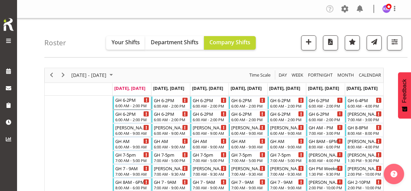
click at [136, 105] on div "6:00 AM - 2:00 PM" at bounding box center [132, 105] width 34 height 5
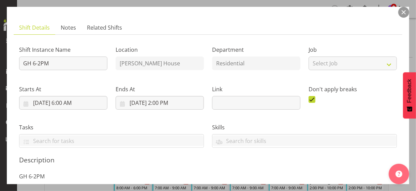
scroll to position [170, 0]
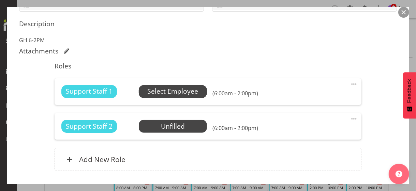
click at [166, 93] on span "Select Employee" at bounding box center [172, 92] width 51 height 10
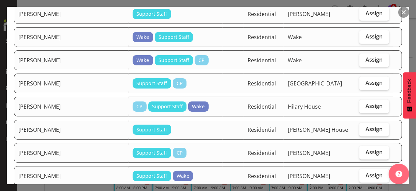
scroll to position [545, 0]
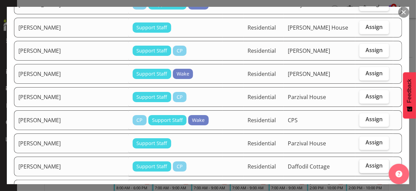
click at [366, 163] on span "Assign" at bounding box center [373, 166] width 17 height 7
click at [364, 164] on input "Assign" at bounding box center [361, 166] width 4 height 4
checkbox input "true"
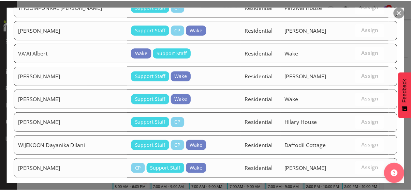
scroll to position [1181, 0]
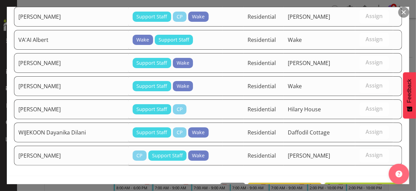
click at [341, 186] on span "Assign [PERSON_NAME]" at bounding box center [363, 190] width 69 height 8
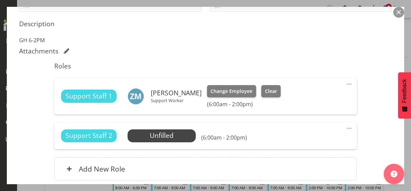
click at [371, 129] on div "Shift Instance Name GH 6-2PM Location [PERSON_NAME][GEOGRAPHIC_DATA] Department…" at bounding box center [205, 46] width 372 height 285
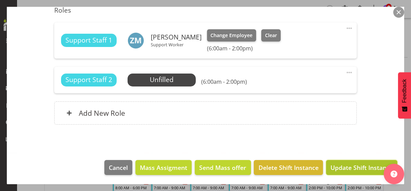
click at [355, 167] on span "Update Shift Instance" at bounding box center [361, 167] width 62 height 9
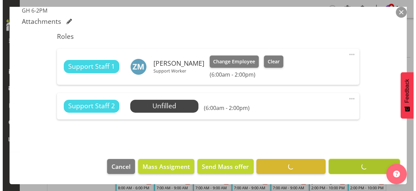
scroll to position [199, 0]
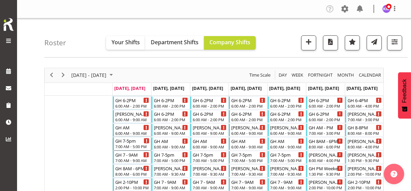
click at [130, 142] on div "GH 7-5pm" at bounding box center [132, 140] width 34 height 7
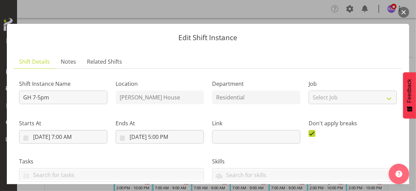
click at [149, 151] on div "Tasks" at bounding box center [111, 167] width 193 height 38
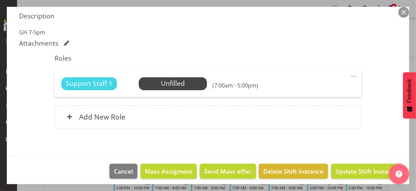
scroll to position [182, 0]
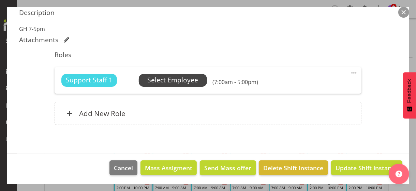
click at [165, 81] on span "Select Employee" at bounding box center [172, 80] width 51 height 10
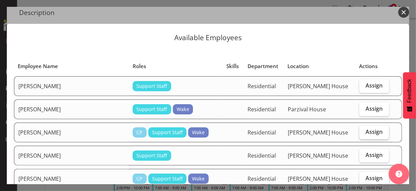
click at [365, 133] on span "Assign" at bounding box center [373, 131] width 17 height 7
click at [363, 133] on input "Assign" at bounding box center [361, 132] width 4 height 4
checkbox input "true"
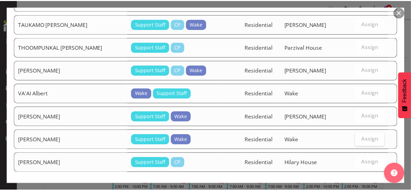
scroll to position [1159, 0]
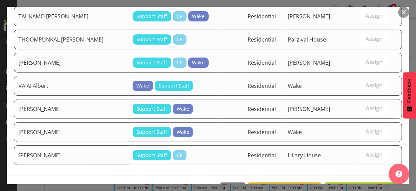
click at [345, 186] on span "Assign [PERSON_NAME]" at bounding box center [363, 190] width 69 height 8
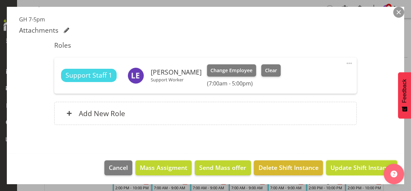
click at [347, 164] on span "Update Shift Instance" at bounding box center [361, 167] width 62 height 9
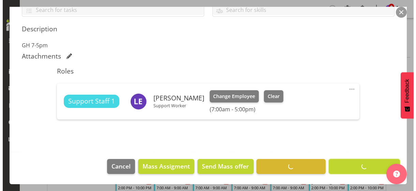
scroll to position [164, 0]
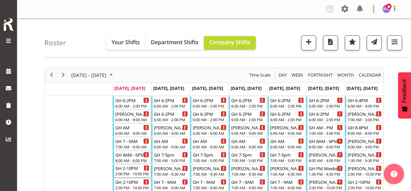
click at [133, 170] on div "GH 2-10PM" at bounding box center [132, 168] width 34 height 7
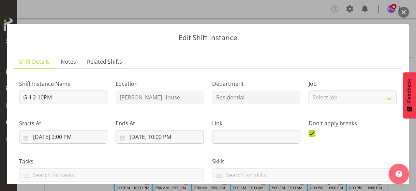
scroll to position [170, 0]
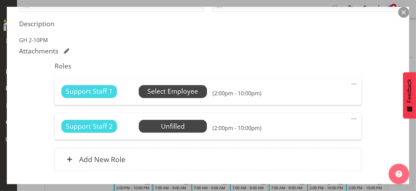
click at [154, 95] on span "Select Employee" at bounding box center [172, 92] width 51 height 10
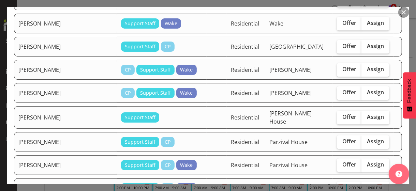
scroll to position [784, 0]
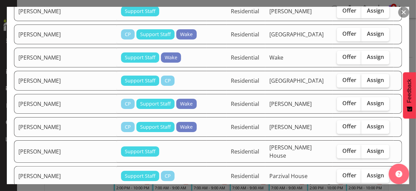
click at [367, 77] on span "Assign" at bounding box center [375, 80] width 17 height 7
click at [366, 78] on input "Assign" at bounding box center [363, 80] width 4 height 4
checkbox input "true"
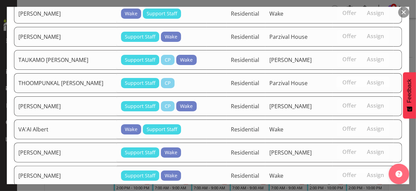
scroll to position [1227, 0]
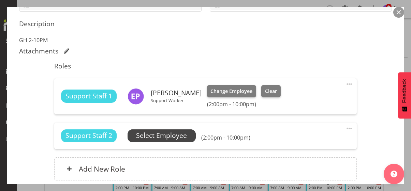
click at [166, 139] on span "Select Employee" at bounding box center [161, 136] width 51 height 10
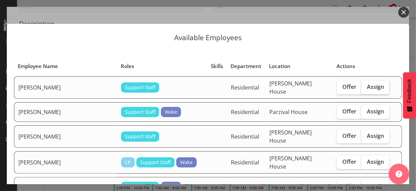
click at [371, 86] on span "Assign" at bounding box center [375, 86] width 17 height 7
click at [366, 86] on input "Assign" at bounding box center [363, 87] width 4 height 4
checkbox input "true"
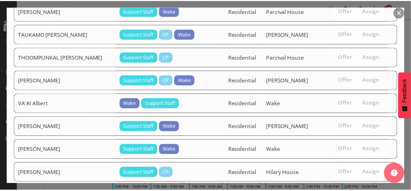
scroll to position [1204, 0]
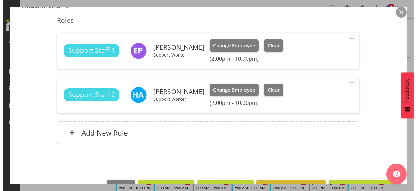
scroll to position [235, 0]
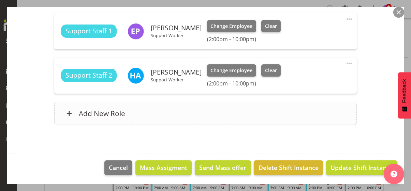
click at [194, 115] on div "Add New Role" at bounding box center [205, 113] width 302 height 23
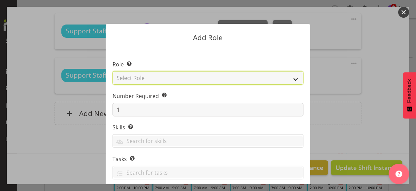
drag, startPoint x: 141, startPoint y: 78, endPoint x: 141, endPoint y: 84, distance: 5.8
click at [141, 80] on select "Select Role CP House Leader Support Staff Wake" at bounding box center [207, 78] width 191 height 14
select select "1091"
click at [112, 71] on select "Select Role CP House Leader Support Staff Wake" at bounding box center [207, 78] width 191 height 14
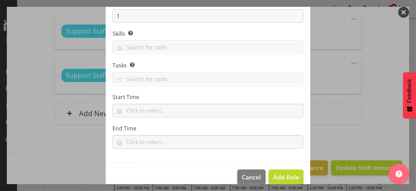
scroll to position [104, 0]
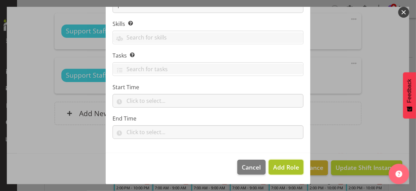
click at [276, 167] on span "Add Role" at bounding box center [286, 167] width 26 height 8
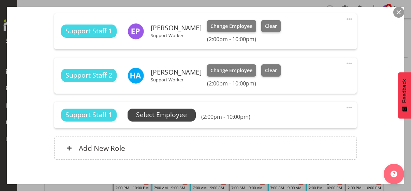
click at [166, 118] on span "Select Employee" at bounding box center [161, 115] width 51 height 10
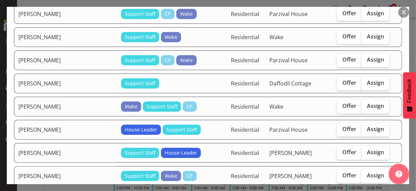
scroll to position [886, 0]
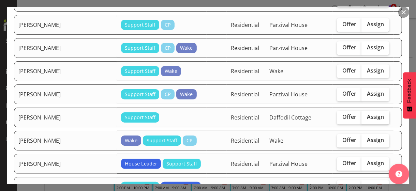
click at [368, 113] on span "Assign" at bounding box center [375, 116] width 17 height 7
click at [366, 115] on input "Assign" at bounding box center [363, 117] width 4 height 4
checkbox input "true"
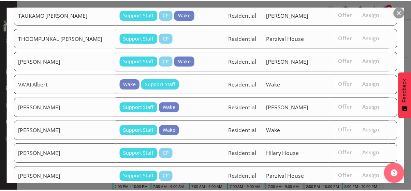
scroll to position [1181, 0]
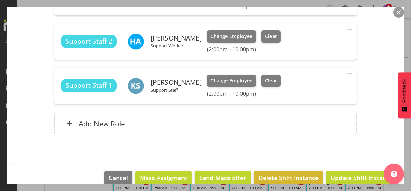
scroll to position [280, 0]
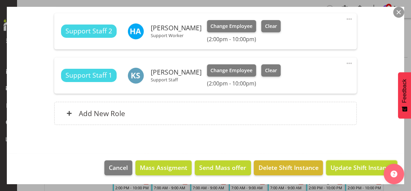
click at [352, 165] on span "Update Shift Instance" at bounding box center [361, 167] width 62 height 9
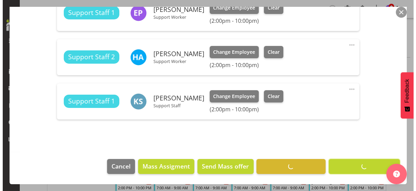
scroll to position [253, 0]
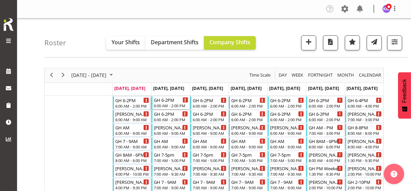
click at [172, 103] on div "6:00 AM - 2:00 PM" at bounding box center [171, 105] width 34 height 5
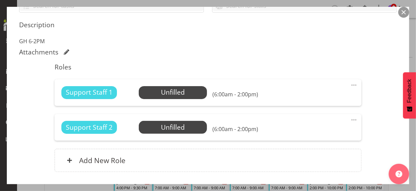
scroll to position [170, 0]
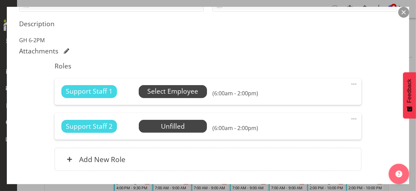
click at [168, 93] on span "Select Employee" at bounding box center [172, 92] width 51 height 10
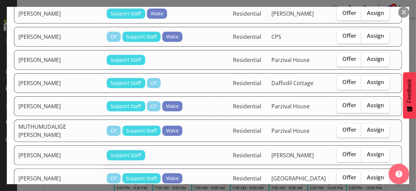
scroll to position [613, 0]
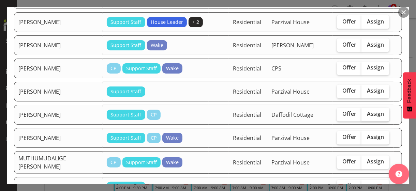
click at [367, 108] on label "Assign" at bounding box center [375, 115] width 28 height 14
click at [366, 112] on input "Assign" at bounding box center [363, 114] width 4 height 4
checkbox input "true"
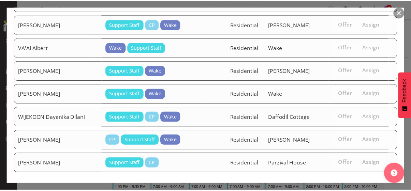
scroll to position [1300, 0]
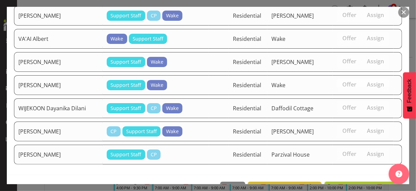
click at [342, 185] on span "Assign [PERSON_NAME]" at bounding box center [363, 189] width 69 height 8
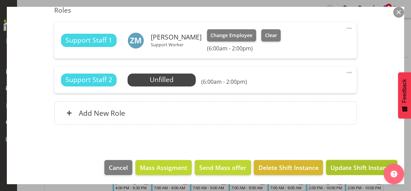
click at [344, 164] on span "Update Shift Instance" at bounding box center [361, 167] width 62 height 9
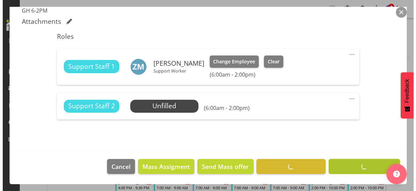
scroll to position [199, 0]
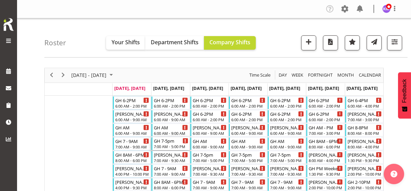
click at [170, 147] on div "7:00 AM - 5:00 PM" at bounding box center [171, 146] width 34 height 5
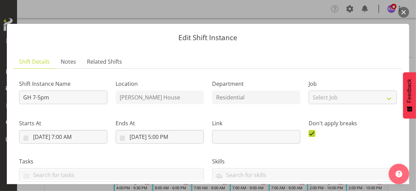
scroll to position [182, 0]
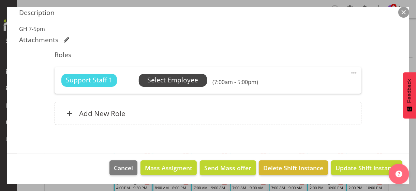
click at [160, 81] on span "Select Employee" at bounding box center [172, 80] width 51 height 10
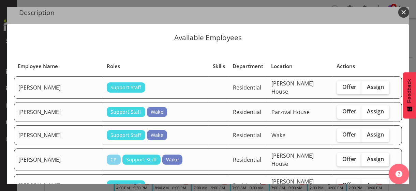
click at [367, 156] on span "Assign" at bounding box center [375, 159] width 17 height 7
click at [364, 157] on input "Assign" at bounding box center [363, 159] width 4 height 4
checkbox input "true"
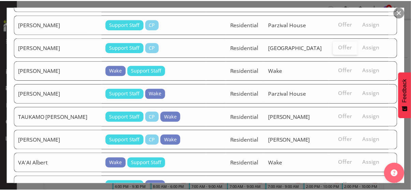
scroll to position [1181, 0]
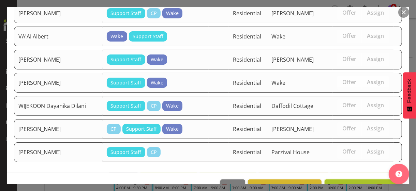
click at [353, 183] on span "Assign [PERSON_NAME]" at bounding box center [363, 187] width 69 height 8
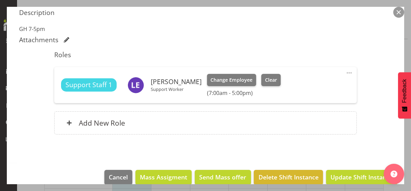
scroll to position [238, 0]
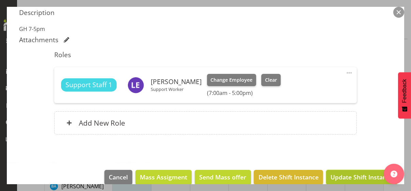
click at [346, 174] on span "Update Shift Instance" at bounding box center [361, 177] width 62 height 9
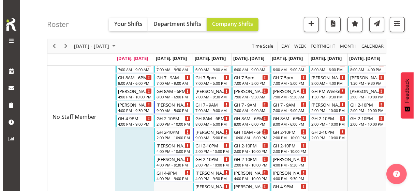
scroll to position [41, 0]
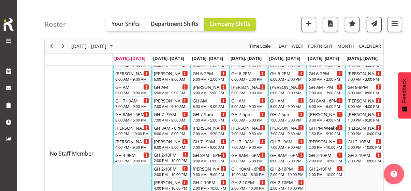
click at [171, 158] on div "2:00 PM - 10:00 PM" at bounding box center [171, 160] width 34 height 5
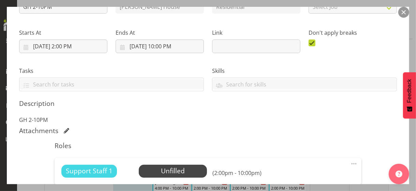
scroll to position [170, 0]
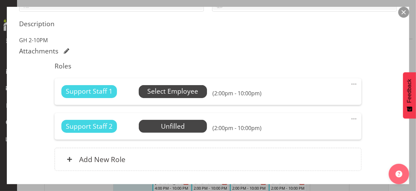
click at [165, 90] on span "Select Employee" at bounding box center [172, 92] width 51 height 10
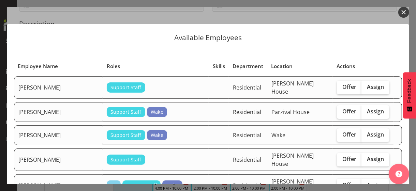
scroll to position [102, 0]
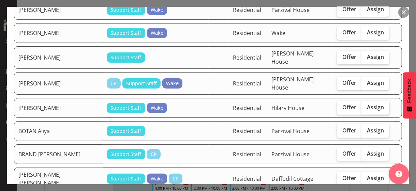
click at [367, 104] on span "Assign" at bounding box center [375, 107] width 17 height 7
click at [365, 105] on input "Assign" at bounding box center [363, 107] width 4 height 4
checkbox input "true"
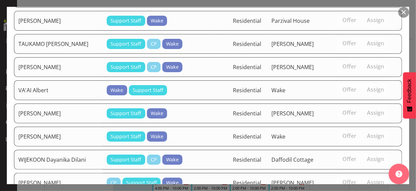
scroll to position [1226, 0]
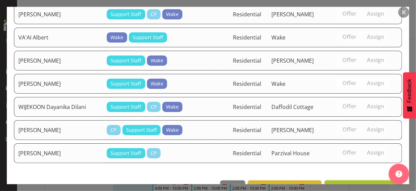
click at [356, 184] on span "Assign [PERSON_NAME]" at bounding box center [363, 188] width 69 height 8
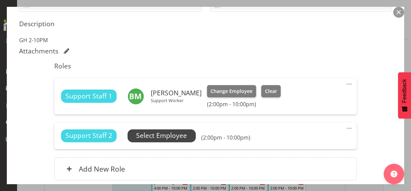
click at [168, 138] on span "Select Employee" at bounding box center [161, 136] width 51 height 10
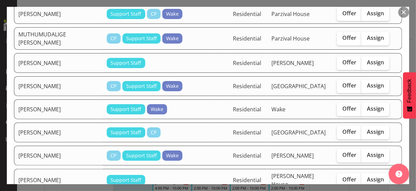
scroll to position [715, 0]
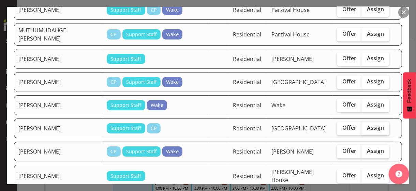
click at [370, 124] on span "Assign" at bounding box center [375, 127] width 17 height 7
click at [366, 126] on input "Assign" at bounding box center [363, 128] width 4 height 4
checkbox input "true"
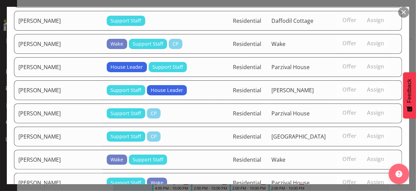
scroll to position [1203, 0]
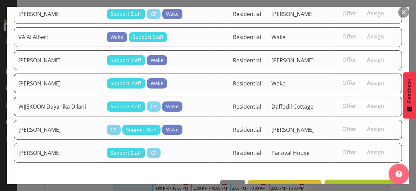
click at [357, 184] on span "Assign [PERSON_NAME]" at bounding box center [363, 188] width 69 height 8
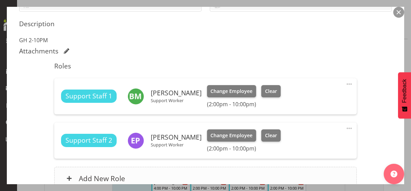
click at [175, 170] on div "Add New Role" at bounding box center [205, 178] width 302 height 23
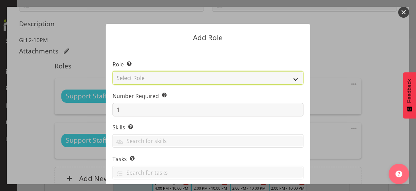
click at [147, 75] on select "Select Role CP House Leader Support Staff Wake" at bounding box center [207, 78] width 191 height 14
select select "1091"
click at [112, 71] on select "Select Role CP House Leader Support Staff Wake" at bounding box center [207, 78] width 191 height 14
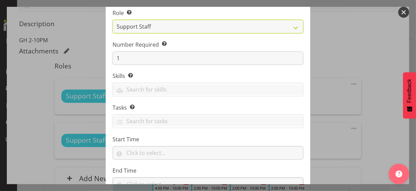
scroll to position [104, 0]
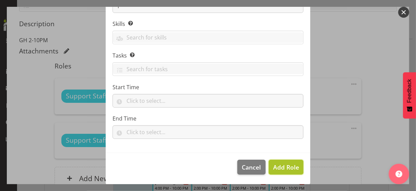
click at [275, 166] on span "Add Role" at bounding box center [286, 167] width 26 height 8
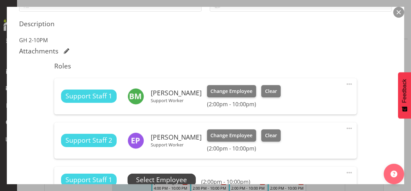
click at [178, 180] on span "Select Employee" at bounding box center [161, 180] width 51 height 10
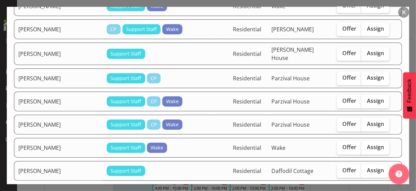
scroll to position [818, 0]
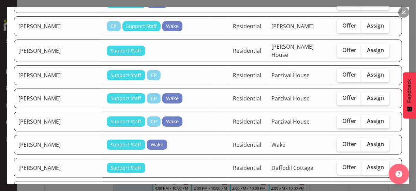
click at [370, 161] on label "Assign" at bounding box center [375, 168] width 28 height 14
click at [366, 165] on input "Assign" at bounding box center [363, 167] width 4 height 4
checkbox input "true"
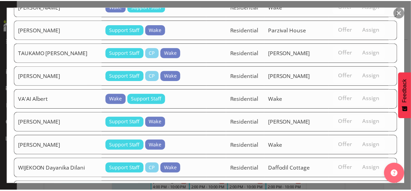
scroll to position [1181, 0]
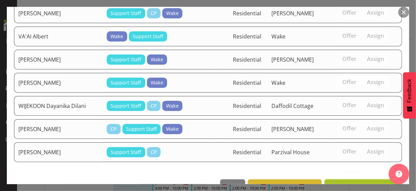
click at [359, 183] on span "Assign [PERSON_NAME]" at bounding box center [363, 187] width 69 height 8
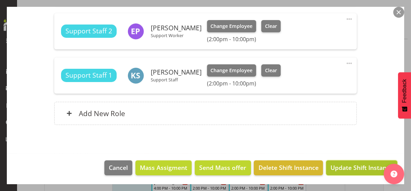
click at [355, 168] on span "Update Shift Instance" at bounding box center [361, 167] width 62 height 9
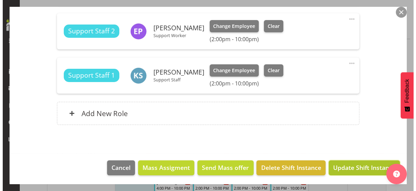
scroll to position [253, 0]
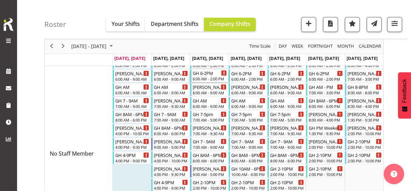
click at [205, 75] on div "GH 6-2PM" at bounding box center [209, 72] width 34 height 7
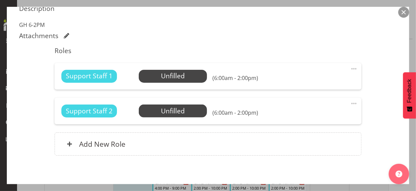
scroll to position [204, 0]
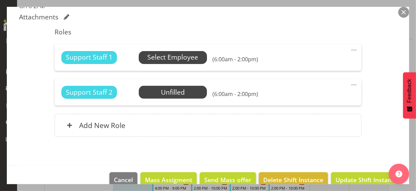
click at [171, 56] on span "Select Employee" at bounding box center [172, 57] width 51 height 10
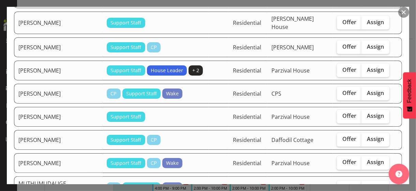
scroll to position [545, 0]
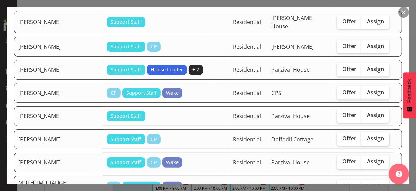
click at [368, 135] on span "Assign" at bounding box center [375, 138] width 17 height 7
click at [366, 137] on input "Assign" at bounding box center [363, 139] width 4 height 4
checkbox input "true"
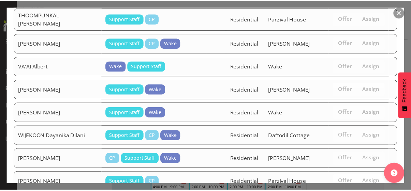
scroll to position [1229, 0]
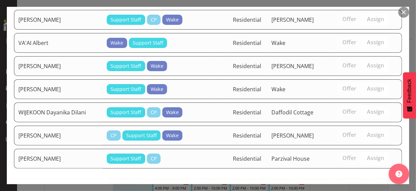
click at [356, 189] on span "Assign [PERSON_NAME]" at bounding box center [363, 193] width 69 height 8
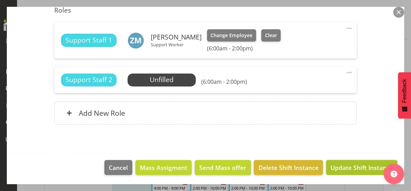
click at [355, 167] on span "Update Shift Instance" at bounding box center [361, 167] width 62 height 9
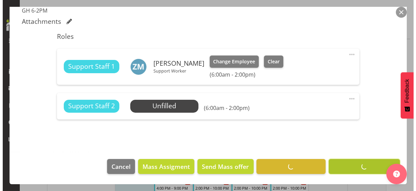
scroll to position [199, 0]
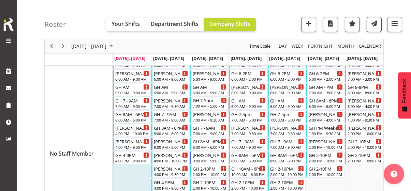
click at [207, 101] on div "GH 7-5pm" at bounding box center [209, 100] width 34 height 7
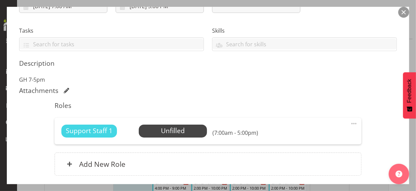
scroll to position [136, 0]
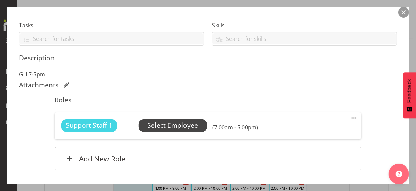
click at [170, 124] on span "Select Employee" at bounding box center [172, 126] width 51 height 10
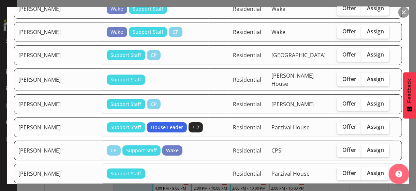
scroll to position [477, 0]
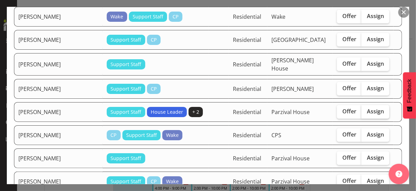
click at [367, 108] on span "Assign" at bounding box center [375, 111] width 17 height 7
click at [366, 109] on input "Assign" at bounding box center [363, 111] width 4 height 4
checkbox input "true"
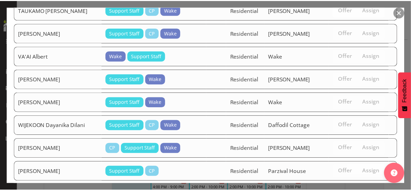
scroll to position [1138, 0]
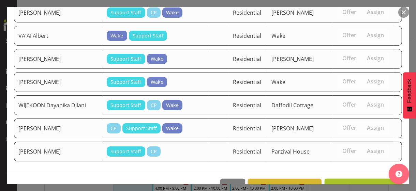
click at [355, 182] on span "Assign [PERSON_NAME]" at bounding box center [363, 186] width 69 height 8
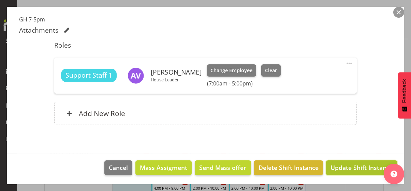
click at [352, 167] on span "Update Shift Instance" at bounding box center [361, 167] width 62 height 9
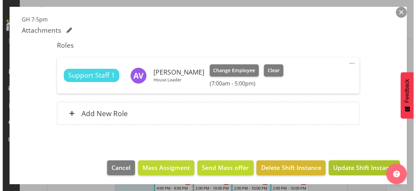
scroll to position [164, 0]
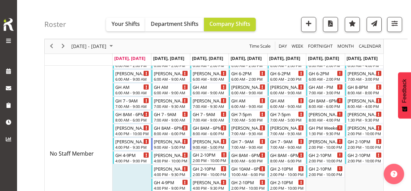
click at [208, 160] on div "2:00 PM - 10:00 PM" at bounding box center [209, 160] width 34 height 5
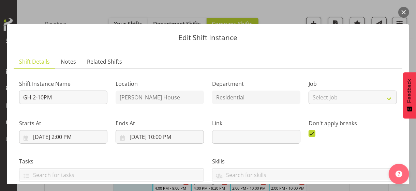
scroll to position [170, 0]
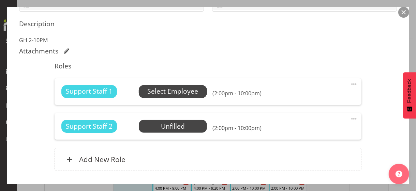
click at [170, 93] on span "Select Employee" at bounding box center [172, 92] width 51 height 10
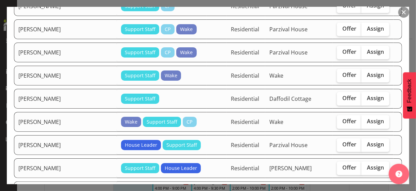
scroll to position [920, 0]
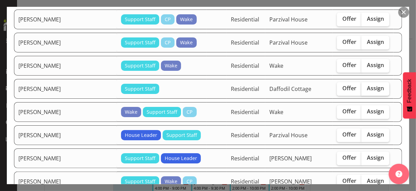
click at [370, 85] on span "Assign" at bounding box center [375, 88] width 17 height 7
click at [366, 86] on input "Assign" at bounding box center [363, 88] width 4 height 4
checkbox input "true"
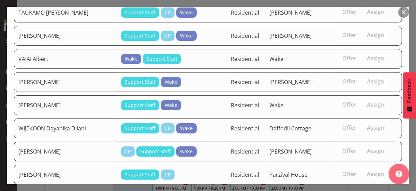
scroll to position [1159, 0]
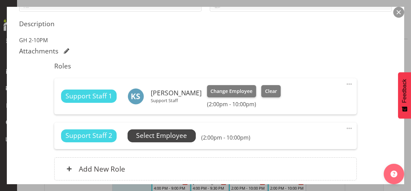
click at [173, 137] on span "Select Employee" at bounding box center [161, 136] width 51 height 10
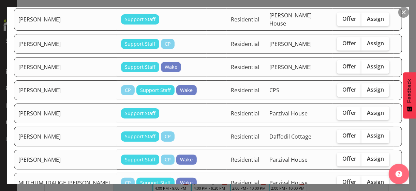
scroll to position [818, 0]
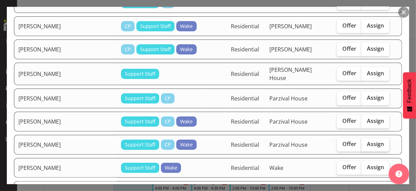
click at [367, 141] on span "Assign" at bounding box center [375, 144] width 17 height 7
click at [366, 142] on input "Assign" at bounding box center [363, 144] width 4 height 4
checkbox input "true"
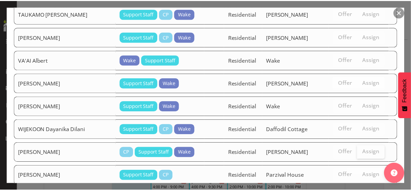
scroll to position [1136, 0]
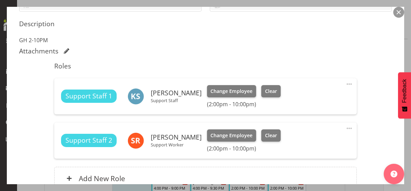
click at [365, 138] on div "Shift Instance Name GH 2-10PM Location [PERSON_NAME][GEOGRAPHIC_DATA] Departmen…" at bounding box center [205, 51] width 372 height 294
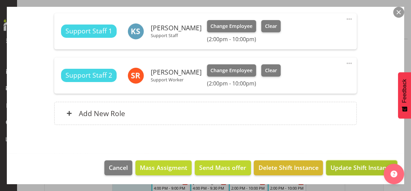
click at [354, 166] on span "Update Shift Instance" at bounding box center [361, 167] width 62 height 9
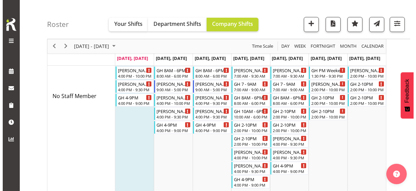
scroll to position [75, 0]
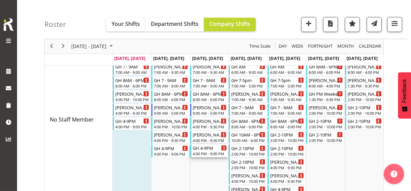
click at [206, 152] on div "4:00 PM - 9:00 PM" at bounding box center [209, 153] width 34 height 5
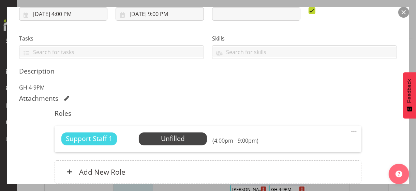
scroll to position [182, 0]
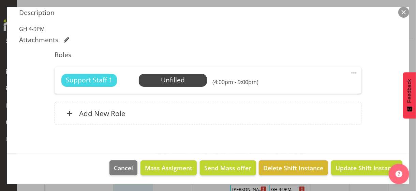
click at [350, 72] on span at bounding box center [354, 73] width 8 height 8
click at [311, 87] on link "Edit" at bounding box center [324, 88] width 65 height 12
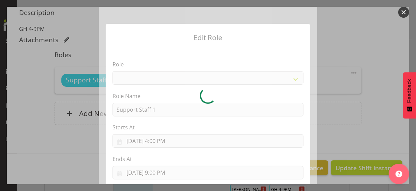
select select "1091"
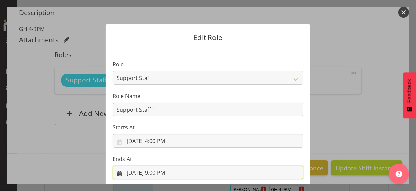
click at [157, 172] on input "[DATE] 9:00 PM" at bounding box center [207, 173] width 191 height 14
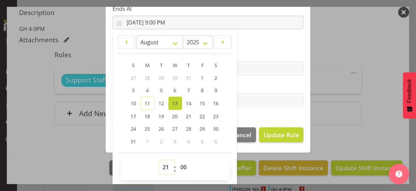
click at [161, 163] on select "00 01 02 03 04 05 06 07 08 09 10 11 12 13 14 15 16 17 18 19 20 21 22 23" at bounding box center [166, 167] width 15 height 14
select select "22"
click at [159, 160] on select "00 01 02 03 04 05 06 07 08 09 10 11 12 13 14 15 16 17 18 19 20 21 22 23" at bounding box center [166, 167] width 15 height 14
type input "[DATE] 10:00 PM"
click at [267, 78] on section "Role CP House Leader Support Staff Wake Role Name Support Staff 1 Starts At [DA…" at bounding box center [208, 9] width 204 height 223
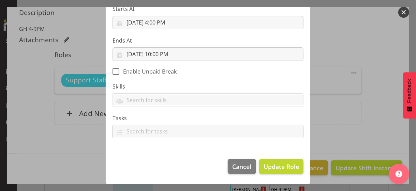
scroll to position [118, 0]
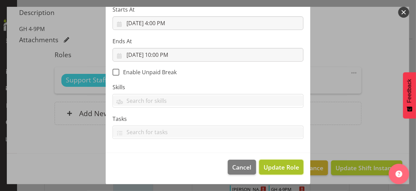
click at [268, 166] on span "Update Role" at bounding box center [280, 167] width 35 height 9
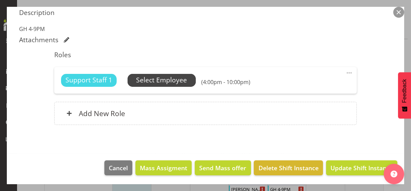
click at [173, 80] on span "Select Employee" at bounding box center [161, 80] width 51 height 10
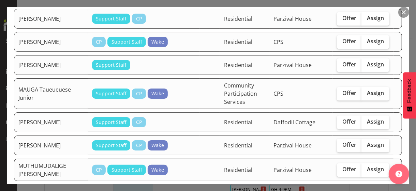
scroll to position [954, 0]
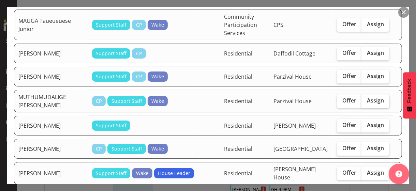
click at [367, 97] on span "Assign" at bounding box center [375, 100] width 17 height 7
click at [366, 98] on input "Assign" at bounding box center [363, 100] width 4 height 4
checkbox input "true"
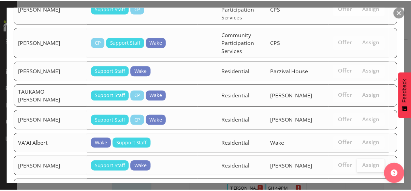
scroll to position [1667, 0]
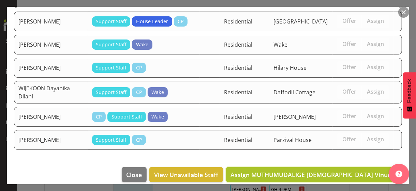
click at [359, 171] on span "Assign MUTHUMUDALIGE [DEMOGRAPHIC_DATA] Vinudya" at bounding box center [313, 175] width 167 height 8
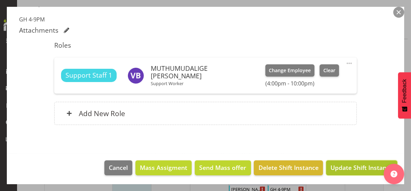
click at [355, 165] on span "Update Shift Instance" at bounding box center [361, 167] width 62 height 9
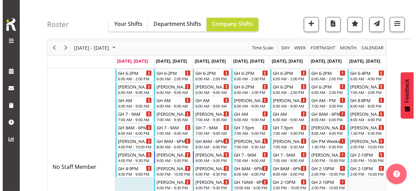
scroll to position [6, 0]
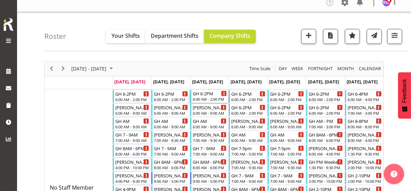
click at [208, 96] on div "GH 6-2PM" at bounding box center [209, 93] width 34 height 7
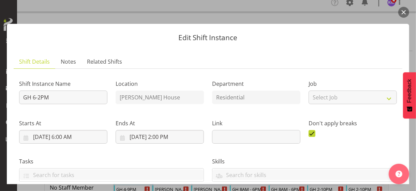
click at [403, 13] on button "button" at bounding box center [403, 12] width 11 height 11
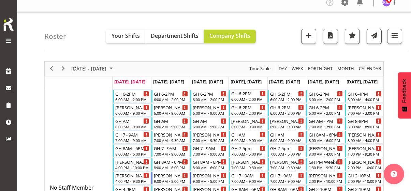
click at [254, 97] on div "6:00 AM - 2:00 PM" at bounding box center [248, 98] width 34 height 5
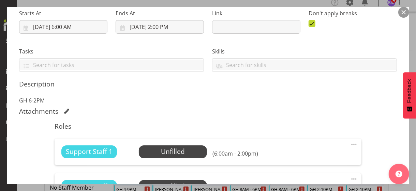
scroll to position [170, 0]
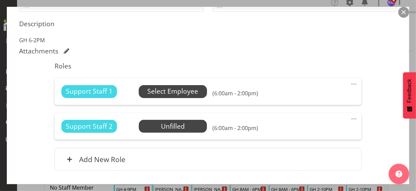
click at [178, 88] on span "Select Employee" at bounding box center [172, 92] width 51 height 10
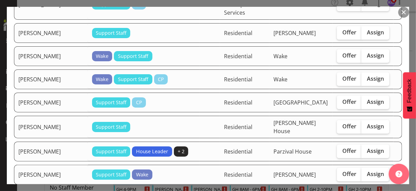
scroll to position [647, 0]
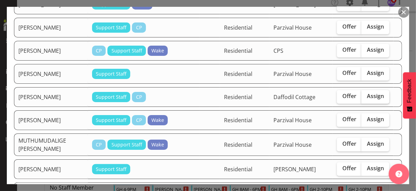
click at [368, 93] on span "Assign" at bounding box center [375, 96] width 17 height 7
click at [366, 94] on input "Assign" at bounding box center [363, 96] width 4 height 4
checkbox input "true"
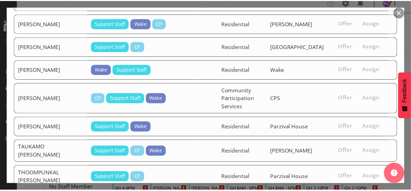
scroll to position [1400, 0]
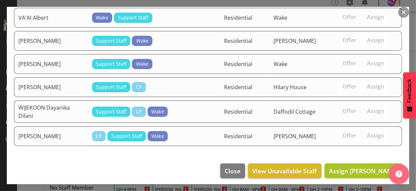
click at [354, 167] on span "Assign [PERSON_NAME]" at bounding box center [363, 171] width 69 height 8
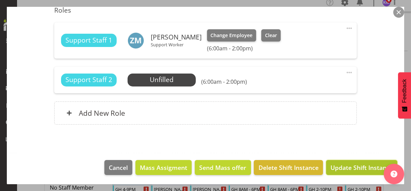
click at [352, 165] on span "Update Shift Instance" at bounding box center [361, 167] width 62 height 9
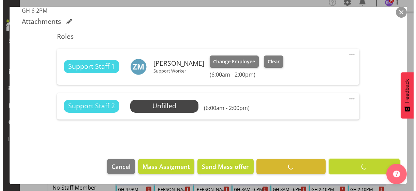
scroll to position [199, 0]
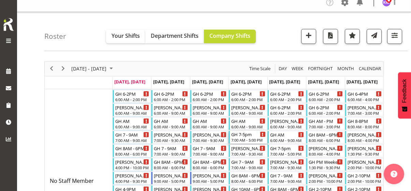
click at [247, 137] on div "7:00 AM - 5:00 PM" at bounding box center [248, 139] width 34 height 5
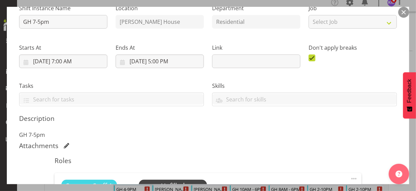
scroll to position [136, 0]
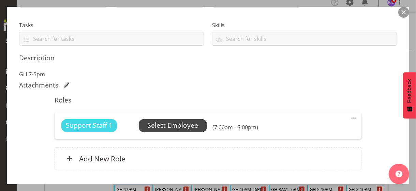
click at [179, 126] on span "Select Employee" at bounding box center [172, 126] width 51 height 10
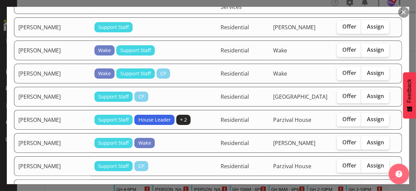
scroll to position [469, 0]
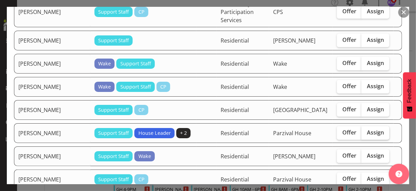
click at [369, 129] on span "Assign" at bounding box center [375, 132] width 17 height 7
click at [366, 130] on input "Assign" at bounding box center [363, 132] width 4 height 4
checkbox input "true"
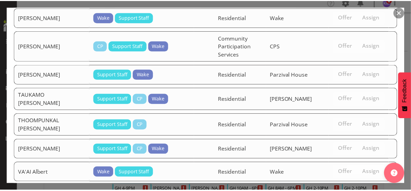
scroll to position [1287, 0]
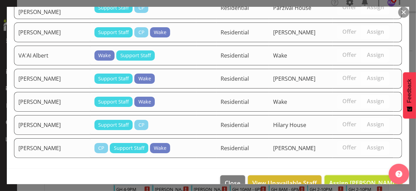
click at [359, 179] on span "Assign [PERSON_NAME]" at bounding box center [363, 183] width 69 height 8
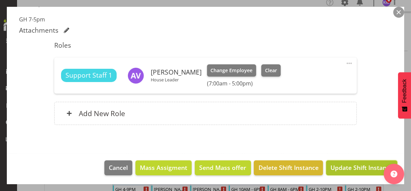
click at [356, 168] on span "Update Shift Instance" at bounding box center [361, 167] width 62 height 9
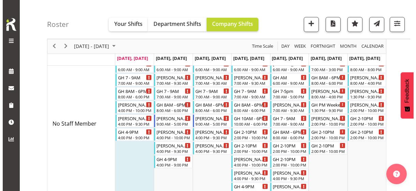
scroll to position [75, 0]
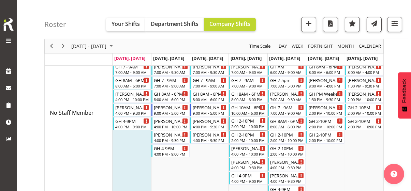
click at [246, 125] on div "2:00 PM - 10:00 PM" at bounding box center [248, 126] width 34 height 5
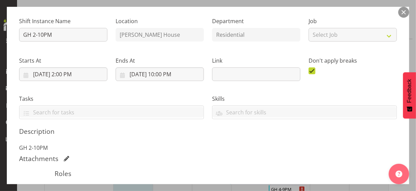
scroll to position [136, 0]
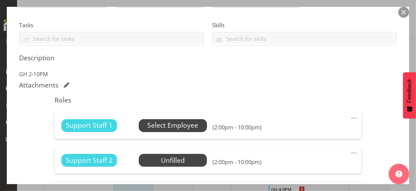
click at [162, 125] on span "Select Employee" at bounding box center [172, 126] width 51 height 10
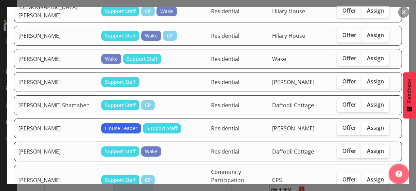
scroll to position [375, 0]
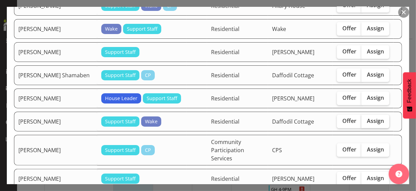
click at [371, 118] on span "Assign" at bounding box center [375, 121] width 17 height 7
click at [366, 119] on input "Assign" at bounding box center [363, 121] width 4 height 4
checkbox input "true"
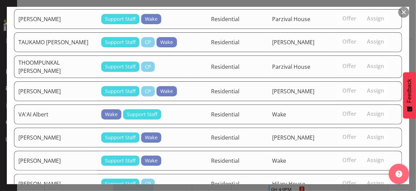
scroll to position [1335, 0]
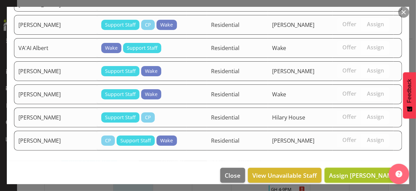
click at [357, 171] on span "Assign [PERSON_NAME]" at bounding box center [363, 175] width 69 height 8
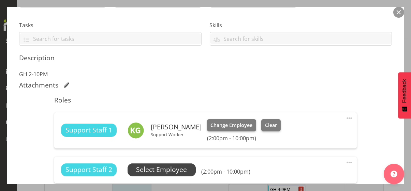
click at [185, 168] on span "Select Employee" at bounding box center [161, 170] width 51 height 10
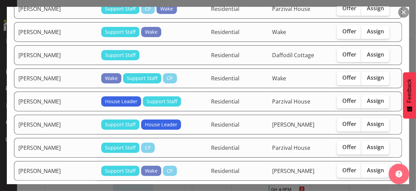
scroll to position [1022, 0]
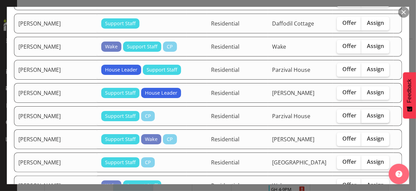
click at [371, 112] on span "Assign" at bounding box center [375, 115] width 17 height 7
click at [366, 113] on input "Assign" at bounding box center [363, 115] width 4 height 4
checkbox input "true"
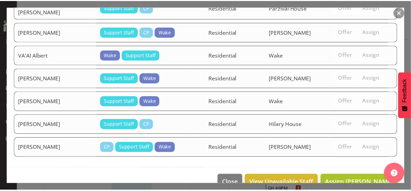
scroll to position [1310, 0]
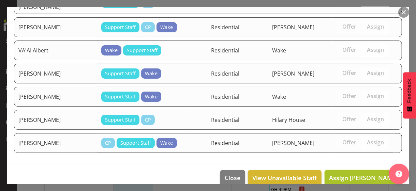
click at [363, 174] on span "Assign [PERSON_NAME]" at bounding box center [363, 178] width 69 height 8
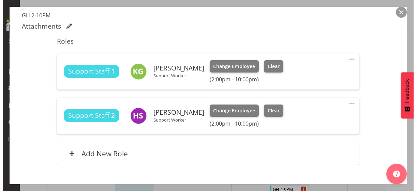
scroll to position [235, 0]
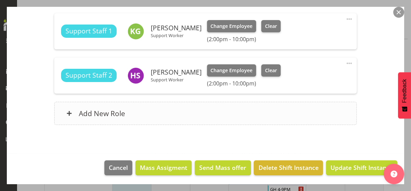
click at [173, 115] on div "Add New Role" at bounding box center [205, 113] width 302 height 23
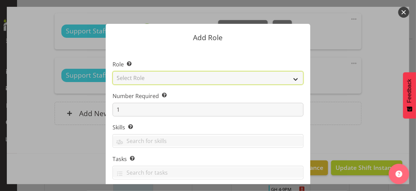
drag, startPoint x: 146, startPoint y: 77, endPoint x: 146, endPoint y: 83, distance: 5.5
click at [146, 77] on select "Select Role CP House Leader Support Staff Wake" at bounding box center [207, 78] width 191 height 14
select select "1091"
click at [112, 71] on select "Select Role CP House Leader Support Staff Wake" at bounding box center [207, 78] width 191 height 14
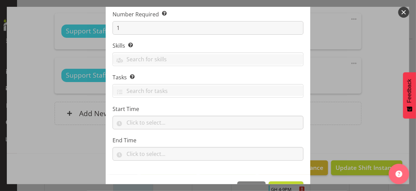
scroll to position [104, 0]
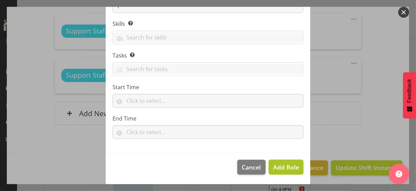
click at [277, 166] on span "Add Role" at bounding box center [286, 167] width 26 height 8
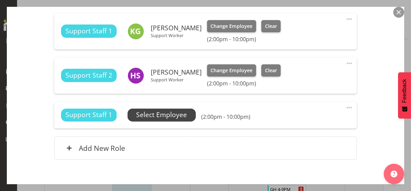
click at [173, 116] on span "Select Employee" at bounding box center [161, 115] width 51 height 10
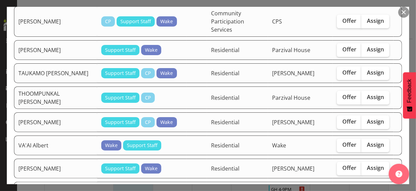
scroll to position [1192, 0]
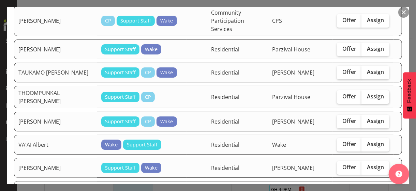
click at [369, 93] on span "Assign" at bounding box center [375, 96] width 17 height 7
click at [366, 94] on input "Assign" at bounding box center [363, 96] width 4 height 4
checkbox input "true"
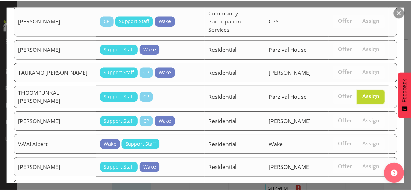
scroll to position [1287, 0]
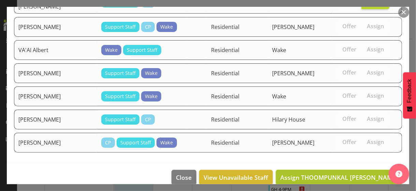
click at [361, 173] on span "Assign THOOMPUNKAL [PERSON_NAME]" at bounding box center [339, 177] width 118 height 8
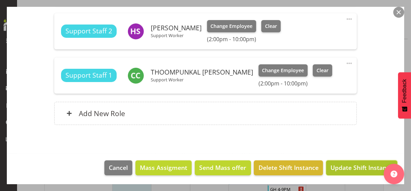
click at [353, 168] on span "Update Shift Instance" at bounding box center [361, 167] width 62 height 9
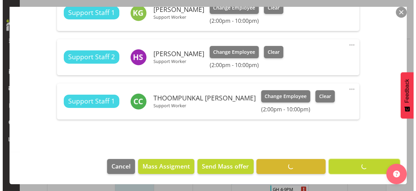
scroll to position [253, 0]
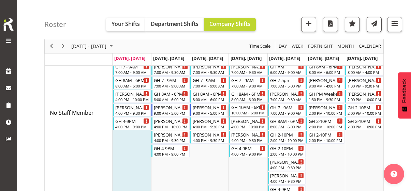
click at [249, 112] on div "10:00 AM - 6:00 PM" at bounding box center [248, 112] width 34 height 5
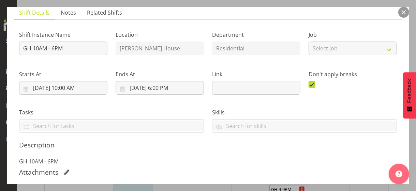
scroll to position [170, 0]
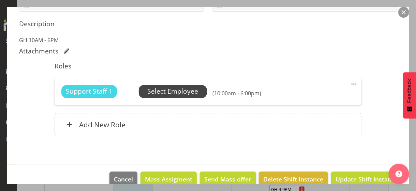
click at [180, 92] on span "Select Employee" at bounding box center [172, 92] width 51 height 10
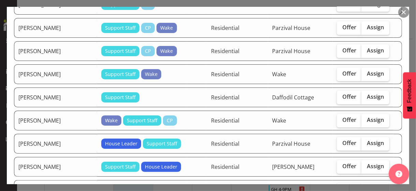
scroll to position [886, 0]
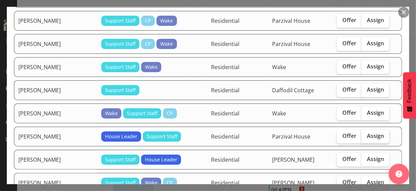
click at [368, 135] on label "Assign" at bounding box center [375, 137] width 28 height 14
click at [366, 135] on input "Assign" at bounding box center [363, 136] width 4 height 4
checkbox input "true"
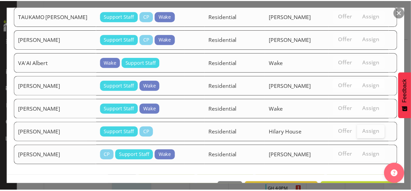
scroll to position [1191, 0]
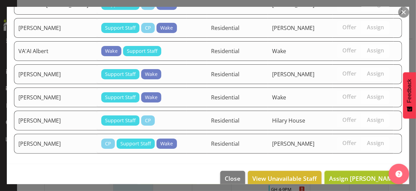
click at [356, 174] on span "Assign [PERSON_NAME]" at bounding box center [363, 178] width 69 height 8
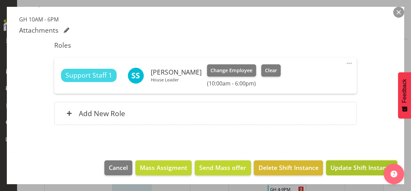
click at [352, 167] on span "Update Shift Instance" at bounding box center [361, 167] width 62 height 9
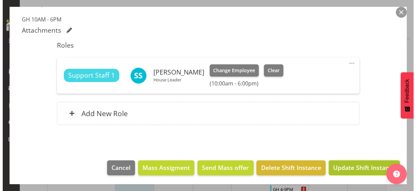
scroll to position [164, 0]
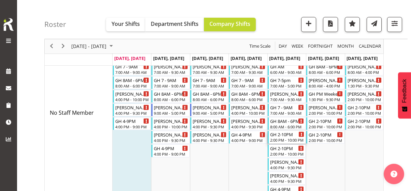
click at [282, 137] on div "2:00 PM - 10:00 PM" at bounding box center [287, 139] width 34 height 5
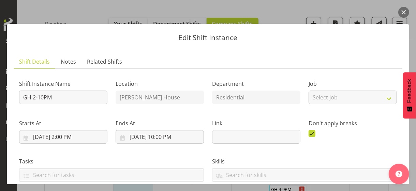
scroll to position [170, 0]
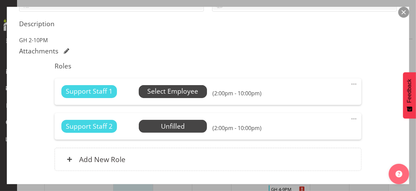
click at [175, 92] on span "Select Employee" at bounding box center [172, 92] width 51 height 10
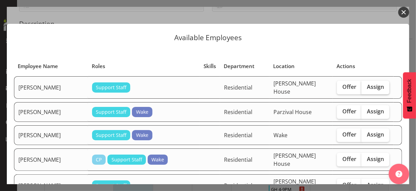
click at [368, 86] on span "Assign" at bounding box center [375, 86] width 17 height 7
click at [366, 86] on input "Assign" at bounding box center [363, 87] width 4 height 4
checkbox input "true"
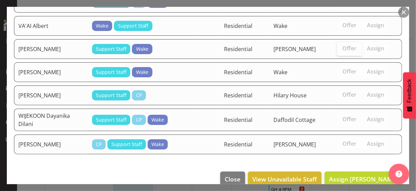
scroll to position [1408, 0]
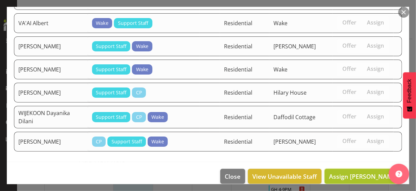
click at [355, 172] on span "Assign [PERSON_NAME]" at bounding box center [363, 176] width 69 height 8
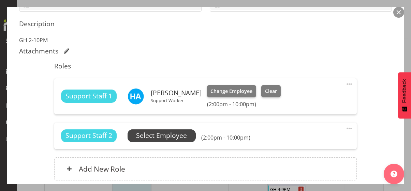
click at [166, 134] on span "Select Employee" at bounding box center [161, 136] width 51 height 10
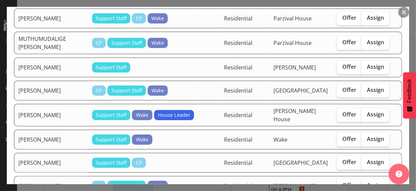
scroll to position [784, 0]
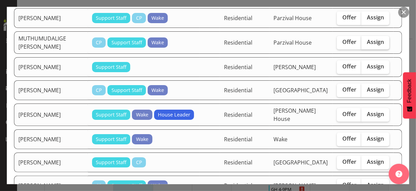
drag, startPoint x: 369, startPoint y: 32, endPoint x: 368, endPoint y: 54, distance: 22.5
click at [369, 38] on span "Assign" at bounding box center [375, 41] width 17 height 7
click at [366, 40] on input "Assign" at bounding box center [363, 42] width 4 height 4
checkbox input "true"
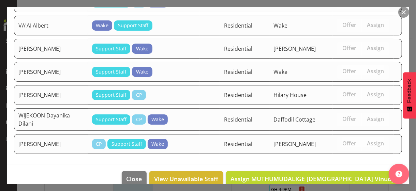
scroll to position [1385, 0]
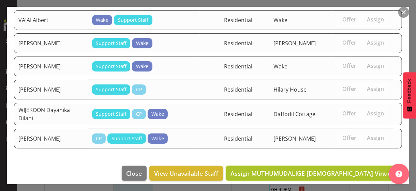
click at [344, 169] on span "Assign MUTHUMUDALIGE [DEMOGRAPHIC_DATA] Vinudya" at bounding box center [313, 173] width 167 height 8
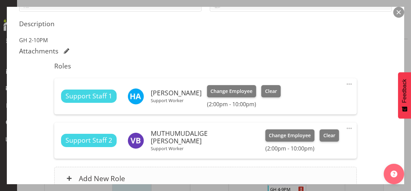
click at [183, 174] on div "Add New Role" at bounding box center [205, 178] width 302 height 23
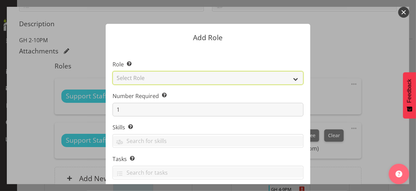
click at [146, 81] on select "Select Role CP House Leader Support Staff Wake" at bounding box center [207, 78] width 191 height 14
select select "1091"
click at [112, 71] on select "Select Role CP House Leader Support Staff Wake" at bounding box center [207, 78] width 191 height 14
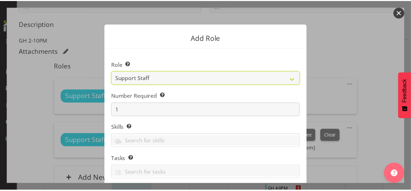
scroll to position [104, 0]
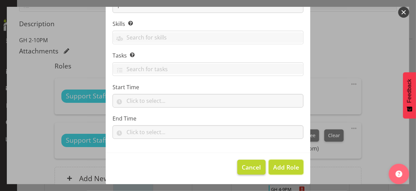
click at [282, 168] on span "Add Role" at bounding box center [286, 167] width 26 height 8
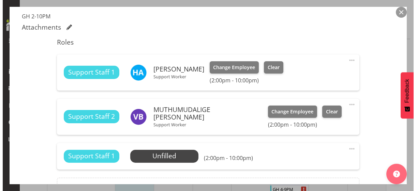
scroll to position [204, 0]
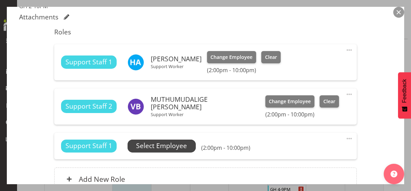
click at [171, 150] on span "Select Employee" at bounding box center [161, 146] width 51 height 10
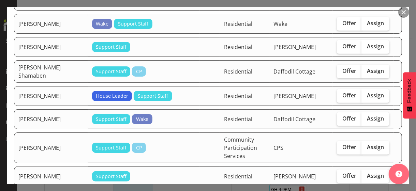
scroll to position [375, 0]
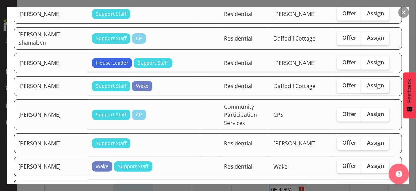
click at [374, 79] on label "Assign" at bounding box center [375, 86] width 28 height 14
click at [366, 83] on input "Assign" at bounding box center [363, 85] width 4 height 4
checkbox input "true"
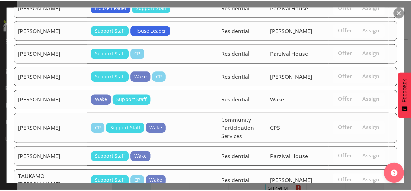
scroll to position [1335, 0]
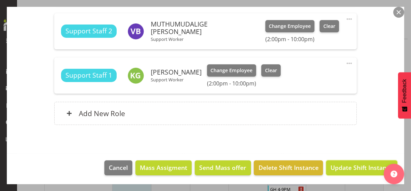
click at [354, 169] on span "Update Shift Instance" at bounding box center [361, 167] width 62 height 9
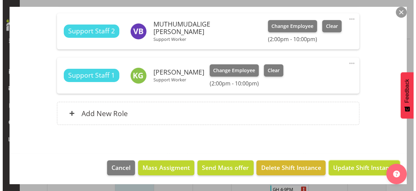
scroll to position [253, 0]
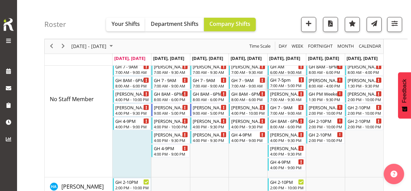
click at [282, 83] on div "7:00 AM - 5:00 PM" at bounding box center [287, 85] width 34 height 5
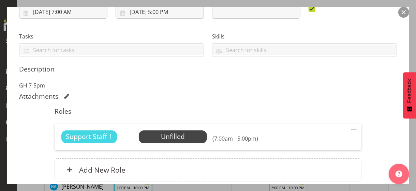
scroll to position [136, 0]
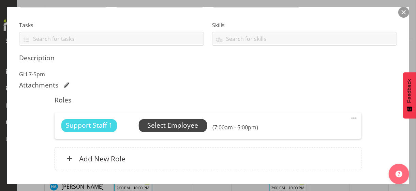
click at [174, 123] on span "Select Employee" at bounding box center [172, 126] width 51 height 10
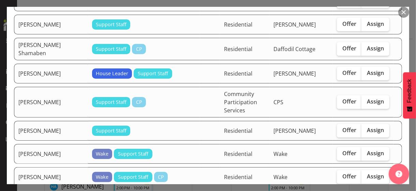
scroll to position [375, 0]
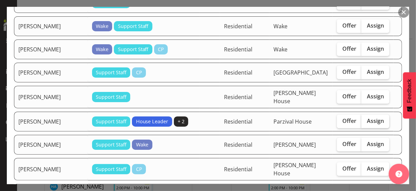
click at [371, 118] on span "Assign" at bounding box center [375, 121] width 17 height 7
click at [366, 119] on input "Assign" at bounding box center [363, 121] width 4 height 4
checkbox input "true"
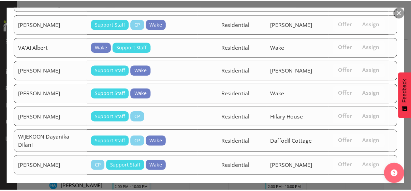
scroll to position [1236, 0]
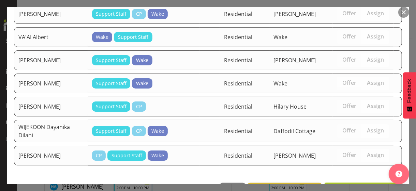
click at [356, 186] on span "Assign [PERSON_NAME]" at bounding box center [363, 190] width 69 height 8
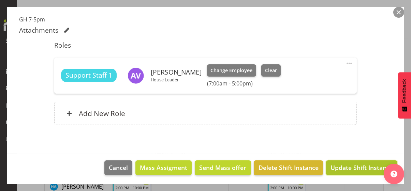
click at [354, 166] on span "Update Shift Instance" at bounding box center [361, 167] width 62 height 9
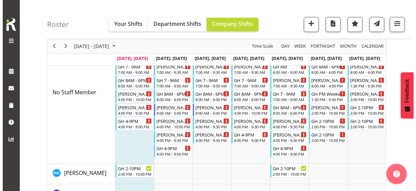
scroll to position [6, 0]
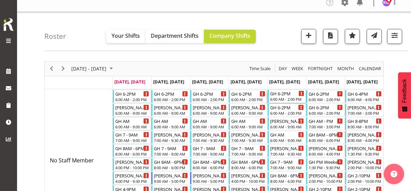
click at [287, 96] on div "6:00 AM - 2:00 PM" at bounding box center [287, 98] width 34 height 5
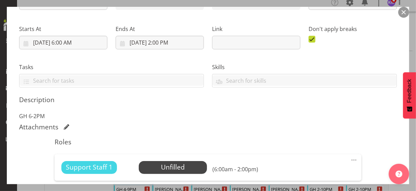
scroll to position [170, 0]
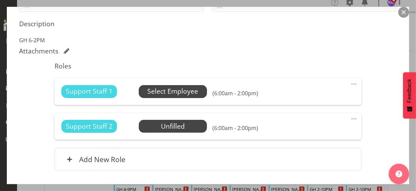
click at [166, 94] on span "Select Employee" at bounding box center [172, 92] width 51 height 10
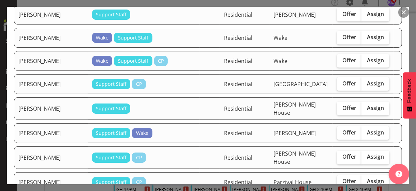
scroll to position [613, 0]
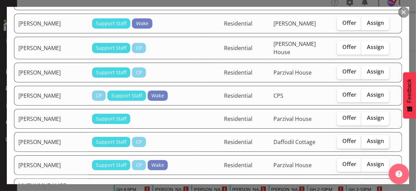
click at [367, 135] on label "Assign" at bounding box center [375, 142] width 28 height 14
click at [366, 139] on input "Assign" at bounding box center [363, 141] width 4 height 4
checkbox input "true"
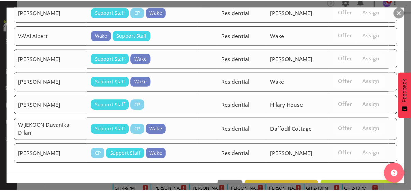
scroll to position [1349, 0]
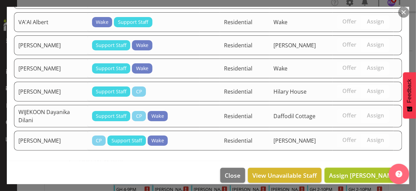
click at [354, 171] on span "Assign [PERSON_NAME]" at bounding box center [363, 175] width 69 height 8
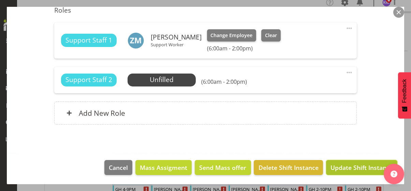
click at [351, 167] on span "Update Shift Instance" at bounding box center [361, 167] width 62 height 9
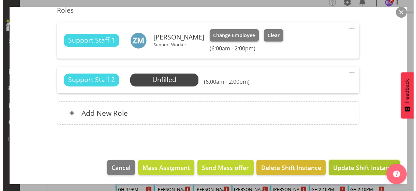
scroll to position [199, 0]
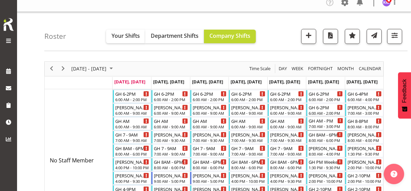
click at [323, 123] on div "GH AM - PM" at bounding box center [325, 120] width 34 height 7
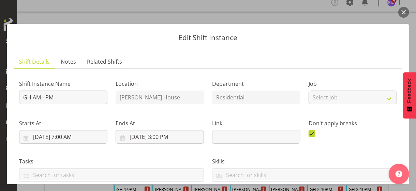
scroll to position [136, 0]
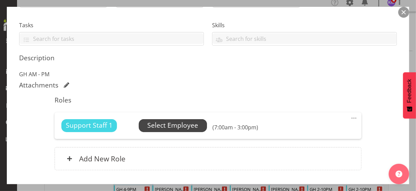
click at [184, 129] on span "Select Employee" at bounding box center [172, 126] width 51 height 10
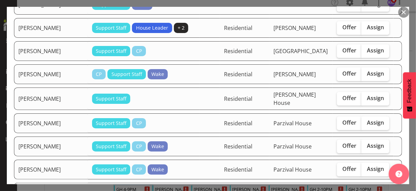
scroll to position [1192, 0]
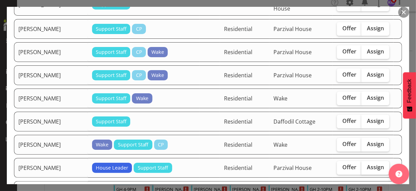
click at [368, 164] on span "Assign" at bounding box center [375, 167] width 17 height 7
click at [366, 165] on input "Assign" at bounding box center [363, 167] width 4 height 4
checkbox input "true"
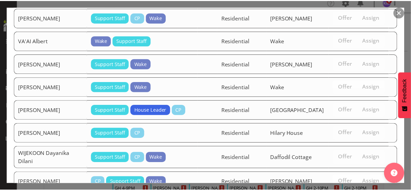
scroll to position [1667, 0]
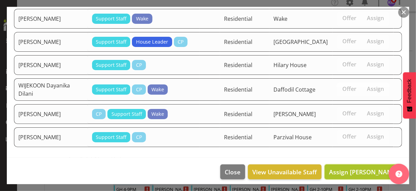
click at [356, 168] on span "Assign [PERSON_NAME]" at bounding box center [363, 172] width 69 height 8
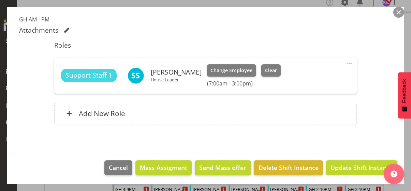
click at [353, 167] on span "Update Shift Instance" at bounding box center [361, 167] width 62 height 9
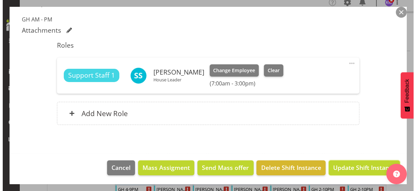
scroll to position [164, 0]
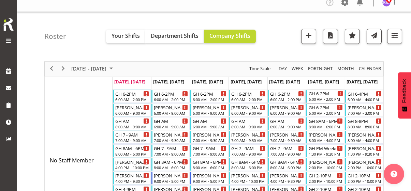
click at [326, 97] on div "6:00 AM - 2:00 PM" at bounding box center [325, 98] width 34 height 5
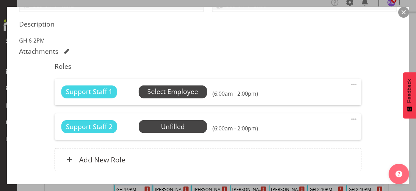
scroll to position [170, 0]
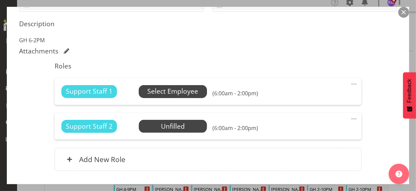
click at [163, 90] on span "Select Employee" at bounding box center [172, 92] width 51 height 10
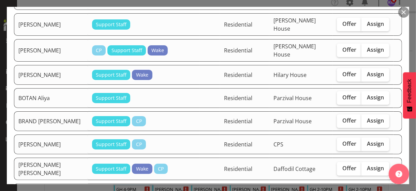
scroll to position [238, 0]
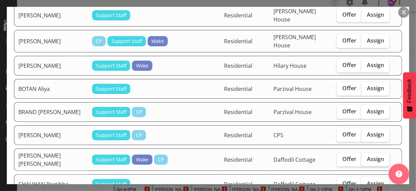
click at [368, 156] on span "Assign" at bounding box center [375, 159] width 17 height 7
click at [366, 157] on input "Assign" at bounding box center [363, 159] width 4 height 4
checkbox input "true"
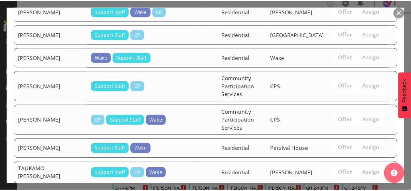
scroll to position [1716, 0]
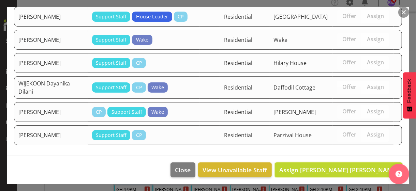
click at [356, 167] on span "Assign [PERSON_NAME] [PERSON_NAME]" at bounding box center [338, 170] width 119 height 8
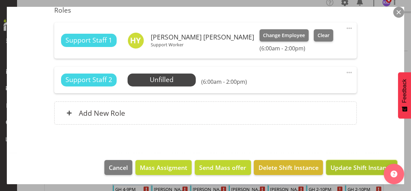
click at [353, 167] on span "Update Shift Instance" at bounding box center [361, 167] width 62 height 9
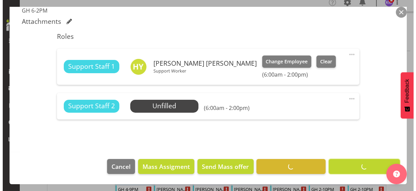
scroll to position [199, 0]
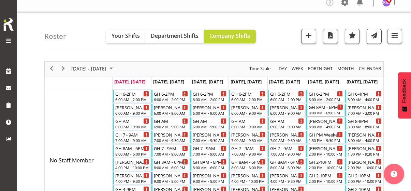
click at [322, 110] on div "8:00 AM - 6:00 PM" at bounding box center [325, 112] width 34 height 5
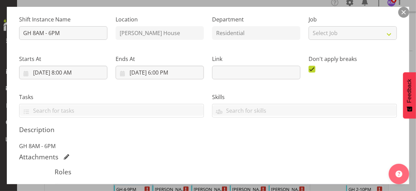
scroll to position [170, 0]
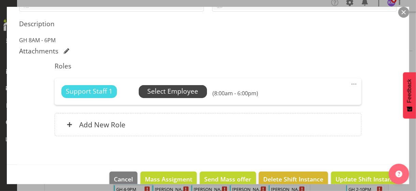
click at [174, 92] on span "Select Employee" at bounding box center [172, 92] width 51 height 10
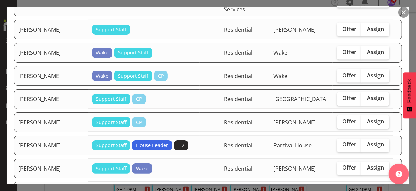
scroll to position [579, 0]
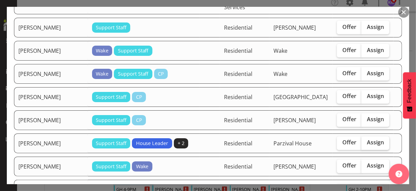
click at [370, 139] on span "Assign" at bounding box center [375, 142] width 17 height 7
click at [366, 141] on input "Assign" at bounding box center [363, 143] width 4 height 4
checkbox input "true"
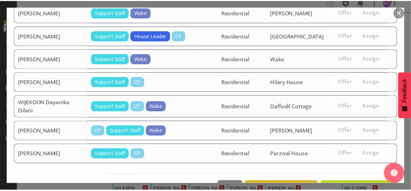
scroll to position [1619, 0]
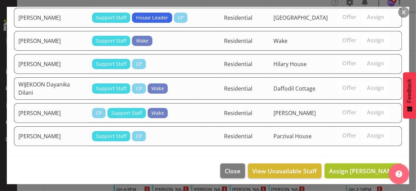
click at [359, 167] on span "Assign [PERSON_NAME]" at bounding box center [363, 171] width 69 height 8
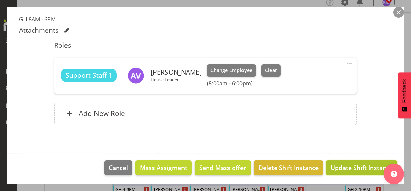
click at [358, 166] on span "Update Shift Instance" at bounding box center [361, 167] width 62 height 9
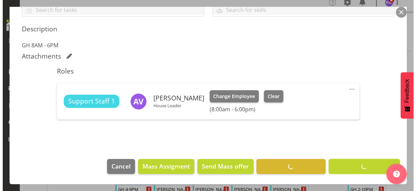
scroll to position [164, 0]
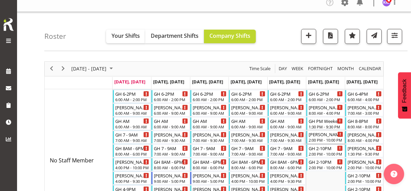
click at [321, 138] on div "2:00 PM - 10:00 PM" at bounding box center [325, 139] width 34 height 5
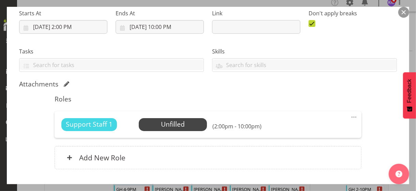
scroll to position [154, 0]
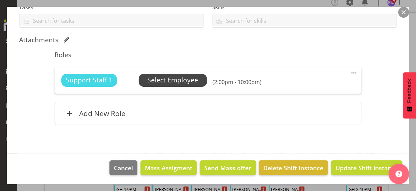
click at [168, 81] on span "Select Employee" at bounding box center [172, 80] width 51 height 10
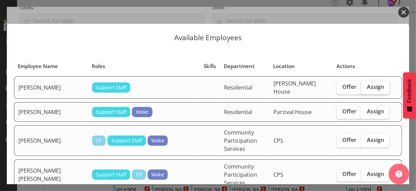
click at [375, 84] on span "Assign" at bounding box center [375, 86] width 17 height 7
click at [366, 85] on input "Assign" at bounding box center [363, 87] width 4 height 4
checkbox input "true"
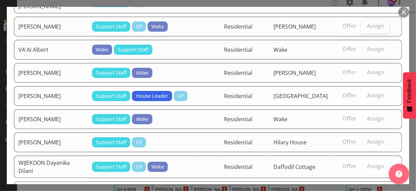
scroll to position [1673, 0]
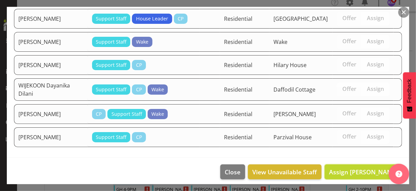
click at [357, 168] on span "Assign [PERSON_NAME]" at bounding box center [363, 172] width 69 height 8
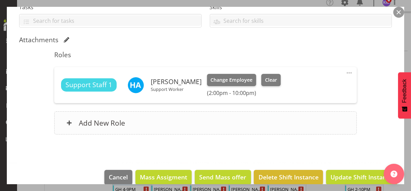
click at [227, 120] on div "Add New Role" at bounding box center [205, 122] width 302 height 23
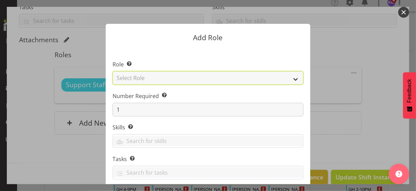
drag, startPoint x: 138, startPoint y: 75, endPoint x: 138, endPoint y: 79, distance: 4.4
click at [138, 75] on select "Select Role CP House Leader Support Staff Wake" at bounding box center [207, 78] width 191 height 14
select select "1091"
click at [112, 71] on select "Select Role CP House Leader Support Staff Wake" at bounding box center [207, 78] width 191 height 14
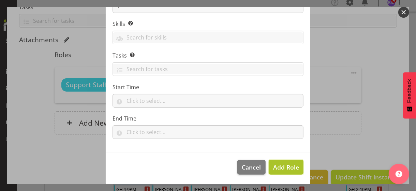
click at [280, 167] on span "Add Role" at bounding box center [286, 167] width 26 height 8
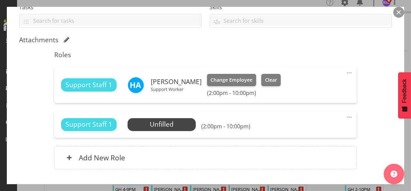
click at [345, 115] on span at bounding box center [349, 117] width 8 height 8
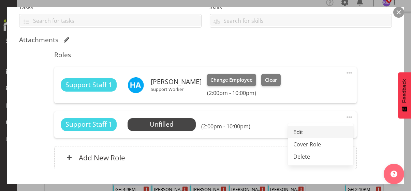
click at [303, 131] on link "Edit" at bounding box center [320, 132] width 65 height 12
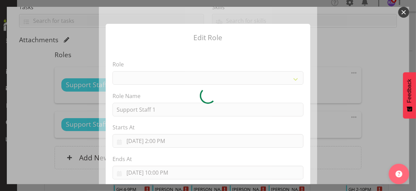
select select "1091"
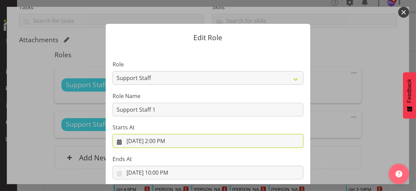
click at [158, 142] on input "[DATE] 2:00 PM" at bounding box center [207, 141] width 191 height 14
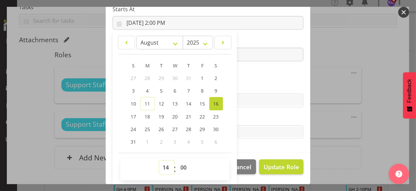
drag, startPoint x: 164, startPoint y: 168, endPoint x: 165, endPoint y: 162, distance: 6.1
click at [164, 168] on select "00 01 02 03 04 05 06 07 08 09 10 11 12 13 14 15 16 17 18 19 20 21 22 23" at bounding box center [166, 168] width 15 height 14
select select "12"
click at [159, 161] on select "00 01 02 03 04 05 06 07 08 09 10 11 12 13 14 15 16 17 18 19 20 21 22 23" at bounding box center [166, 168] width 15 height 14
type input "[DATE] 12:00 PM"
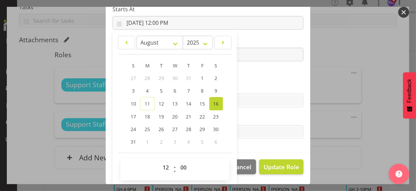
click at [248, 81] on section "Role CP House Leader Support Staff Wake Role Name Support Staff 1 Starts At [DA…" at bounding box center [208, 41] width 204 height 223
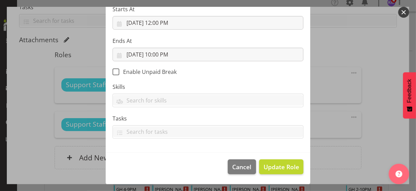
scroll to position [118, 0]
click at [281, 168] on span "Update Role" at bounding box center [280, 167] width 35 height 9
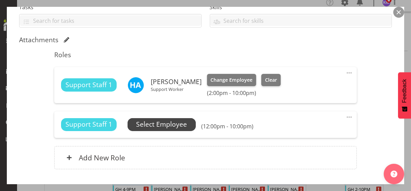
click at [179, 122] on span "Select Employee" at bounding box center [161, 125] width 51 height 10
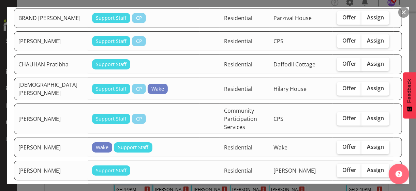
scroll to position [409, 0]
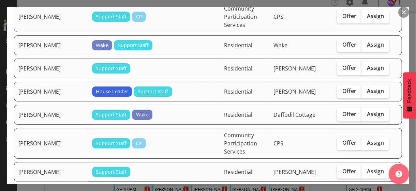
drag, startPoint x: 372, startPoint y: 105, endPoint x: 366, endPoint y: 117, distance: 13.4
click at [372, 111] on span "Assign" at bounding box center [375, 114] width 17 height 7
click at [366, 112] on input "Assign" at bounding box center [363, 114] width 4 height 4
checkbox input "true"
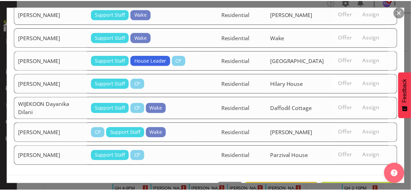
scroll to position [1574, 0]
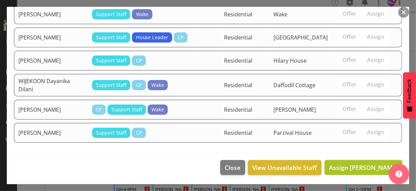
click at [346, 166] on span "Assign [PERSON_NAME]" at bounding box center [363, 168] width 69 height 8
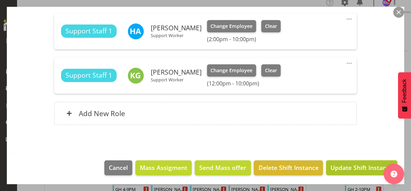
click at [349, 167] on span "Update Shift Instance" at bounding box center [361, 167] width 62 height 9
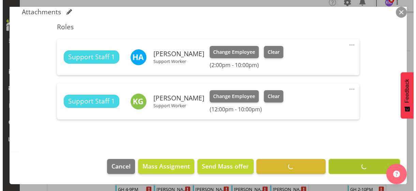
scroll to position [181, 0]
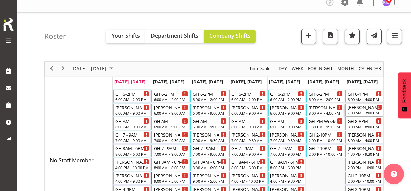
click at [362, 111] on div "7:00 AM - 3:00 PM" at bounding box center [364, 112] width 34 height 5
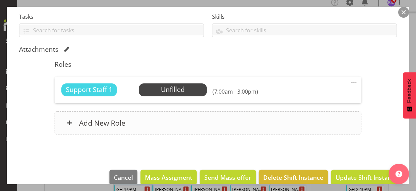
scroll to position [154, 0]
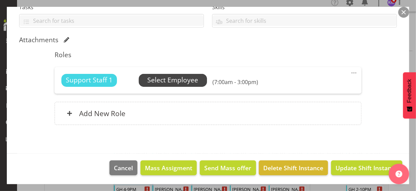
click at [180, 81] on span "Select Employee" at bounding box center [172, 80] width 51 height 10
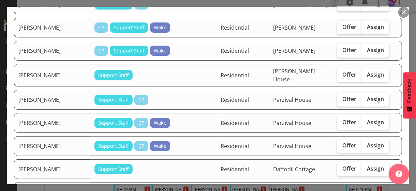
scroll to position [1192, 0]
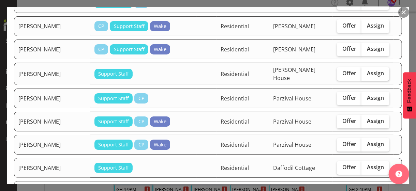
click at [368, 70] on span "Assign" at bounding box center [375, 73] width 17 height 7
click at [366, 71] on input "Assign" at bounding box center [363, 73] width 4 height 4
checkbox input "true"
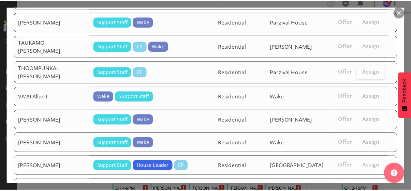
scroll to position [1630, 0]
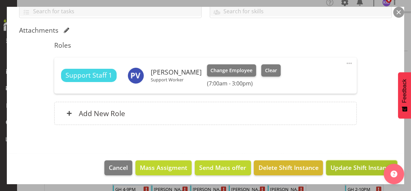
click at [354, 165] on span "Update Shift Instance" at bounding box center [361, 167] width 62 height 9
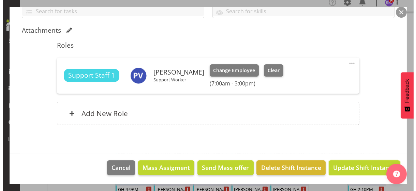
scroll to position [137, 0]
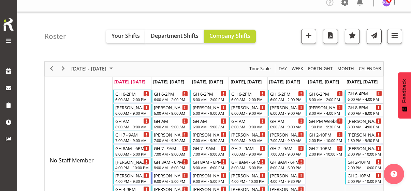
click at [366, 96] on div "6:00 AM - 4:00 PM" at bounding box center [364, 98] width 34 height 5
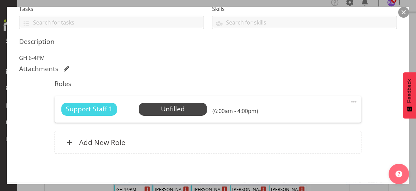
scroll to position [170, 0]
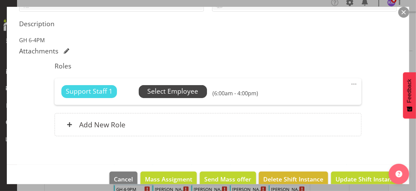
click at [187, 90] on span "Select Employee" at bounding box center [172, 92] width 51 height 10
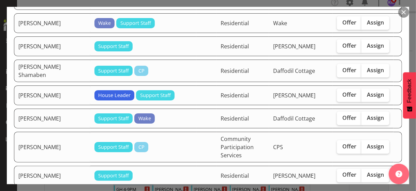
scroll to position [511, 0]
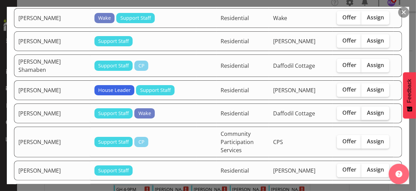
click at [370, 109] on span "Assign" at bounding box center [375, 112] width 17 height 7
click at [366, 111] on input "Assign" at bounding box center [363, 113] width 4 height 4
checkbox input "true"
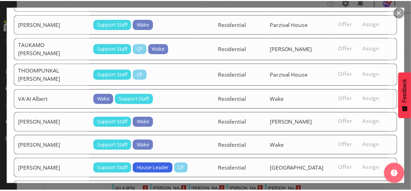
scroll to position [1607, 0]
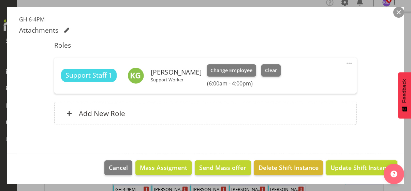
click at [351, 168] on span "Update Shift Instance" at bounding box center [361, 167] width 62 height 9
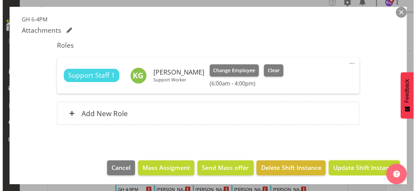
scroll to position [164, 0]
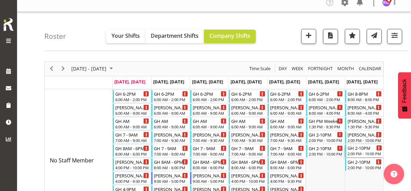
click at [364, 149] on div "GH 2-10PM" at bounding box center [364, 147] width 34 height 7
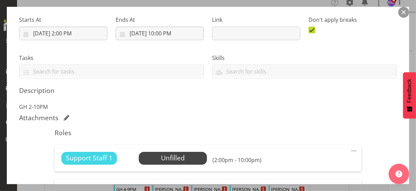
scroll to position [136, 0]
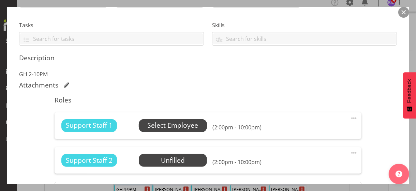
click at [180, 127] on span "Select Employee" at bounding box center [172, 126] width 51 height 10
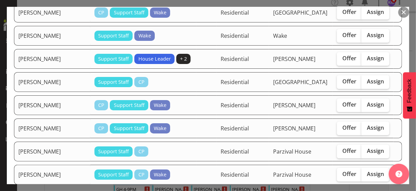
scroll to position [1158, 0]
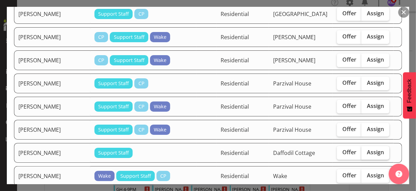
click at [367, 149] on span "Assign" at bounding box center [375, 152] width 17 height 7
click at [366, 150] on input "Assign" at bounding box center [363, 152] width 4 height 4
checkbox input "true"
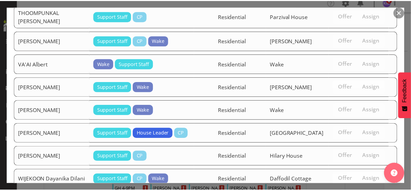
scroll to position [1630, 0]
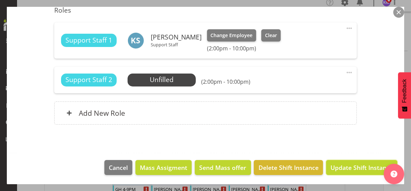
click at [350, 167] on span "Update Shift Instance" at bounding box center [361, 167] width 62 height 9
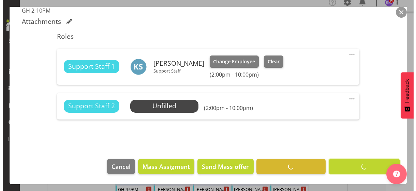
scroll to position [199, 0]
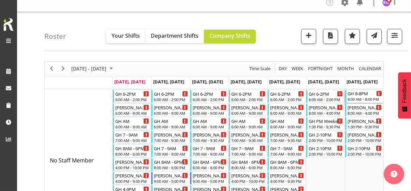
click at [366, 98] on div "8:00 AM - 8:00 PM" at bounding box center [364, 98] width 34 height 5
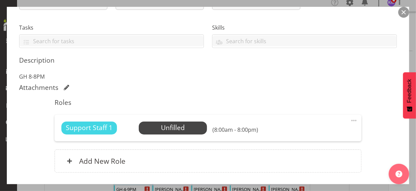
scroll to position [136, 0]
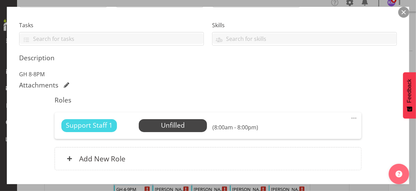
drag, startPoint x: 350, startPoint y: 117, endPoint x: 328, endPoint y: 126, distance: 23.5
click at [350, 117] on span at bounding box center [354, 118] width 8 height 8
click at [310, 133] on link "Edit" at bounding box center [324, 133] width 65 height 12
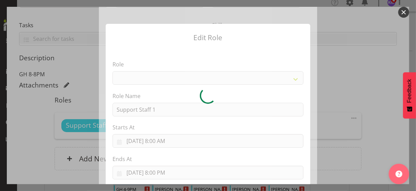
select select "1091"
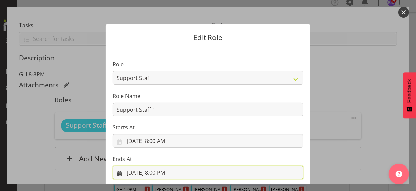
click at [159, 172] on input "[DATE] 8:00 PM" at bounding box center [207, 173] width 191 height 14
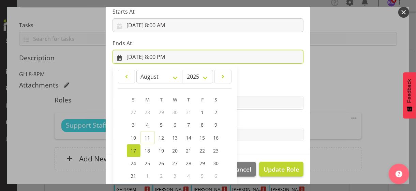
scroll to position [150, 0]
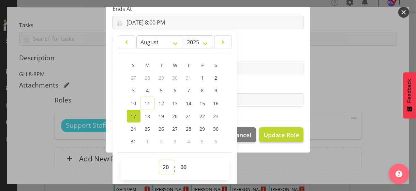
click at [161, 165] on select "00 01 02 03 04 05 06 07 08 09 10 11 12 13 14 15 16 17 18 19 20 21 22 23" at bounding box center [166, 167] width 15 height 14
select select "18"
click at [159, 160] on select "00 01 02 03 04 05 06 07 08 09 10 11 12 13 14 15 16 17 18 19 20 21 22 23" at bounding box center [166, 167] width 15 height 14
type input "[DATE] 6:00 PM"
click at [258, 87] on label "Tasks" at bounding box center [207, 86] width 191 height 8
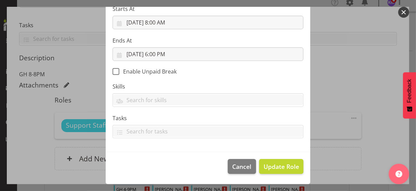
scroll to position [118, 0]
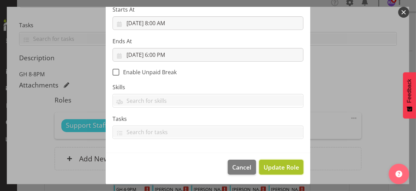
click at [279, 165] on span "Update Role" at bounding box center [280, 167] width 35 height 9
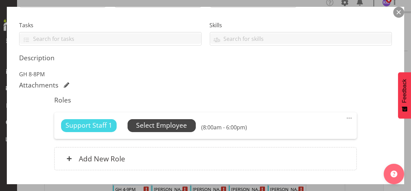
click at [171, 125] on span "Select Employee" at bounding box center [161, 126] width 51 height 10
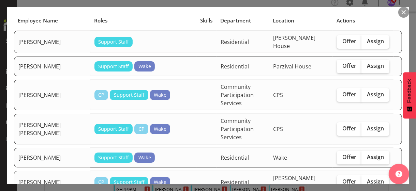
scroll to position [68, 0]
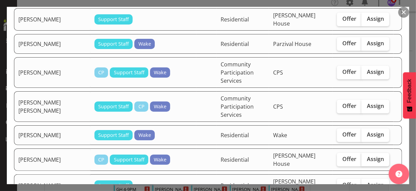
click at [370, 153] on label "Assign" at bounding box center [375, 160] width 28 height 14
click at [366, 157] on input "Assign" at bounding box center [363, 159] width 4 height 4
checkbox input "true"
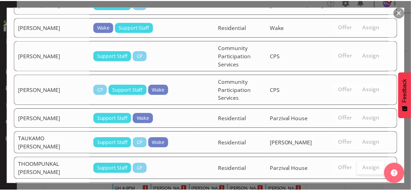
scroll to position [1556, 0]
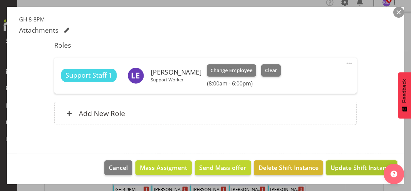
click at [354, 167] on span "Update Shift Instance" at bounding box center [361, 167] width 62 height 9
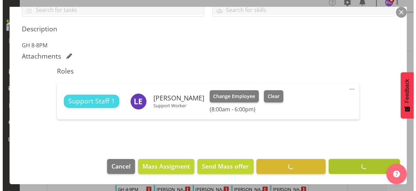
scroll to position [164, 0]
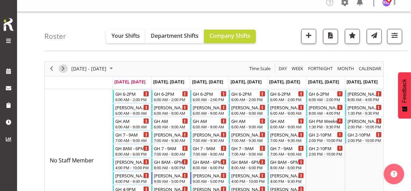
click at [65, 67] on span "Next" at bounding box center [63, 68] width 8 height 9
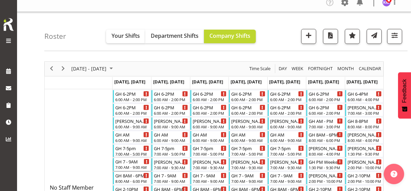
click at [134, 166] on div "7:00 AM - 9:00 AM" at bounding box center [132, 167] width 34 height 5
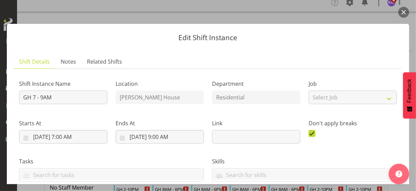
scroll to position [170, 0]
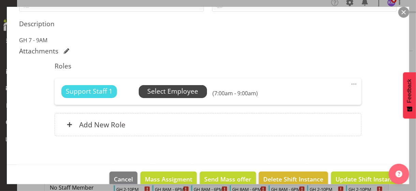
click at [162, 90] on span "Select Employee" at bounding box center [172, 92] width 51 height 10
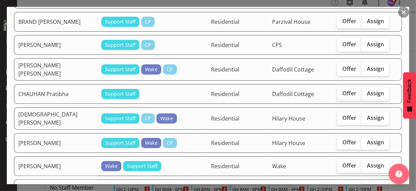
scroll to position [238, 0]
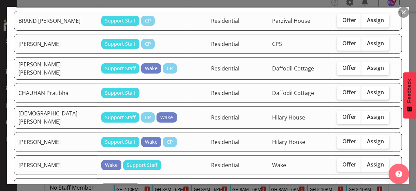
click at [367, 89] on span "Assign" at bounding box center [375, 92] width 17 height 7
click at [366, 90] on input "Assign" at bounding box center [363, 92] width 4 height 4
checkbox input "true"
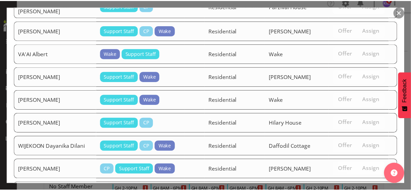
scroll to position [1378, 0]
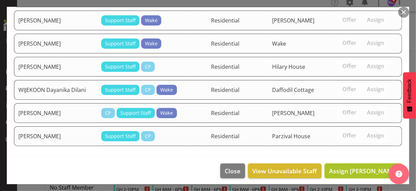
click at [344, 168] on span "Assign [PERSON_NAME]" at bounding box center [363, 171] width 69 height 8
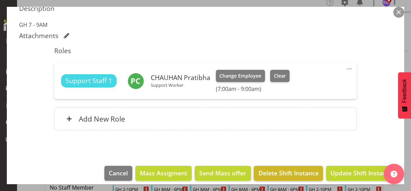
scroll to position [191, 0]
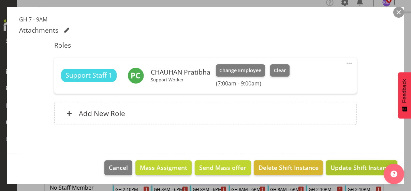
click at [342, 168] on span "Update Shift Instance" at bounding box center [361, 167] width 62 height 9
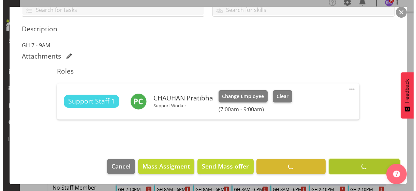
scroll to position [164, 0]
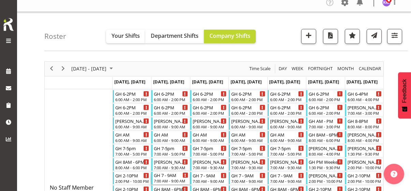
click at [170, 177] on div "GH 7 - 9AM" at bounding box center [171, 175] width 34 height 7
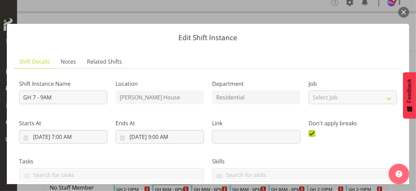
scroll to position [102, 0]
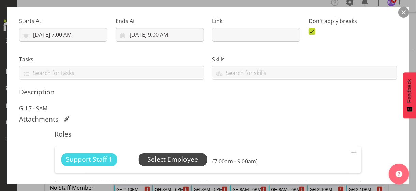
click at [163, 161] on span "Select Employee" at bounding box center [172, 160] width 51 height 10
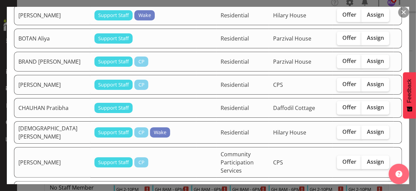
scroll to position [238, 0]
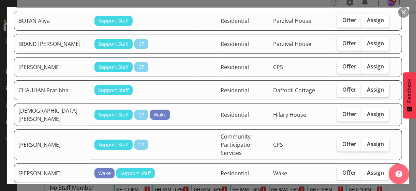
click at [374, 86] on span "Assign" at bounding box center [375, 89] width 17 height 7
click at [366, 88] on input "Assign" at bounding box center [363, 90] width 4 height 4
checkbox input "true"
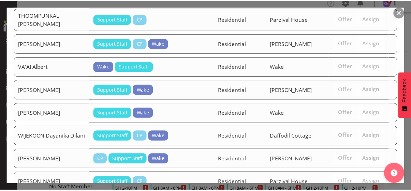
scroll to position [1404, 0]
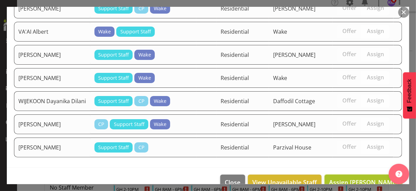
click at [360, 178] on span "Assign [PERSON_NAME]" at bounding box center [363, 182] width 69 height 8
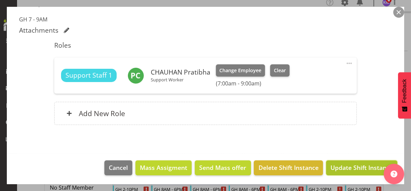
click at [358, 168] on span "Update Shift Instance" at bounding box center [361, 167] width 62 height 9
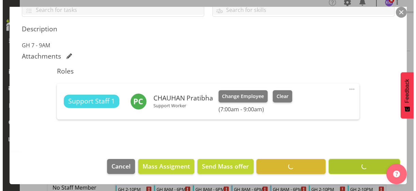
scroll to position [164, 0]
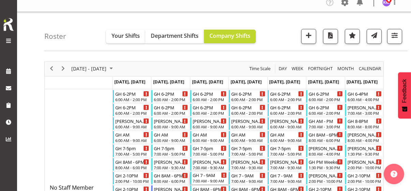
click at [206, 178] on div "7:00 AM - 9:00 AM" at bounding box center [209, 180] width 34 height 5
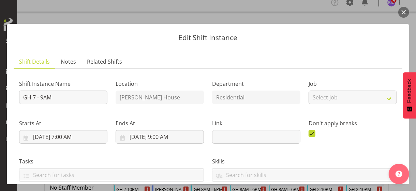
scroll to position [170, 0]
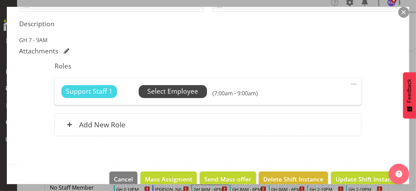
click at [169, 92] on span "Select Employee" at bounding box center [172, 92] width 51 height 10
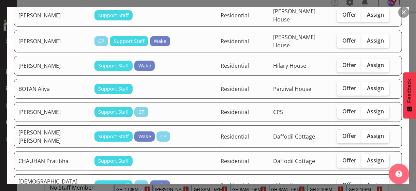
click at [369, 157] on span "Assign" at bounding box center [375, 160] width 17 height 7
click at [366, 158] on input "Assign" at bounding box center [363, 160] width 4 height 4
checkbox input "true"
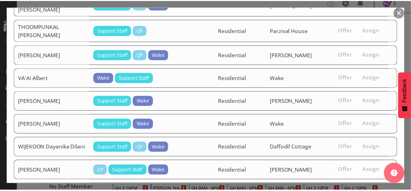
scroll to position [1304, 0]
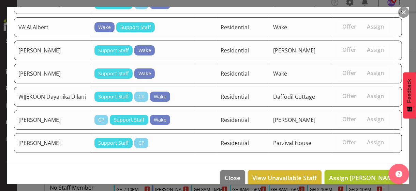
click at [364, 174] on span "Assign [PERSON_NAME]" at bounding box center [363, 178] width 69 height 8
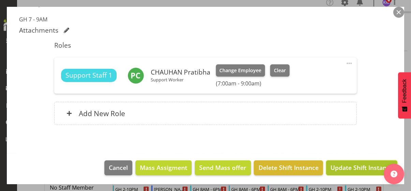
click at [359, 167] on span "Update Shift Instance" at bounding box center [361, 167] width 62 height 9
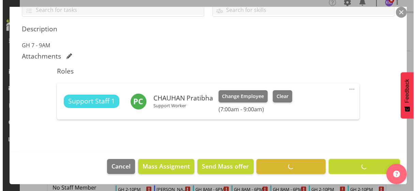
scroll to position [164, 0]
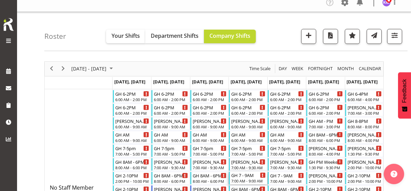
click at [246, 178] on div "7:00 AM - 9:00 AM" at bounding box center [248, 180] width 34 height 5
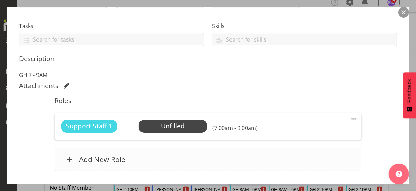
scroll to position [136, 0]
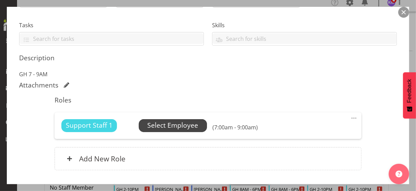
click at [175, 127] on span "Select Employee" at bounding box center [172, 126] width 51 height 10
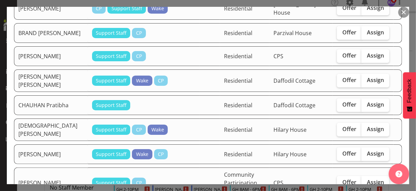
scroll to position [204, 0]
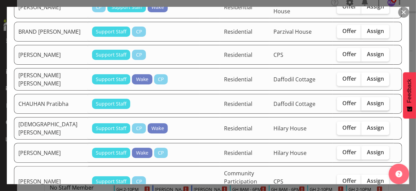
click at [369, 97] on label "Assign" at bounding box center [375, 104] width 28 height 14
click at [366, 101] on input "Assign" at bounding box center [363, 103] width 4 height 4
checkbox input "true"
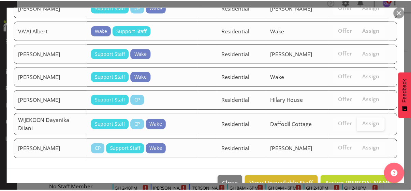
scroll to position [1479, 0]
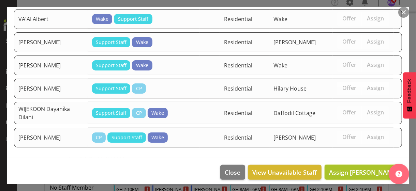
click at [363, 168] on span "Assign [PERSON_NAME]" at bounding box center [363, 172] width 69 height 8
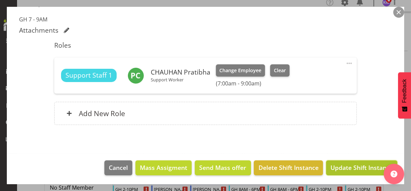
click at [362, 168] on span "Update Shift Instance" at bounding box center [361, 167] width 62 height 9
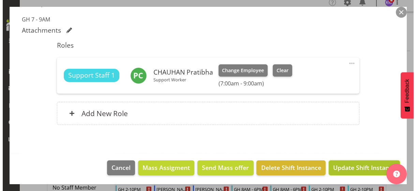
scroll to position [164, 0]
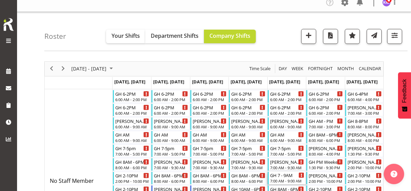
click at [284, 179] on div "7:00 AM - 9:00 AM" at bounding box center [287, 180] width 34 height 5
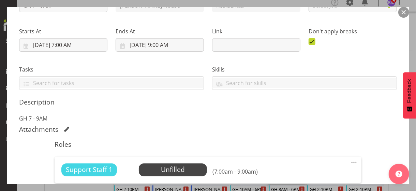
scroll to position [136, 0]
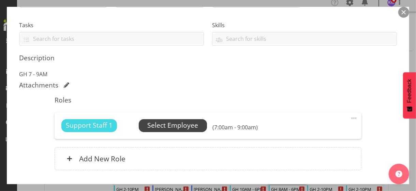
click at [178, 122] on span "Select Employee" at bounding box center [172, 126] width 51 height 10
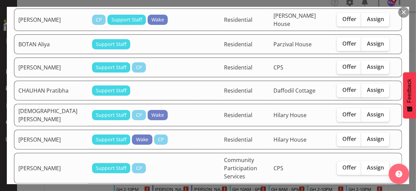
scroll to position [238, 0]
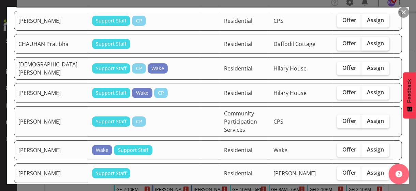
click at [372, 40] on span "Assign" at bounding box center [375, 43] width 17 height 7
click at [366, 41] on input "Assign" at bounding box center [363, 43] width 4 height 4
checkbox input "true"
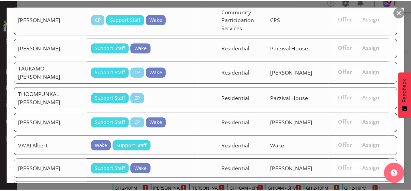
scroll to position [1451, 0]
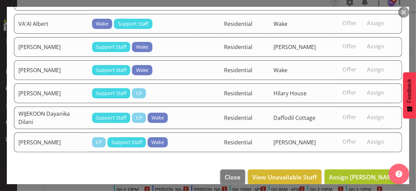
click at [357, 173] on span "Assign [PERSON_NAME]" at bounding box center [363, 177] width 69 height 8
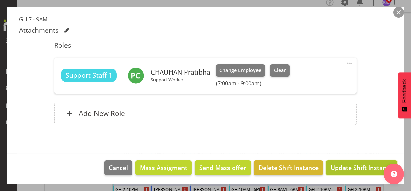
click at [356, 168] on span "Update Shift Instance" at bounding box center [361, 167] width 62 height 9
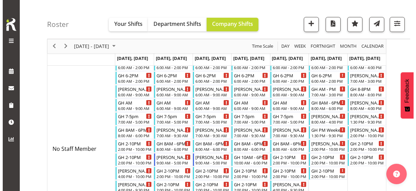
scroll to position [75, 0]
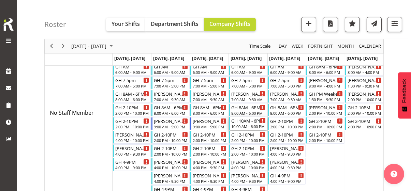
click at [248, 126] on div "10:00 AM - 6:00 PM" at bounding box center [248, 126] width 34 height 5
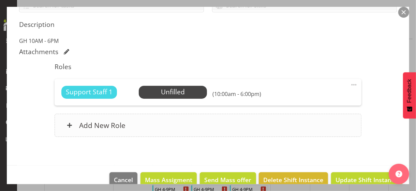
scroll to position [170, 0]
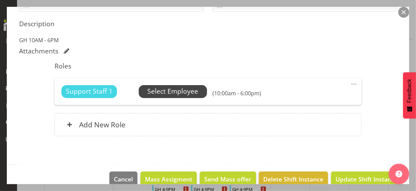
click at [177, 94] on span "Select Employee" at bounding box center [172, 92] width 51 height 10
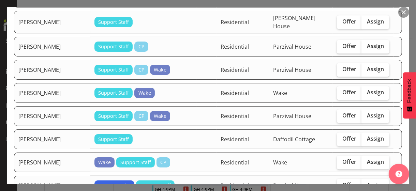
scroll to position [954, 0]
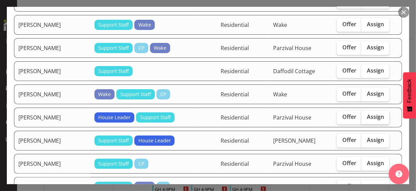
click at [366, 118] on label "Assign" at bounding box center [375, 118] width 28 height 14
click at [366, 118] on input "Assign" at bounding box center [363, 117] width 4 height 4
checkbox input "true"
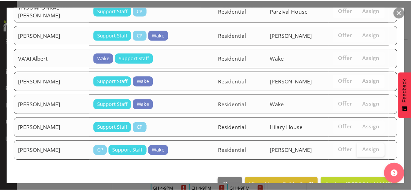
scroll to position [1290, 0]
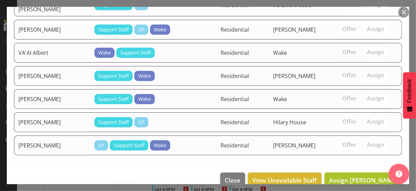
click at [356, 176] on span "Assign [PERSON_NAME]" at bounding box center [363, 180] width 69 height 8
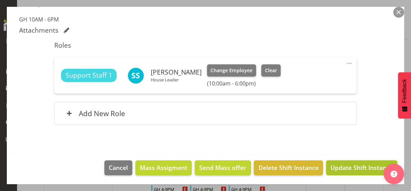
click at [357, 165] on span "Update Shift Instance" at bounding box center [361, 167] width 62 height 9
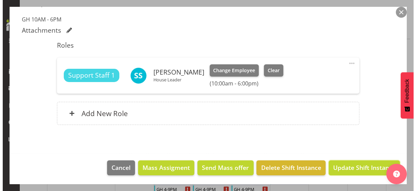
scroll to position [164, 0]
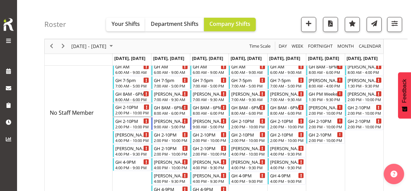
click at [132, 110] on div "2:00 PM - 10:00 PM" at bounding box center [132, 112] width 34 height 5
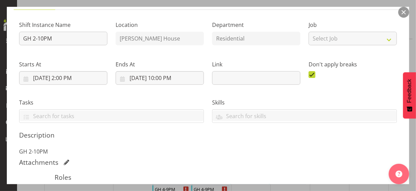
scroll to position [136, 0]
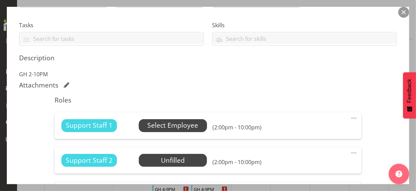
click at [154, 123] on span "Select Employee" at bounding box center [172, 126] width 51 height 10
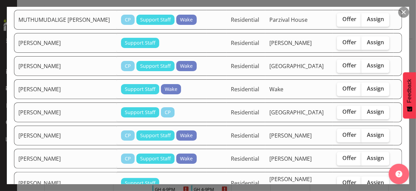
scroll to position [784, 0]
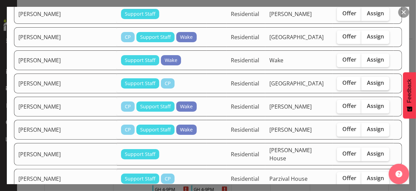
click at [367, 79] on span "Assign" at bounding box center [375, 82] width 17 height 7
click at [366, 81] on input "Assign" at bounding box center [363, 83] width 4 height 4
checkbox input "true"
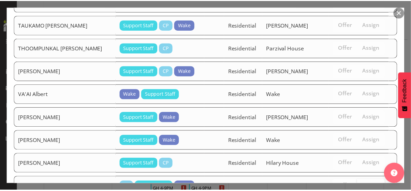
scroll to position [1227, 0]
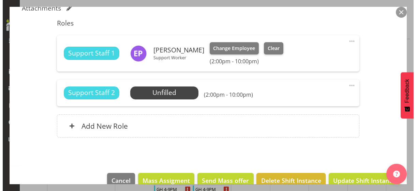
scroll to position [226, 0]
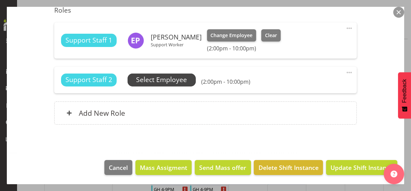
click at [165, 80] on span "Select Employee" at bounding box center [161, 80] width 51 height 10
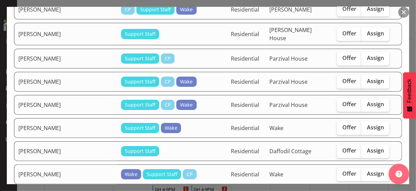
scroll to position [886, 0]
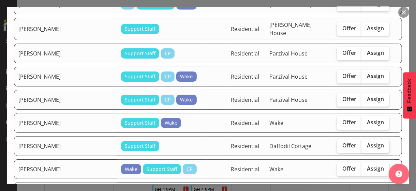
click at [367, 142] on span "Assign" at bounding box center [375, 145] width 17 height 7
click at [364, 143] on input "Assign" at bounding box center [363, 145] width 4 height 4
checkbox input "true"
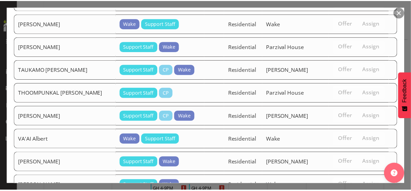
scroll to position [1204, 0]
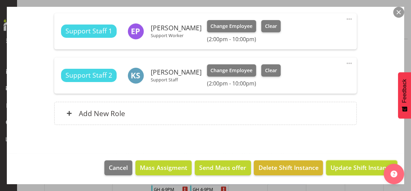
click at [349, 165] on span "Update Shift Instance" at bounding box center [361, 167] width 62 height 9
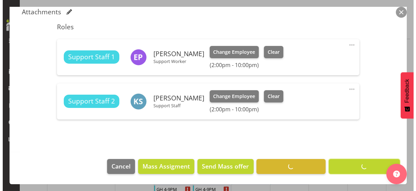
scroll to position [208, 0]
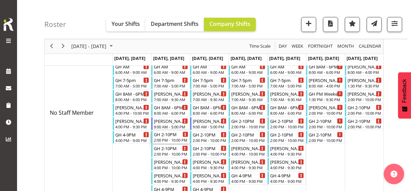
click at [166, 137] on div "2:00 PM - 10:00 PM" at bounding box center [171, 139] width 34 height 5
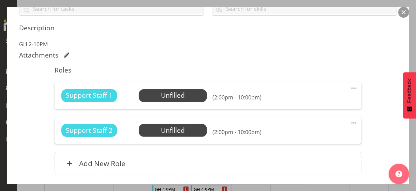
scroll to position [170, 0]
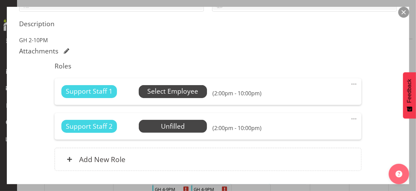
click at [162, 92] on span "Select Employee" at bounding box center [172, 92] width 51 height 10
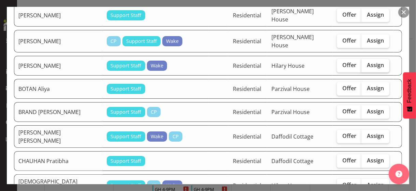
click at [371, 62] on span "Assign" at bounding box center [375, 65] width 17 height 7
click at [366, 63] on input "Assign" at bounding box center [363, 65] width 4 height 4
checkbox input "true"
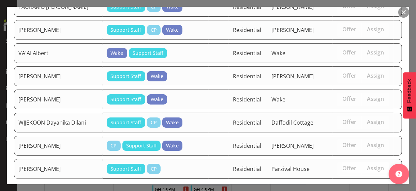
scroll to position [1226, 0]
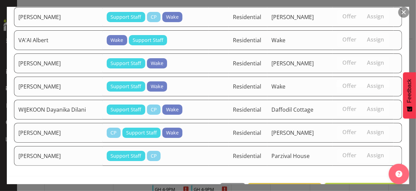
click at [355, 187] on span "Assign [PERSON_NAME]" at bounding box center [363, 191] width 69 height 8
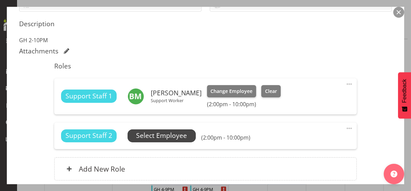
click at [170, 136] on span "Select Employee" at bounding box center [161, 136] width 51 height 10
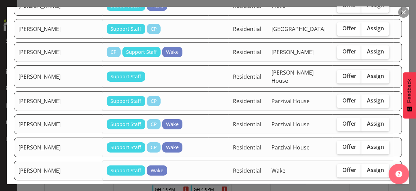
scroll to position [715, 0]
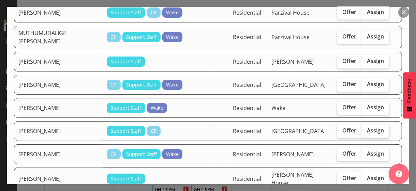
click at [368, 124] on label "Assign" at bounding box center [375, 131] width 28 height 14
click at [366, 128] on input "Assign" at bounding box center [363, 130] width 4 height 4
checkbox input "true"
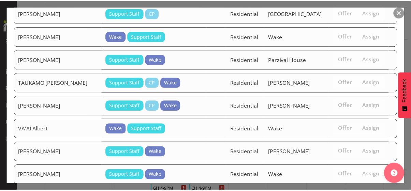
scroll to position [1203, 0]
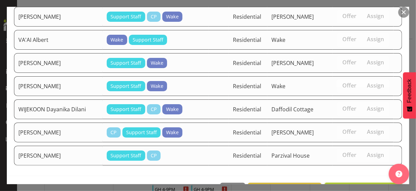
click at [349, 186] on span "Assign [PERSON_NAME]" at bounding box center [363, 190] width 69 height 8
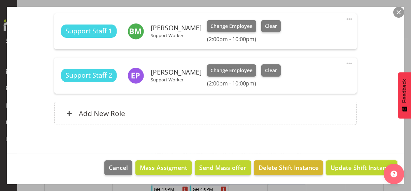
click at [350, 166] on span "Update Shift Instance" at bounding box center [361, 167] width 62 height 9
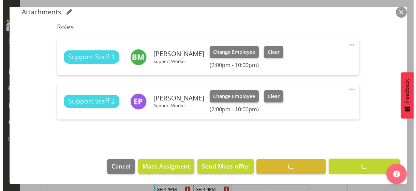
scroll to position [208, 0]
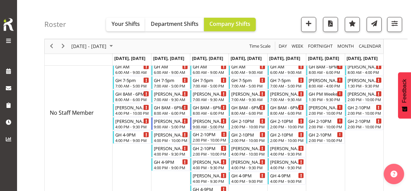
click at [207, 138] on div "2:00 PM - 10:00 PM" at bounding box center [209, 139] width 34 height 5
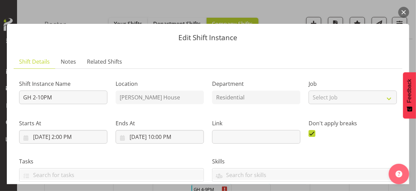
scroll to position [204, 0]
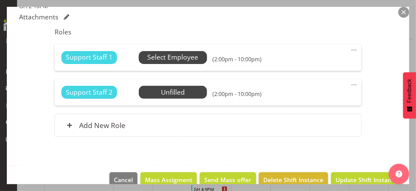
click at [166, 60] on span "Select Employee" at bounding box center [172, 57] width 51 height 10
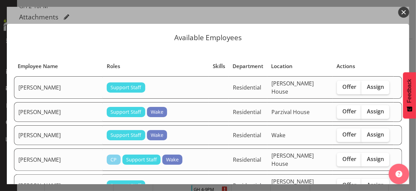
scroll to position [136, 0]
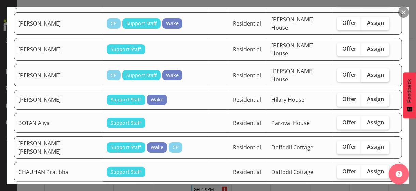
click at [367, 71] on span "Assign" at bounding box center [375, 74] width 17 height 7
click at [362, 73] on input "Assign" at bounding box center [363, 75] width 4 height 4
checkbox input "true"
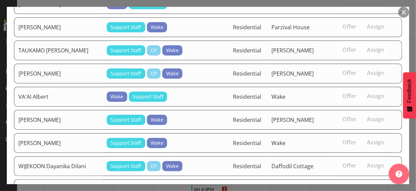
scroll to position [1186, 0]
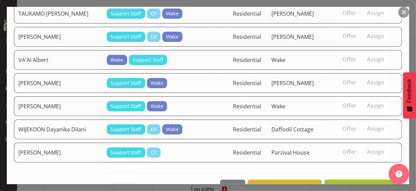
click at [348, 183] on span "Assign [PERSON_NAME]" at bounding box center [363, 187] width 69 height 8
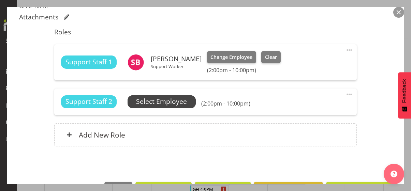
click at [173, 103] on span "Select Employee" at bounding box center [161, 102] width 51 height 10
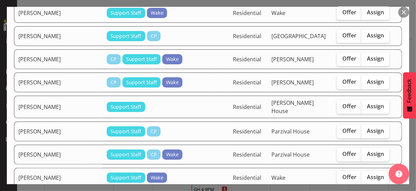
scroll to position [818, 0]
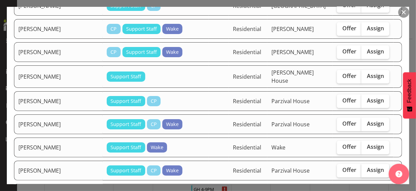
click at [374, 167] on span "Assign" at bounding box center [375, 170] width 17 height 7
click at [366, 168] on input "Assign" at bounding box center [363, 170] width 4 height 4
checkbox input "true"
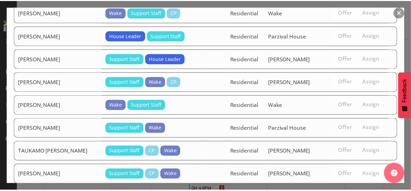
scroll to position [1163, 0]
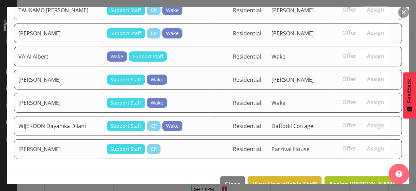
click at [360, 180] on span "Assign [PERSON_NAME]" at bounding box center [363, 184] width 69 height 8
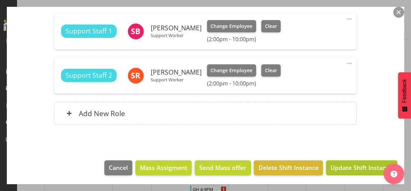
click at [360, 166] on span "Update Shift Instance" at bounding box center [361, 167] width 62 height 9
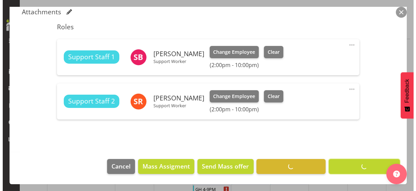
scroll to position [208, 0]
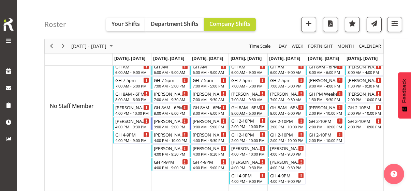
click at [248, 124] on div "2:00 PM - 10:00 PM" at bounding box center [248, 126] width 34 height 5
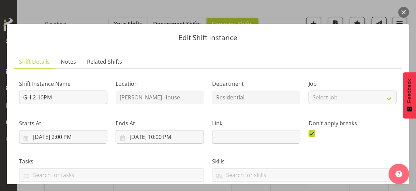
scroll to position [170, 0]
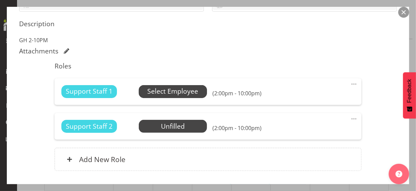
click at [167, 91] on span "Select Employee" at bounding box center [172, 92] width 51 height 10
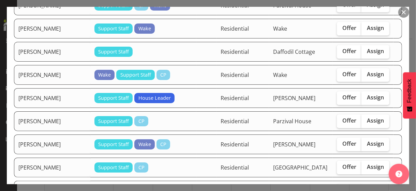
scroll to position [1022, 0]
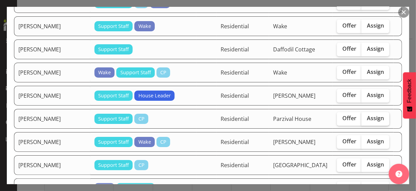
click at [367, 118] on label "Assign" at bounding box center [375, 119] width 28 height 14
click at [366, 118] on input "Assign" at bounding box center [363, 118] width 4 height 4
checkbox input "true"
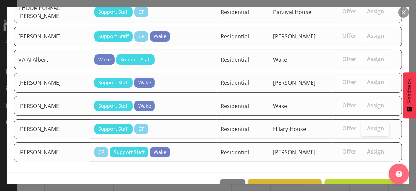
scroll to position [1312, 0]
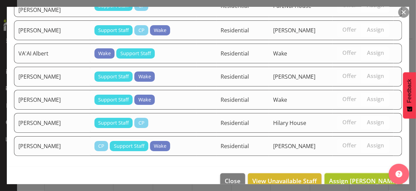
click at [355, 177] on span "Assign [PERSON_NAME]" at bounding box center [363, 181] width 69 height 8
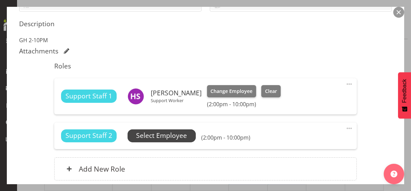
click at [185, 135] on span "Select Employee" at bounding box center [161, 136] width 51 height 10
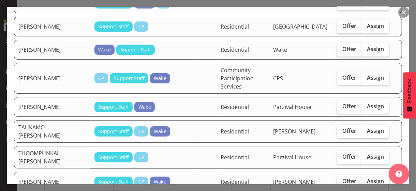
scroll to position [1192, 0]
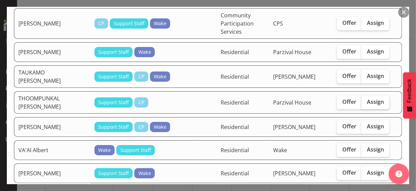
click at [366, 96] on label "Assign" at bounding box center [375, 103] width 28 height 14
click at [366, 100] on input "Assign" at bounding box center [363, 102] width 4 height 4
checkbox input "true"
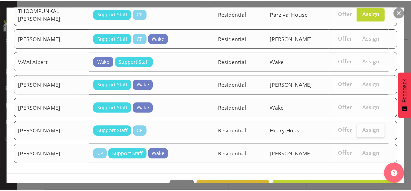
scroll to position [1290, 0]
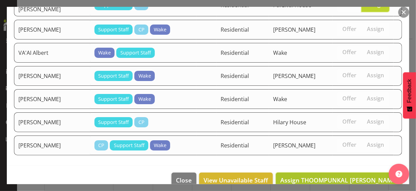
click at [348, 176] on span "Assign THOOMPUNKAL [PERSON_NAME]" at bounding box center [339, 180] width 118 height 8
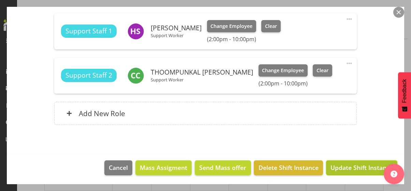
click at [346, 165] on span "Update Shift Instance" at bounding box center [361, 167] width 62 height 9
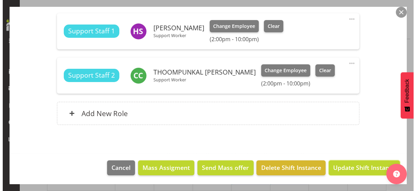
scroll to position [208, 0]
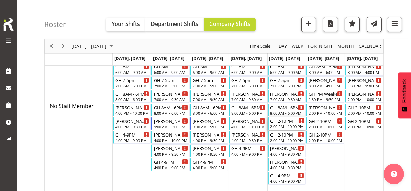
click at [283, 126] on div "2:00 PM - 10:00 PM" at bounding box center [287, 126] width 34 height 5
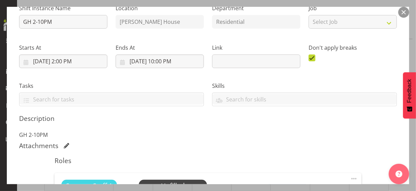
scroll to position [136, 0]
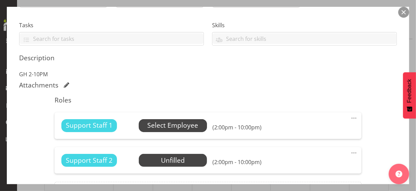
click at [181, 123] on span "Select Employee" at bounding box center [172, 126] width 51 height 10
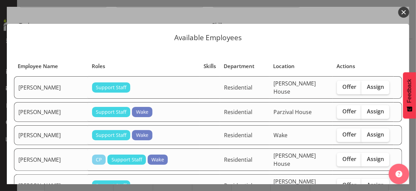
scroll to position [68, 0]
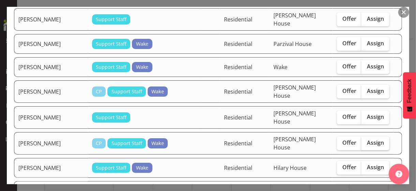
click at [368, 139] on span "Assign" at bounding box center [375, 142] width 17 height 7
click at [366, 141] on input "Assign" at bounding box center [363, 143] width 4 height 4
checkbox input "true"
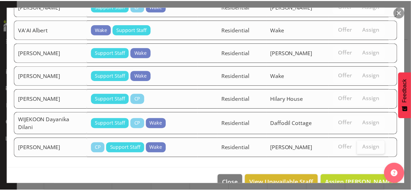
scroll to position [1408, 0]
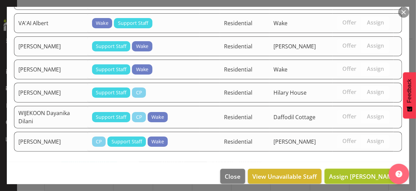
click at [353, 172] on span "Assign [PERSON_NAME]" at bounding box center [363, 176] width 69 height 8
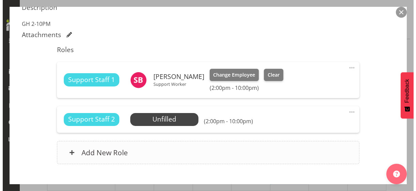
scroll to position [204, 0]
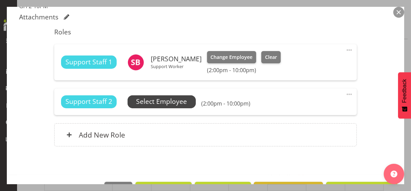
click at [174, 105] on span "Select Employee" at bounding box center [161, 102] width 51 height 10
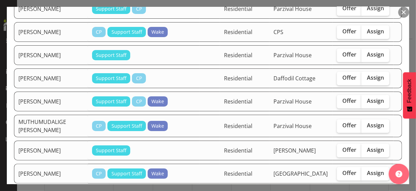
scroll to position [715, 0]
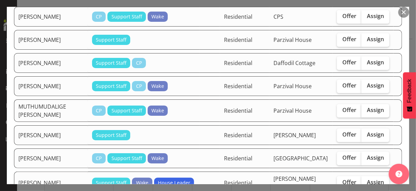
click at [371, 107] on span "Assign" at bounding box center [375, 110] width 17 height 7
click at [366, 108] on input "Assign" at bounding box center [363, 110] width 4 height 4
checkbox input "true"
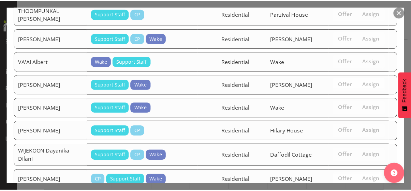
scroll to position [1385, 0]
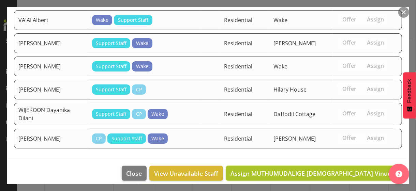
click at [357, 169] on span "Assign MUTHUMUDALIGE [DEMOGRAPHIC_DATA] Vinudya" at bounding box center [313, 173] width 167 height 8
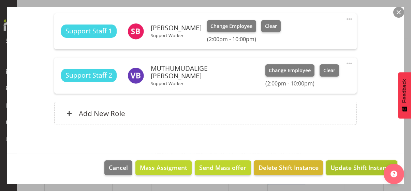
click at [352, 166] on span "Update Shift Instance" at bounding box center [361, 167] width 62 height 9
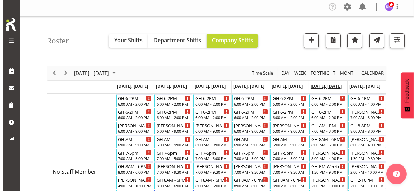
scroll to position [0, 0]
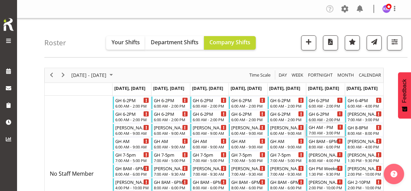
click at [325, 130] on div "7:00 AM - 3:00 PM" at bounding box center [325, 132] width 34 height 5
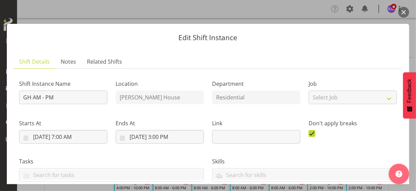
scroll to position [136, 0]
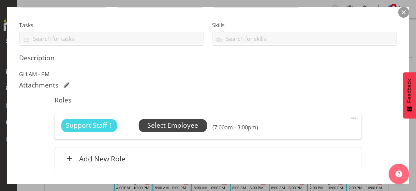
click at [166, 125] on span "Select Employee" at bounding box center [172, 126] width 51 height 10
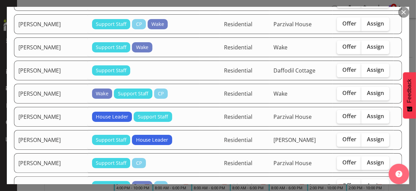
scroll to position [1261, 0]
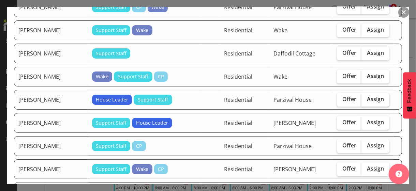
click at [367, 96] on span "Assign" at bounding box center [375, 99] width 17 height 7
click at [366, 97] on input "Assign" at bounding box center [363, 99] width 4 height 4
checkbox input "true"
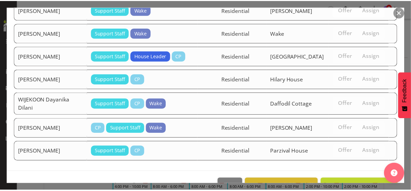
scroll to position [1667, 0]
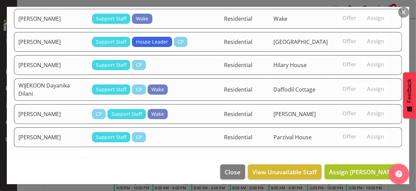
click at [357, 168] on span "Assign [PERSON_NAME]" at bounding box center [363, 172] width 69 height 8
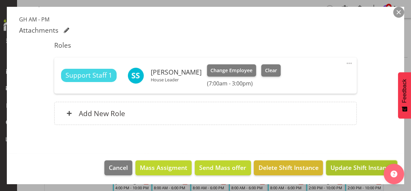
click at [355, 167] on span "Update Shift Instance" at bounding box center [361, 167] width 62 height 9
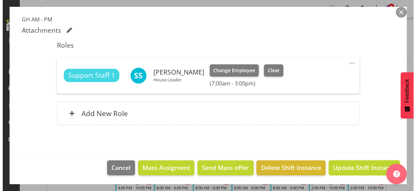
scroll to position [164, 0]
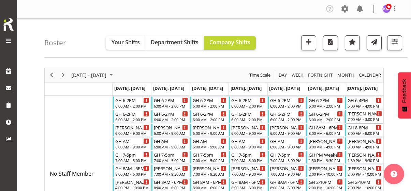
click at [364, 119] on div "7:00 AM - 3:00 PM" at bounding box center [364, 119] width 34 height 5
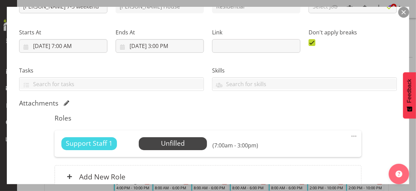
scroll to position [154, 0]
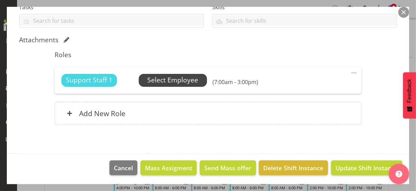
click at [174, 82] on span "Select Employee" at bounding box center [172, 80] width 51 height 10
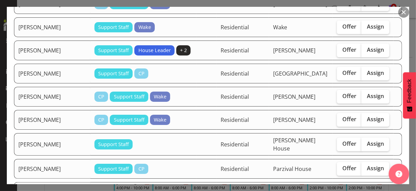
scroll to position [1124, 0]
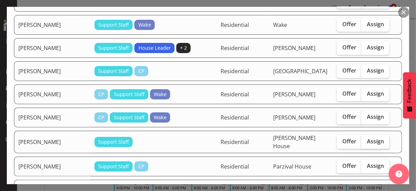
click at [363, 135] on label "Assign" at bounding box center [375, 142] width 28 height 14
click at [363, 139] on input "Assign" at bounding box center [363, 141] width 4 height 4
checkbox input "true"
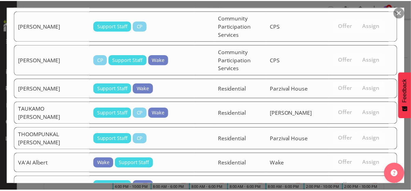
scroll to position [1630, 0]
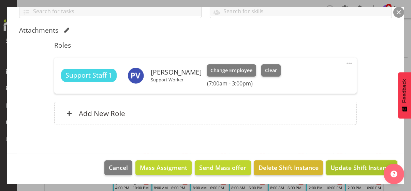
click at [352, 166] on span "Update Shift Instance" at bounding box center [361, 167] width 62 height 9
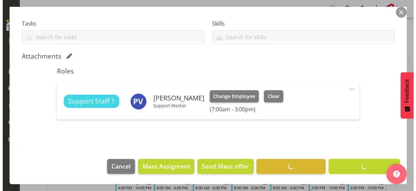
scroll to position [137, 0]
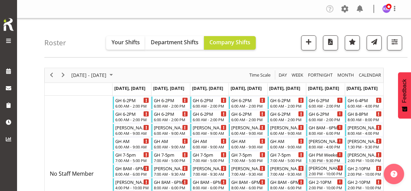
click at [322, 170] on div "[PERSON_NAME] 2-10 weekend" at bounding box center [325, 168] width 34 height 7
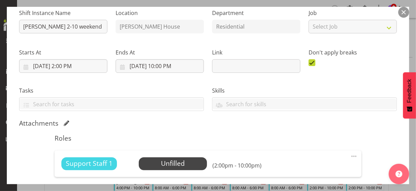
scroll to position [102, 0]
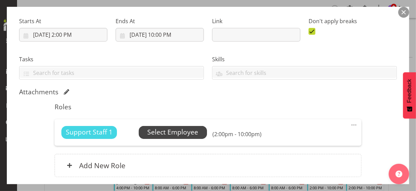
click at [185, 133] on span "Select Employee" at bounding box center [172, 132] width 51 height 10
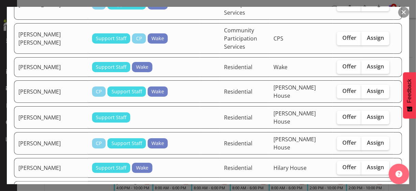
scroll to position [170, 0]
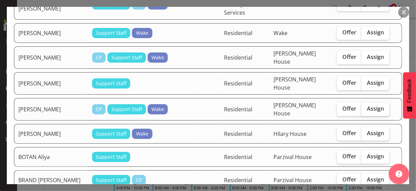
click at [366, 103] on label "Assign" at bounding box center [375, 110] width 28 height 14
click at [366, 107] on input "Assign" at bounding box center [363, 109] width 4 height 4
checkbox input "true"
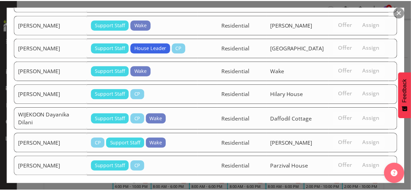
scroll to position [1696, 0]
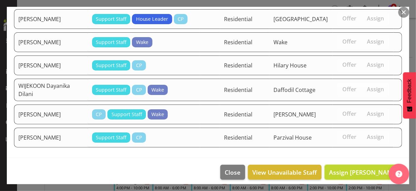
click at [357, 168] on span "Assign [PERSON_NAME]" at bounding box center [363, 172] width 69 height 8
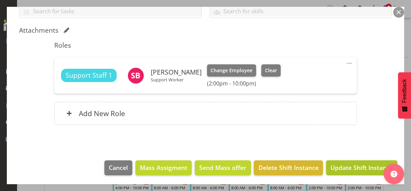
click at [357, 167] on span "Update Shift Instance" at bounding box center [361, 167] width 62 height 9
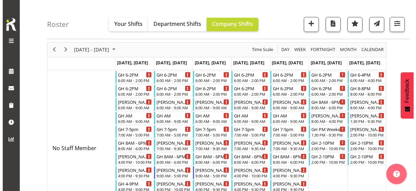
scroll to position [34, 0]
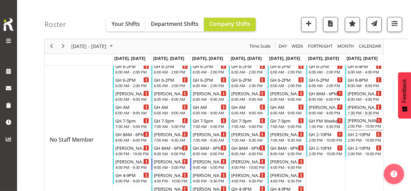
click at [359, 122] on div "[PERSON_NAME] 2-10 weekend" at bounding box center [364, 120] width 34 height 7
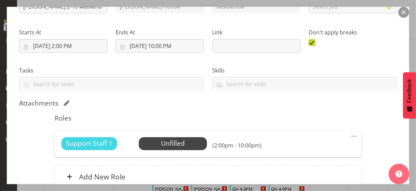
scroll to position [136, 0]
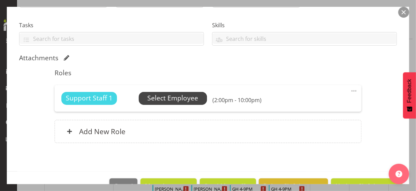
click at [175, 98] on span "Select Employee" at bounding box center [172, 98] width 51 height 10
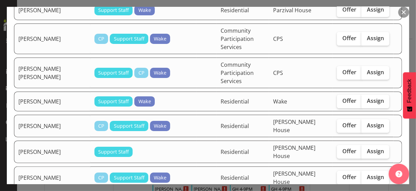
scroll to position [102, 0]
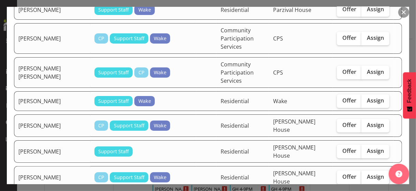
click at [368, 173] on span "Assign" at bounding box center [375, 176] width 17 height 7
click at [366, 175] on input "Assign" at bounding box center [363, 177] width 4 height 4
checkbox input "true"
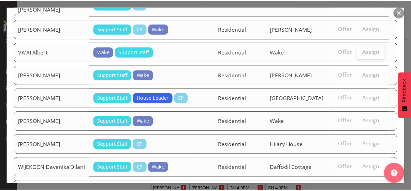
scroll to position [1655, 0]
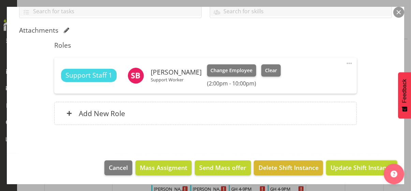
click at [356, 167] on span "Update Shift Instance" at bounding box center [361, 167] width 62 height 9
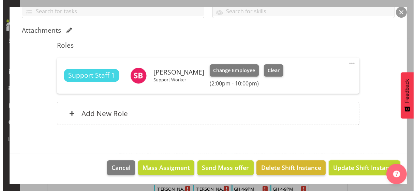
scroll to position [137, 0]
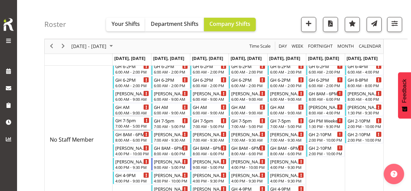
click at [131, 125] on div "7:00 AM - 5:00 PM" at bounding box center [132, 125] width 34 height 5
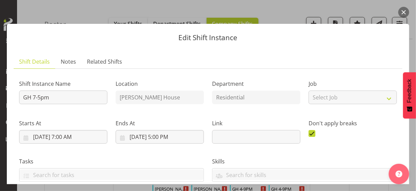
scroll to position [170, 0]
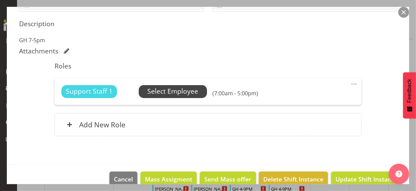
click at [161, 92] on span "Select Employee" at bounding box center [172, 92] width 51 height 10
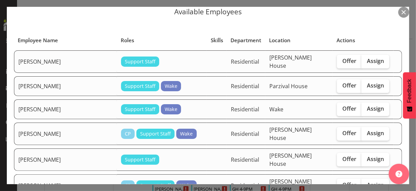
scroll to position [34, 0]
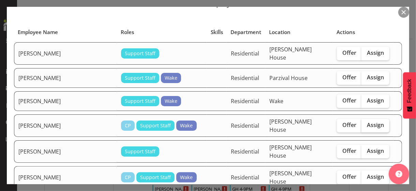
click at [367, 122] on span "Assign" at bounding box center [375, 125] width 17 height 7
click at [364, 123] on input "Assign" at bounding box center [363, 125] width 4 height 4
checkbox input "true"
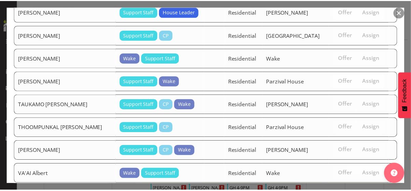
scroll to position [1091, 0]
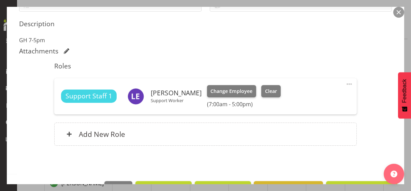
scroll to position [715, 0]
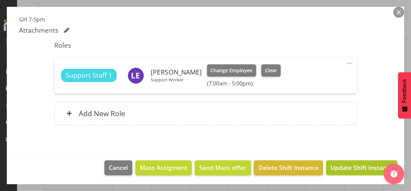
click at [347, 167] on span "Update Shift Instance" at bounding box center [361, 167] width 62 height 9
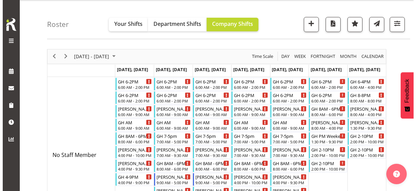
scroll to position [0, 0]
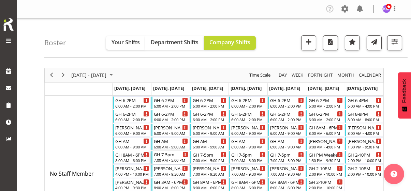
click at [169, 156] on div "GH 7-5pm" at bounding box center [171, 154] width 34 height 7
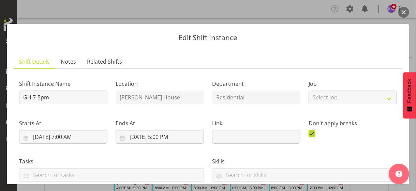
scroll to position [170, 0]
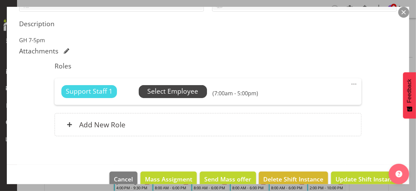
click at [161, 94] on span "Select Employee" at bounding box center [172, 92] width 51 height 10
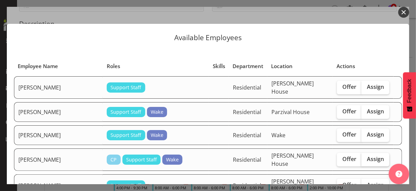
click at [369, 156] on span "Assign" at bounding box center [375, 159] width 17 height 7
click at [366, 157] on input "Assign" at bounding box center [363, 159] width 4 height 4
checkbox input "true"
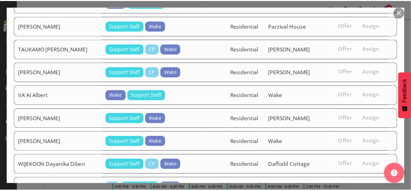
scroll to position [1112, 0]
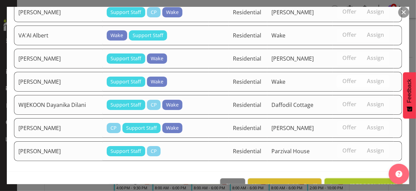
click at [356, 182] on span "Assign [PERSON_NAME]" at bounding box center [363, 186] width 69 height 8
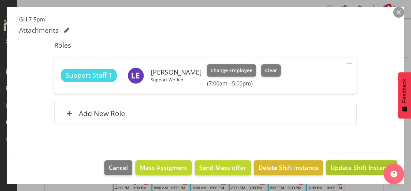
click at [350, 169] on span "Update Shift Instance" at bounding box center [361, 167] width 62 height 9
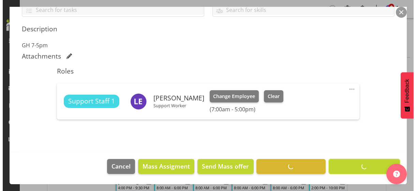
scroll to position [164, 0]
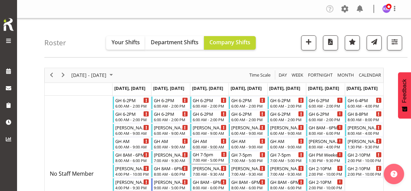
click at [213, 157] on div "GH 7-5pm 7:00 AM - 5:00 PM" at bounding box center [209, 157] width 34 height 13
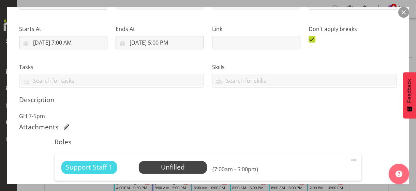
scroll to position [170, 0]
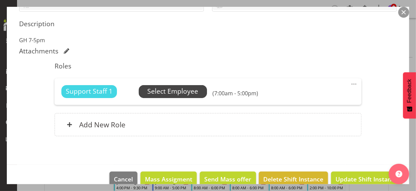
click at [167, 88] on span "Select Employee" at bounding box center [172, 92] width 51 height 10
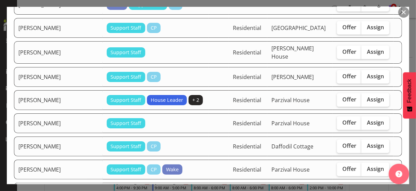
scroll to position [477, 0]
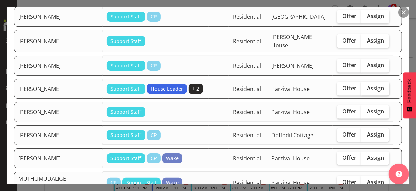
click at [370, 85] on span "Assign" at bounding box center [375, 88] width 17 height 7
click at [366, 86] on input "Assign" at bounding box center [363, 88] width 4 height 4
checkbox input "true"
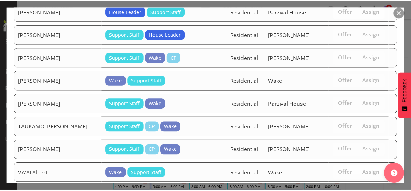
scroll to position [1069, 0]
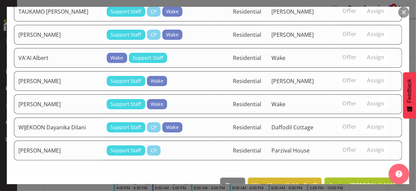
click at [357, 181] on span "Assign [PERSON_NAME]" at bounding box center [363, 185] width 69 height 8
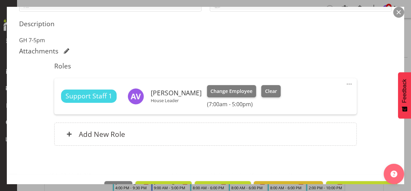
scroll to position [191, 0]
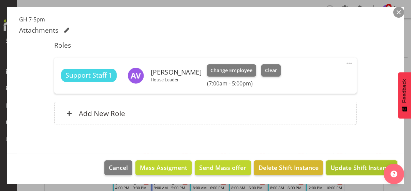
click at [354, 168] on span "Update Shift Instance" at bounding box center [361, 167] width 62 height 9
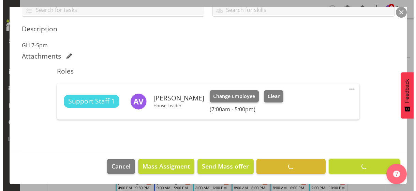
scroll to position [164, 0]
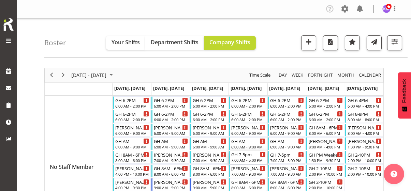
click at [245, 157] on div "GH 7-5pm 7:00 AM - 5:00 PM" at bounding box center [248, 157] width 34 height 13
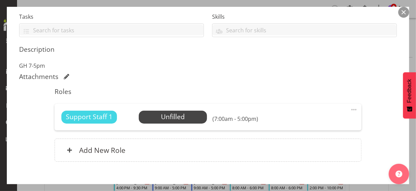
scroll to position [182, 0]
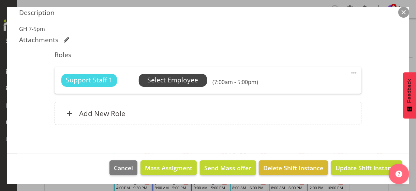
click at [166, 80] on span "Select Employee" at bounding box center [172, 80] width 51 height 10
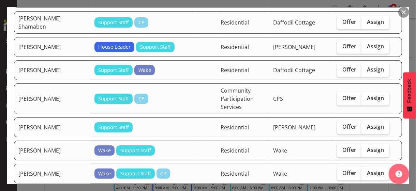
scroll to position [477, 0]
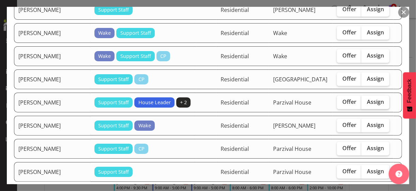
click at [371, 96] on label "Assign" at bounding box center [375, 103] width 28 height 14
click at [366, 100] on input "Assign" at bounding box center [363, 102] width 4 height 4
checkbox input "true"
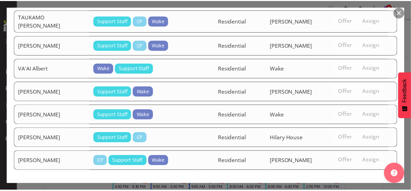
scroll to position [1193, 0]
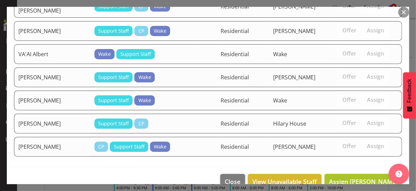
click at [357, 177] on span "Assign [PERSON_NAME]" at bounding box center [363, 181] width 69 height 8
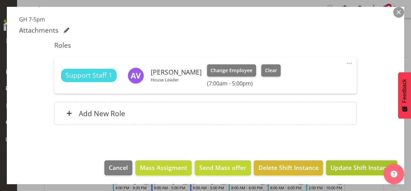
click at [356, 167] on span "Update Shift Instance" at bounding box center [361, 167] width 62 height 9
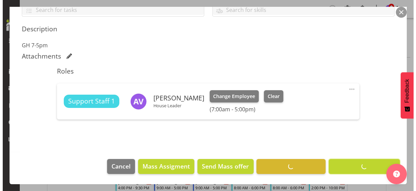
scroll to position [164, 0]
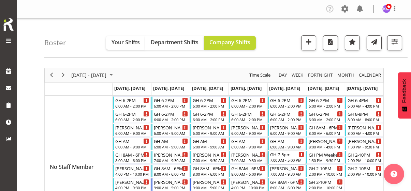
click at [282, 156] on div "GH 7-5pm" at bounding box center [287, 154] width 34 height 7
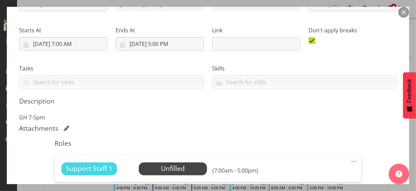
scroll to position [170, 0]
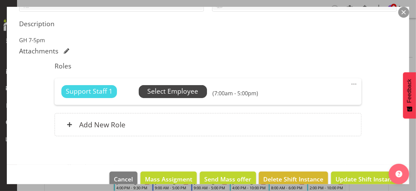
click at [177, 93] on span "Select Employee" at bounding box center [172, 92] width 51 height 10
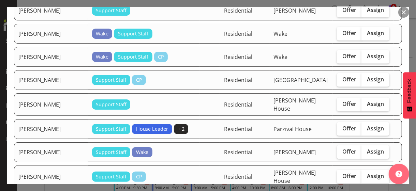
scroll to position [443, 0]
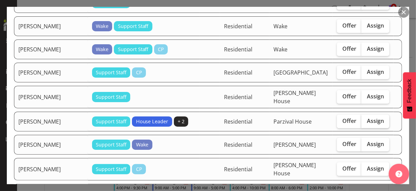
click at [367, 118] on span "Assign" at bounding box center [375, 121] width 17 height 7
click at [366, 119] on input "Assign" at bounding box center [363, 121] width 4 height 4
checkbox input "true"
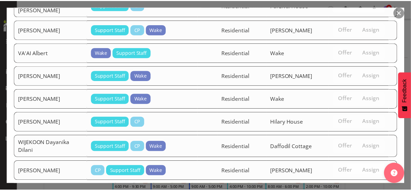
scroll to position [1236, 0]
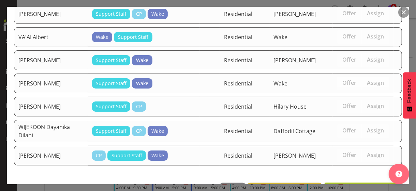
click at [354, 186] on span "Assign [PERSON_NAME]" at bounding box center [363, 190] width 69 height 8
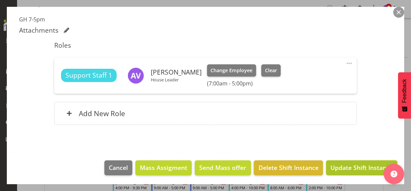
click at [354, 166] on span "Update Shift Instance" at bounding box center [361, 167] width 62 height 9
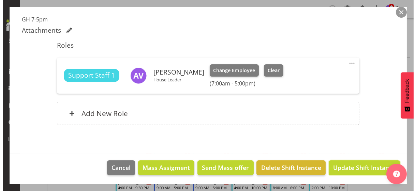
scroll to position [164, 0]
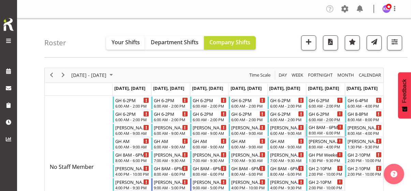
click at [323, 131] on div "8:00 AM - 6:00 PM" at bounding box center [325, 132] width 34 height 5
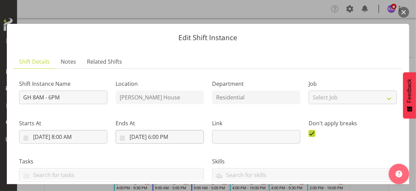
scroll to position [170, 0]
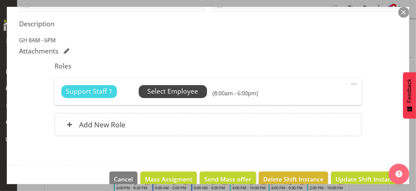
click at [171, 91] on span "Select Employee" at bounding box center [172, 92] width 51 height 10
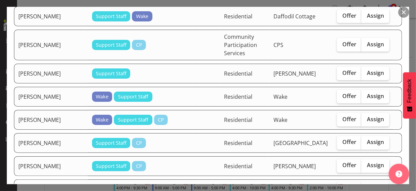
scroll to position [545, 0]
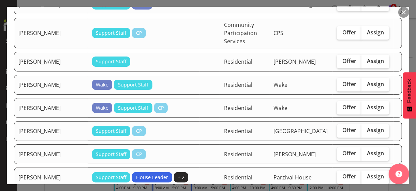
click at [371, 173] on span "Assign" at bounding box center [375, 176] width 17 height 7
click at [366, 175] on input "Assign" at bounding box center [363, 177] width 4 height 4
checkbox input "true"
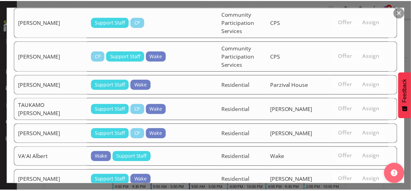
scroll to position [1622, 0]
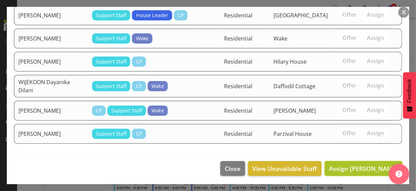
click at [363, 166] on span "Assign [PERSON_NAME]" at bounding box center [363, 169] width 69 height 8
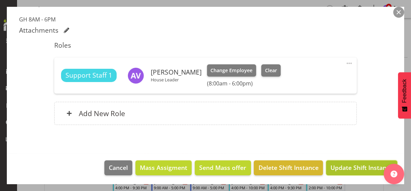
click at [355, 167] on span "Update Shift Instance" at bounding box center [361, 167] width 62 height 9
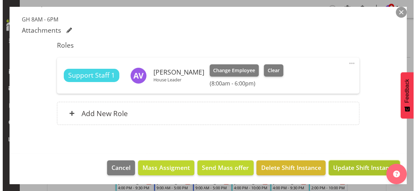
scroll to position [164, 0]
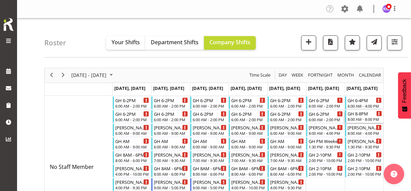
click at [361, 118] on div "8:00 AM - 8:00 PM" at bounding box center [364, 119] width 34 height 5
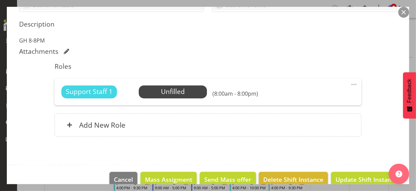
scroll to position [170, 0]
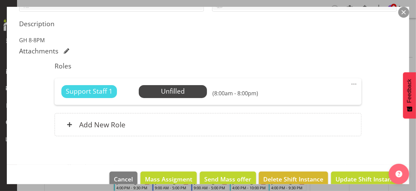
click at [350, 83] on span at bounding box center [354, 84] width 8 height 8
click at [315, 96] on link "Edit" at bounding box center [324, 99] width 65 height 12
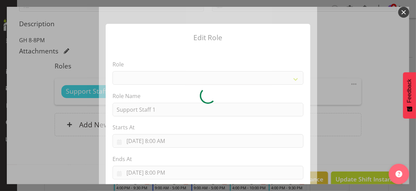
select select "1091"
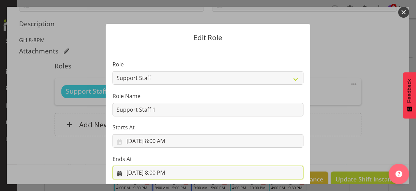
click at [159, 171] on input "8/24/2025, 8:00 PM" at bounding box center [207, 173] width 191 height 14
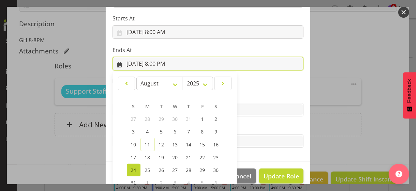
scroll to position [150, 0]
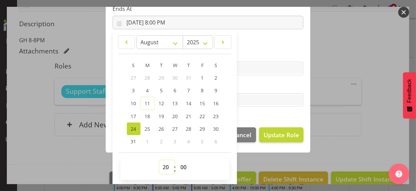
drag, startPoint x: 161, startPoint y: 164, endPoint x: 161, endPoint y: 160, distance: 3.8
click at [161, 164] on select "00 01 02 03 04 05 06 07 08 09 10 11 12 13 14 15 16 17 18 19 20 21 22 23" at bounding box center [166, 167] width 15 height 14
select select "18"
click at [159, 160] on select "00 01 02 03 04 05 06 07 08 09 10 11 12 13 14 15 16 17 18 19 20 21 22 23" at bounding box center [166, 167] width 15 height 14
click at [243, 88] on label "Tasks" at bounding box center [207, 86] width 191 height 8
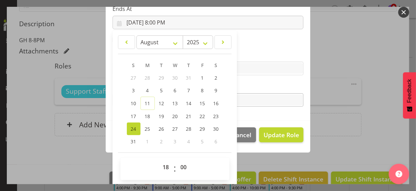
type input "8/24/2025, 6:00 PM"
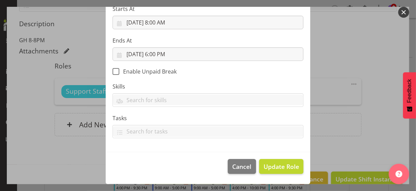
scroll to position [118, 0]
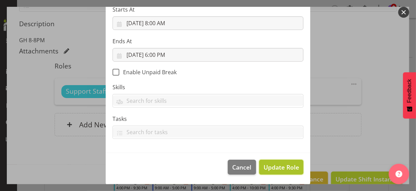
click at [279, 168] on span "Update Role" at bounding box center [280, 167] width 35 height 9
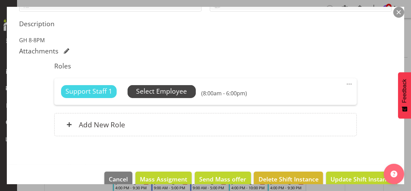
click at [169, 90] on span "Select Employee" at bounding box center [161, 92] width 51 height 10
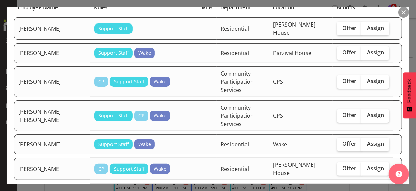
scroll to position [68, 0]
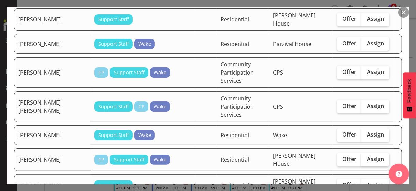
click at [371, 153] on label "Assign" at bounding box center [375, 160] width 28 height 14
click at [366, 157] on input "Assign" at bounding box center [363, 159] width 4 height 4
checkbox input "true"
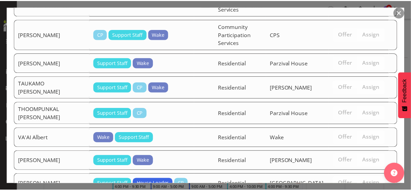
scroll to position [1585, 0]
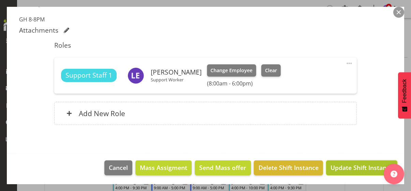
click at [355, 167] on span "Update Shift Instance" at bounding box center [361, 167] width 62 height 9
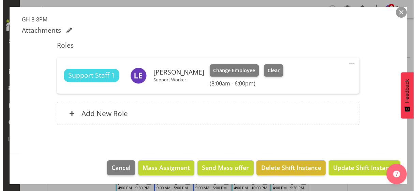
scroll to position [164, 0]
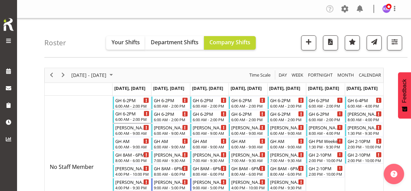
click at [130, 119] on div "6:00 AM - 2:00 PM" at bounding box center [132, 119] width 34 height 5
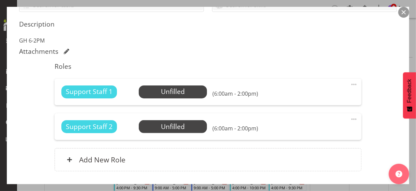
scroll to position [170, 0]
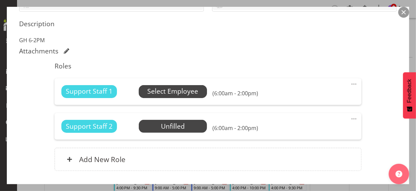
click at [170, 91] on span "Select Employee" at bounding box center [172, 92] width 51 height 10
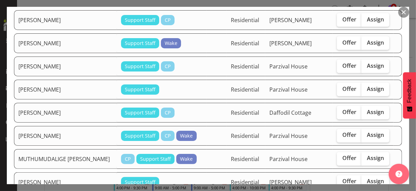
scroll to position [579, 0]
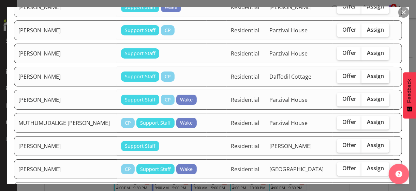
click at [367, 73] on span "Assign" at bounding box center [375, 76] width 17 height 7
click at [361, 74] on input "Assign" at bounding box center [363, 76] width 4 height 4
checkbox input "true"
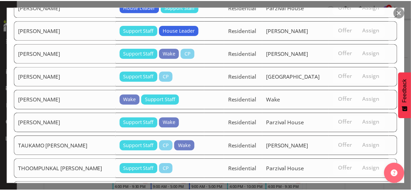
scroll to position [1181, 0]
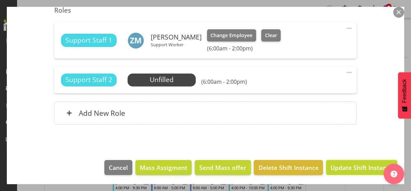
click at [356, 166] on span "Update Shift Instance" at bounding box center [361, 167] width 62 height 9
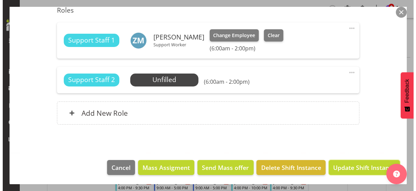
scroll to position [199, 0]
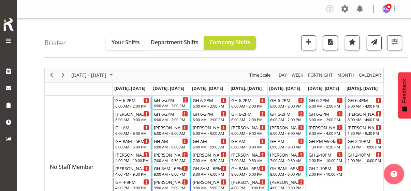
click at [167, 106] on div "6:00 AM - 2:00 PM" at bounding box center [171, 105] width 34 height 5
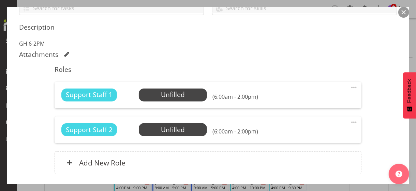
scroll to position [170, 0]
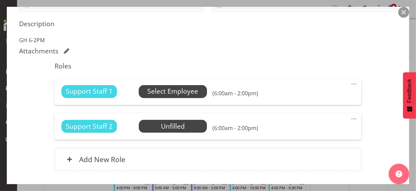
click at [166, 93] on span "Select Employee" at bounding box center [172, 92] width 51 height 10
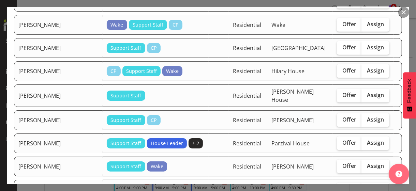
scroll to position [613, 0]
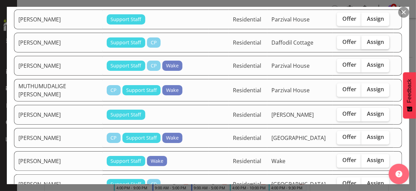
click at [369, 38] on span "Assign" at bounding box center [375, 41] width 17 height 7
click at [366, 40] on input "Assign" at bounding box center [363, 42] width 4 height 4
checkbox input "true"
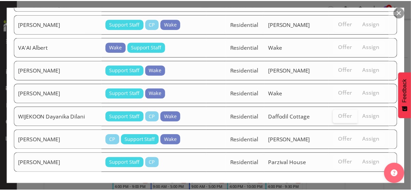
scroll to position [1232, 0]
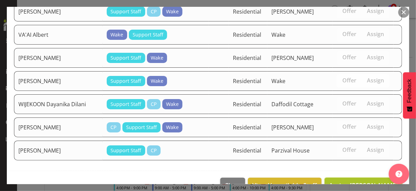
click at [353, 181] on span "Assign [PERSON_NAME]" at bounding box center [363, 185] width 69 height 8
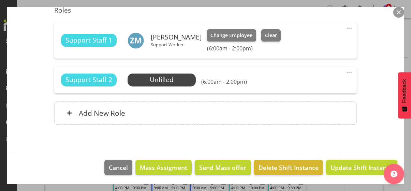
click at [353, 167] on span "Update Shift Instance" at bounding box center [361, 167] width 62 height 9
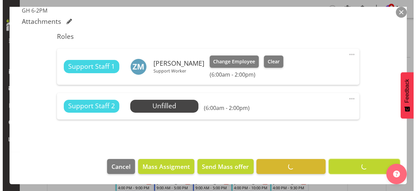
scroll to position [199, 0]
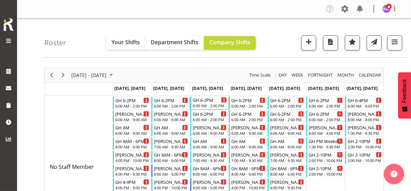
click at [206, 103] on div "GH 6-2PM 6:00 AM - 2:00 PM" at bounding box center [209, 102] width 34 height 13
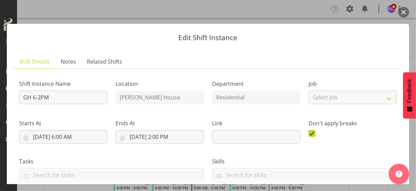
scroll to position [204, 0]
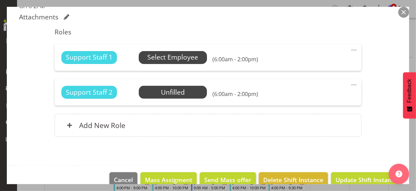
click at [166, 58] on span "Select Employee" at bounding box center [172, 57] width 51 height 10
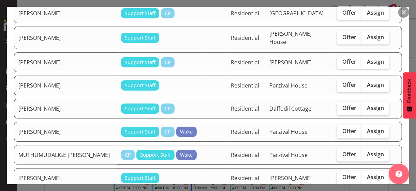
scroll to position [545, 0]
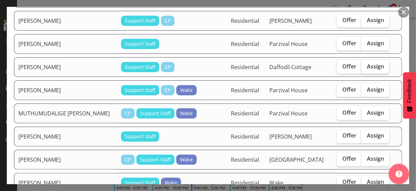
click at [368, 60] on label "Assign" at bounding box center [375, 67] width 28 height 14
click at [366, 64] on input "Assign" at bounding box center [363, 66] width 4 height 4
checkbox input "true"
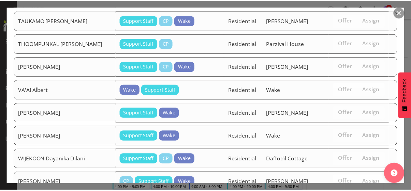
scroll to position [1136, 0]
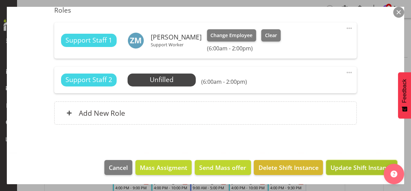
click at [350, 167] on span "Update Shift Instance" at bounding box center [361, 167] width 62 height 9
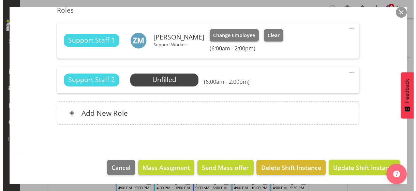
scroll to position [199, 0]
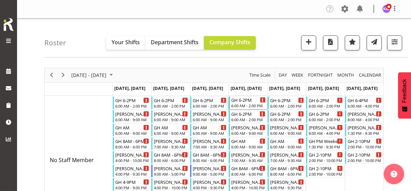
click at [242, 101] on div "GH 6-2PM" at bounding box center [248, 99] width 34 height 7
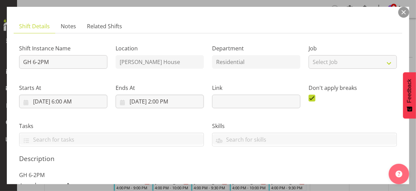
scroll to position [170, 0]
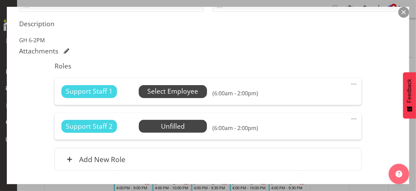
click at [164, 92] on span "Select Employee" at bounding box center [172, 92] width 51 height 10
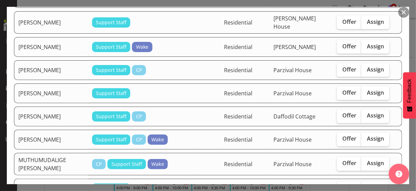
scroll to position [613, 0]
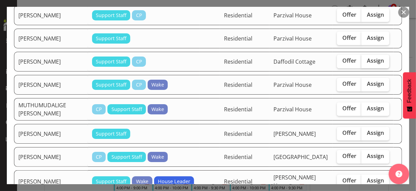
click at [372, 56] on label "Assign" at bounding box center [375, 62] width 28 height 14
click at [366, 59] on input "Assign" at bounding box center [363, 61] width 4 height 4
checkbox input "true"
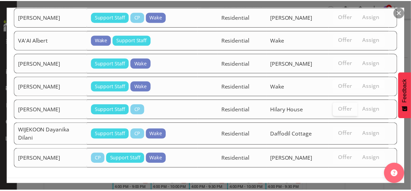
scroll to position [1306, 0]
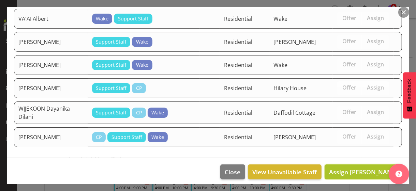
click at [358, 168] on span "Assign [PERSON_NAME]" at bounding box center [363, 172] width 69 height 8
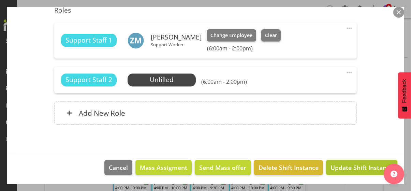
click at [356, 166] on span "Update Shift Instance" at bounding box center [361, 167] width 62 height 9
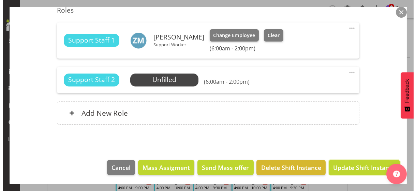
scroll to position [199, 0]
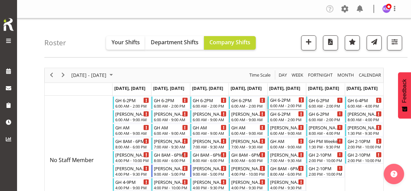
click at [286, 104] on div "6:00 AM - 2:00 PM" at bounding box center [287, 105] width 34 height 5
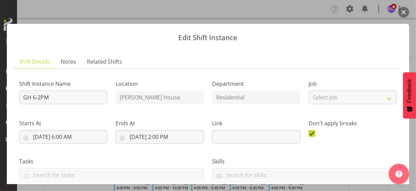
scroll to position [204, 0]
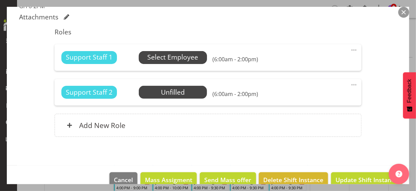
click at [168, 58] on span "Select Employee" at bounding box center [172, 57] width 51 height 10
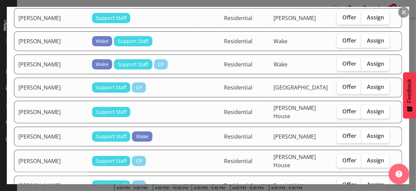
scroll to position [647, 0]
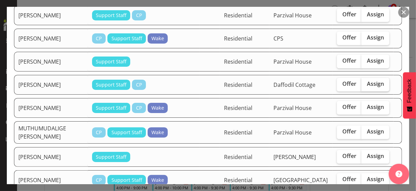
click at [367, 81] on span "Assign" at bounding box center [375, 84] width 17 height 7
click at [365, 82] on input "Assign" at bounding box center [363, 84] width 4 height 4
checkbox input "true"
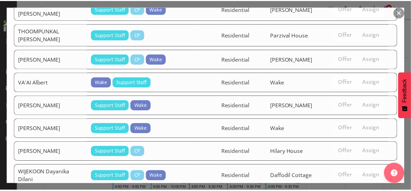
scroll to position [1324, 0]
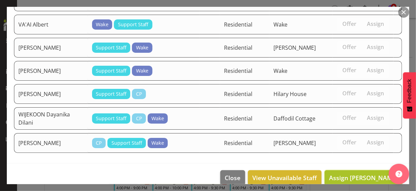
click at [356, 174] on span "Assign [PERSON_NAME]" at bounding box center [363, 178] width 69 height 8
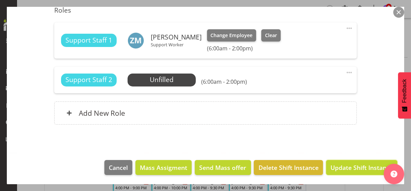
click at [355, 165] on span "Update Shift Instance" at bounding box center [361, 167] width 62 height 9
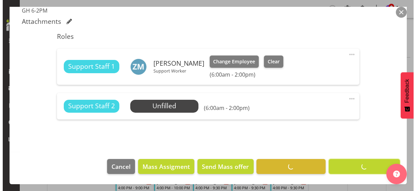
scroll to position [199, 0]
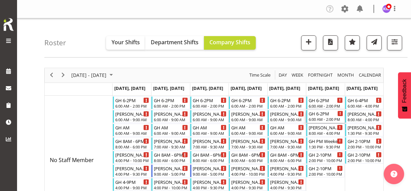
click at [320, 118] on div "6:00 AM - 2:00 PM" at bounding box center [325, 119] width 34 height 5
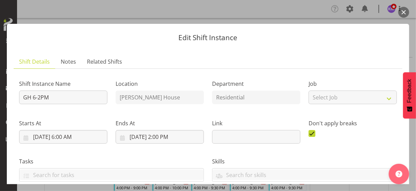
scroll to position [170, 0]
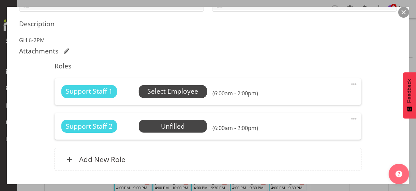
click at [183, 94] on span "Select Employee" at bounding box center [172, 92] width 51 height 10
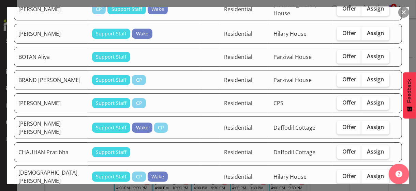
scroll to position [273, 0]
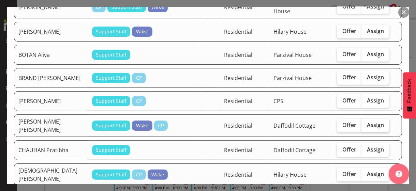
click at [368, 119] on label "Assign" at bounding box center [375, 126] width 28 height 14
click at [366, 123] on input "Assign" at bounding box center [363, 125] width 4 height 4
checkbox input "true"
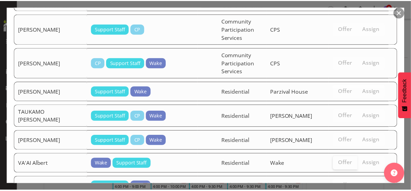
scroll to position [1693, 0]
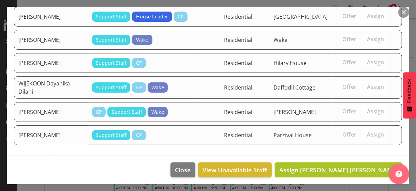
click at [351, 168] on span "Assign [PERSON_NAME] [PERSON_NAME]" at bounding box center [338, 170] width 119 height 8
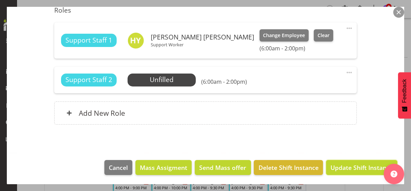
click at [351, 168] on span "Update Shift Instance" at bounding box center [361, 167] width 62 height 9
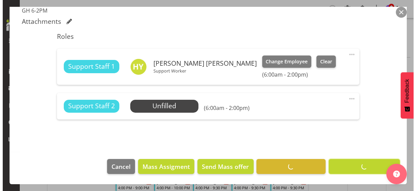
scroll to position [199, 0]
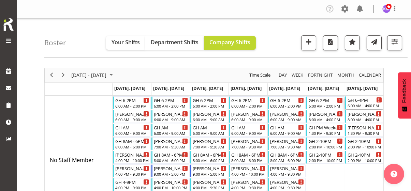
click at [362, 104] on div "6:00 AM - 4:00 PM" at bounding box center [364, 105] width 34 height 5
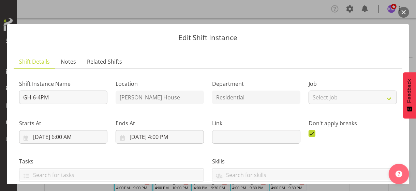
click at [244, 117] on div "Link" at bounding box center [256, 129] width 96 height 38
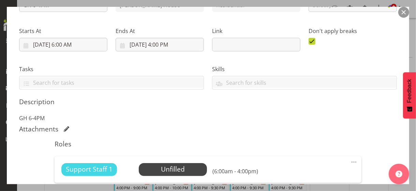
scroll to position [182, 0]
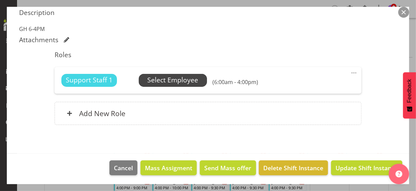
click at [182, 83] on span "Select Employee" at bounding box center [172, 80] width 51 height 10
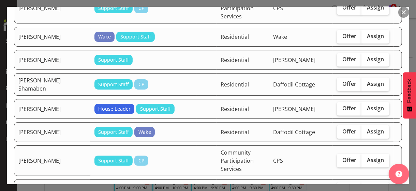
scroll to position [443, 0]
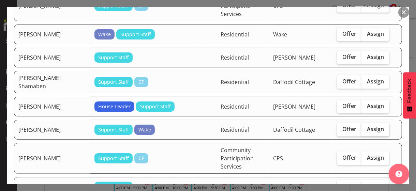
click at [370, 126] on span "Assign" at bounding box center [375, 129] width 17 height 7
click at [366, 127] on input "Assign" at bounding box center [363, 129] width 4 height 4
checkbox input "true"
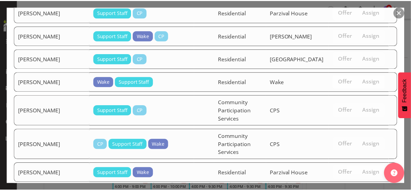
scroll to position [1562, 0]
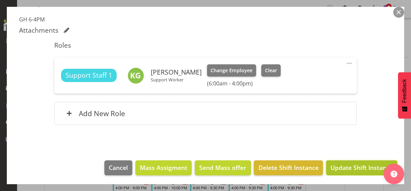
click at [361, 169] on span "Update Shift Instance" at bounding box center [361, 167] width 62 height 9
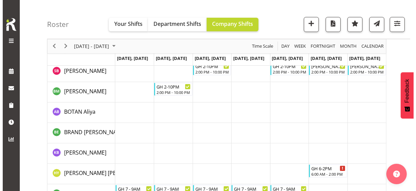
scroll to position [307, 0]
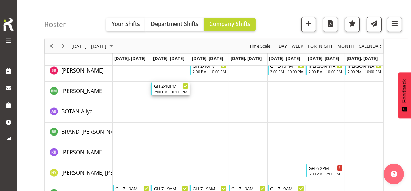
click at [170, 93] on div "2:00 PM - 10:00 PM" at bounding box center [171, 91] width 34 height 5
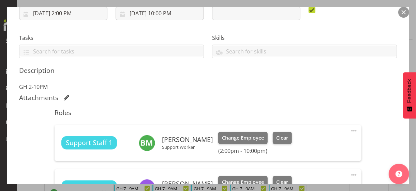
scroll to position [235, 0]
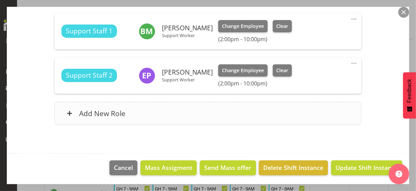
click at [163, 112] on div "Add New Role" at bounding box center [208, 113] width 306 height 23
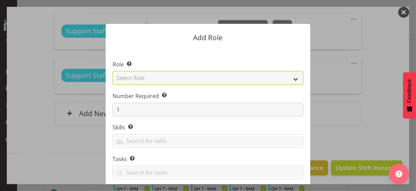
click at [151, 78] on select "Select Role CP House Leader Support Staff Wake" at bounding box center [207, 78] width 191 height 14
select select "1091"
click at [112, 71] on select "Select Role CP House Leader Support Staff Wake" at bounding box center [207, 78] width 191 height 14
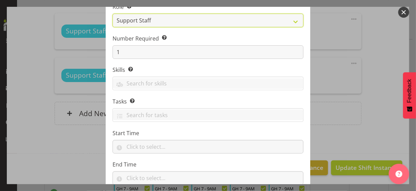
scroll to position [104, 0]
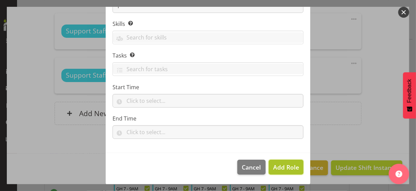
click at [276, 165] on span "Add Role" at bounding box center [286, 167] width 26 height 8
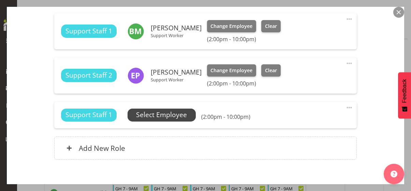
click at [170, 114] on span "Select Employee" at bounding box center [161, 115] width 51 height 10
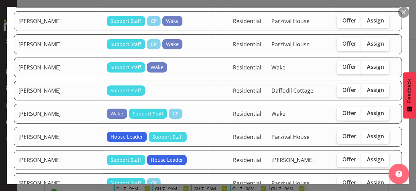
scroll to position [886, 0]
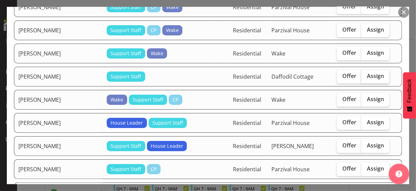
click at [367, 73] on span "Assign" at bounding box center [375, 76] width 17 height 7
click at [366, 74] on input "Assign" at bounding box center [363, 76] width 4 height 4
checkbox input "true"
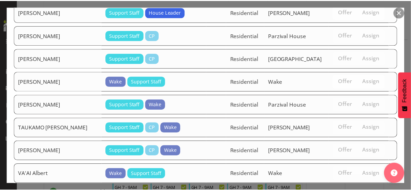
scroll to position [1158, 0]
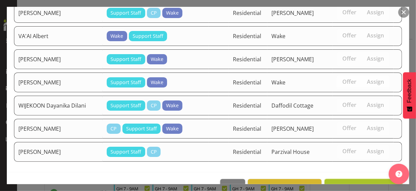
click at [347, 183] on span "Assign [PERSON_NAME]" at bounding box center [363, 187] width 69 height 8
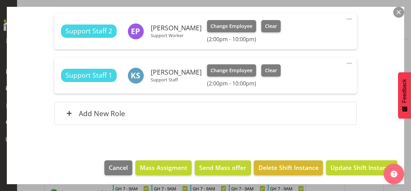
click at [345, 165] on span "Update Shift Instance" at bounding box center [361, 167] width 62 height 9
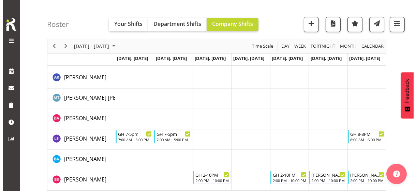
scroll to position [307, 0]
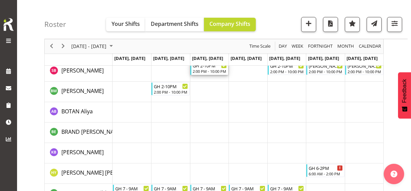
click at [211, 71] on div "2:00 PM - 10:00 PM" at bounding box center [209, 70] width 34 height 5
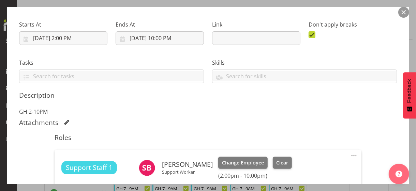
scroll to position [204, 0]
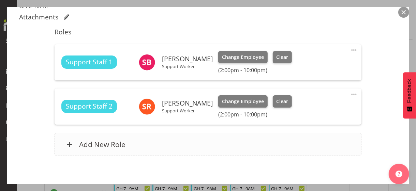
click at [180, 144] on div "Add New Role" at bounding box center [208, 144] width 306 height 23
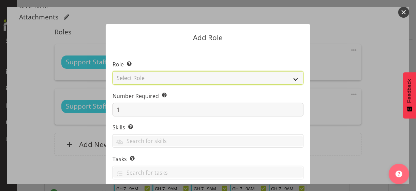
click at [146, 78] on select "Select Role CP House Leader Support Staff Wake" at bounding box center [207, 78] width 191 height 14
select select "1091"
click at [112, 71] on select "Select Role CP House Leader Support Staff Wake" at bounding box center [207, 78] width 191 height 14
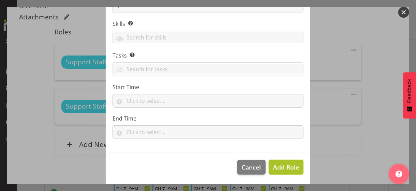
click at [281, 168] on span "Add Role" at bounding box center [286, 167] width 26 height 8
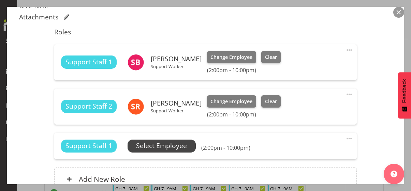
click at [173, 146] on span "Select Employee" at bounding box center [161, 146] width 51 height 10
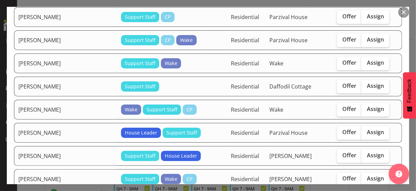
scroll to position [886, 0]
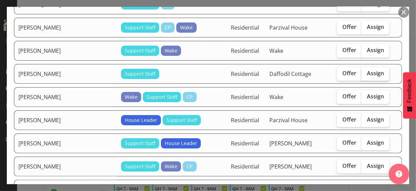
click at [367, 70] on span "Assign" at bounding box center [375, 73] width 17 height 7
click at [366, 71] on input "Assign" at bounding box center [363, 73] width 4 height 4
checkbox input "true"
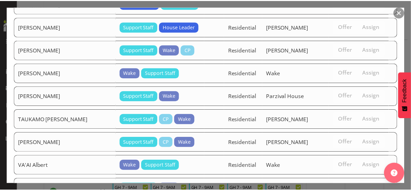
scroll to position [1091, 0]
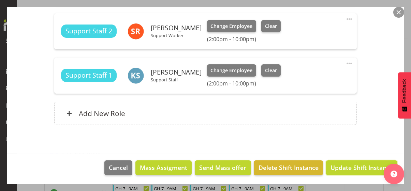
click at [356, 168] on span "Update Shift Instance" at bounding box center [361, 167] width 62 height 9
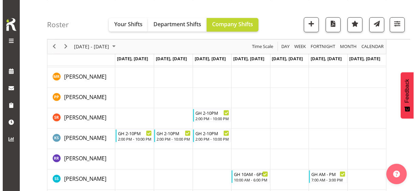
scroll to position [1261, 0]
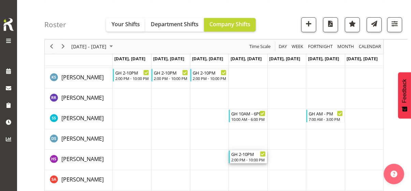
click at [246, 157] on div "2:00 PM - 10:00 PM" at bounding box center [248, 159] width 34 height 5
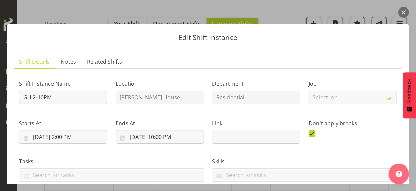
scroll to position [204, 0]
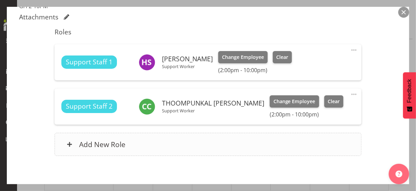
click at [220, 148] on div "Add New Role" at bounding box center [208, 144] width 306 height 23
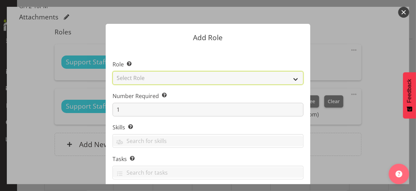
click at [142, 77] on select "Select Role CP House Leader Support Staff Wake" at bounding box center [207, 78] width 191 height 14
select select "1091"
click at [112, 71] on select "Select Role CP House Leader Support Staff Wake" at bounding box center [207, 78] width 191 height 14
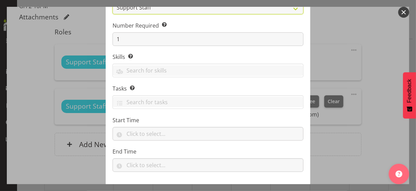
scroll to position [104, 0]
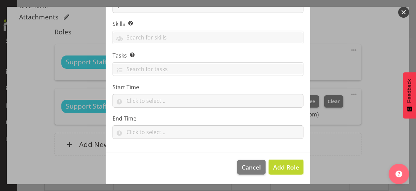
click at [281, 165] on span "Add Role" at bounding box center [286, 167] width 26 height 8
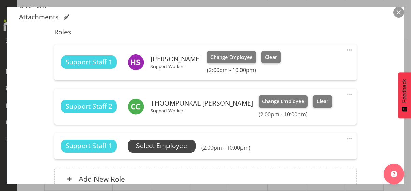
click at [182, 147] on span "Select Employee" at bounding box center [161, 146] width 51 height 10
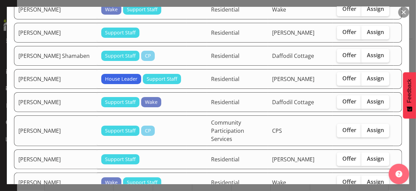
scroll to position [375, 0]
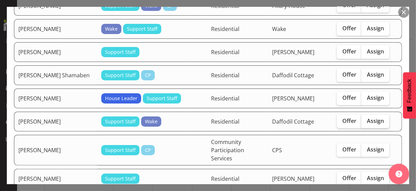
click at [367, 118] on span "Assign" at bounding box center [375, 121] width 17 height 7
click at [366, 119] on input "Assign" at bounding box center [363, 121] width 4 height 4
checkbox input "true"
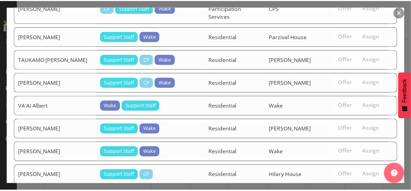
scroll to position [1241, 0]
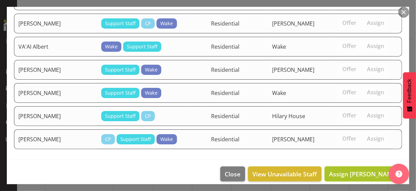
click at [353, 170] on span "Assign [PERSON_NAME]" at bounding box center [363, 174] width 69 height 8
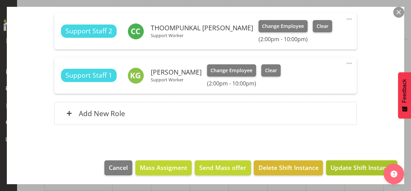
click at [350, 166] on span "Update Shift Instance" at bounding box center [361, 167] width 62 height 9
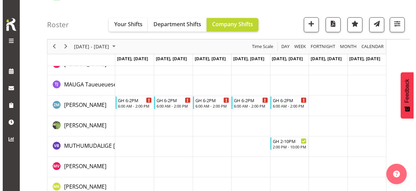
scroll to position [877, 0]
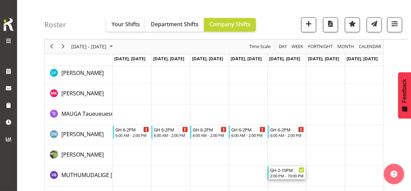
click at [287, 173] on div "2:00 PM - 10:00 PM" at bounding box center [287, 175] width 34 height 5
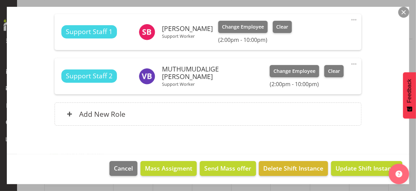
scroll to position [235, 0]
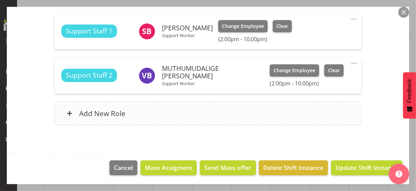
click at [168, 120] on div "Add New Role" at bounding box center [208, 113] width 306 height 23
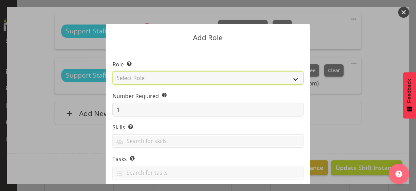
click at [133, 76] on select "Select Role CP House Leader Support Staff Wake" at bounding box center [207, 78] width 191 height 14
select select "1091"
click at [112, 71] on select "Select Role CP House Leader Support Staff Wake" at bounding box center [207, 78] width 191 height 14
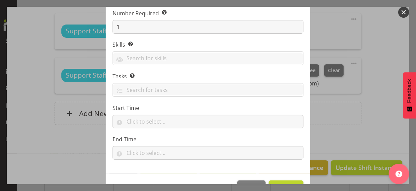
scroll to position [104, 0]
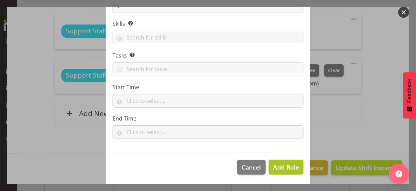
click at [277, 164] on span "Add Role" at bounding box center [286, 167] width 26 height 8
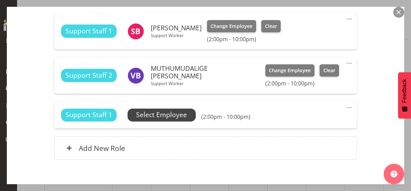
click at [167, 113] on span "Select Employee" at bounding box center [161, 115] width 51 height 10
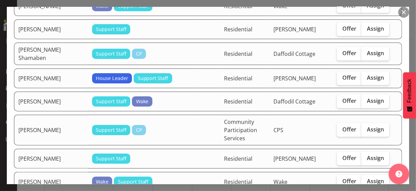
scroll to position [375, 0]
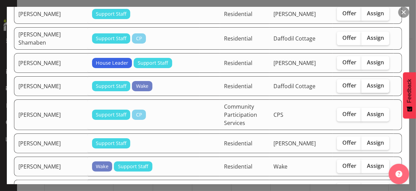
click at [365, 79] on label "Assign" at bounding box center [375, 86] width 28 height 14
click at [365, 83] on input "Assign" at bounding box center [363, 85] width 4 height 4
checkbox input "true"
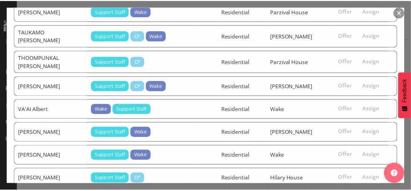
scroll to position [1312, 0]
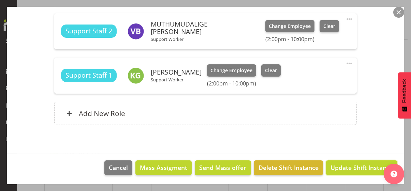
click at [350, 164] on span "Update Shift Instance" at bounding box center [361, 167] width 62 height 9
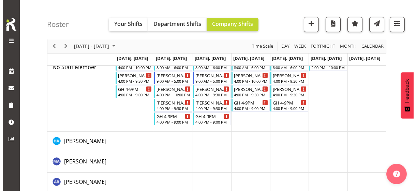
scroll to position [0, 0]
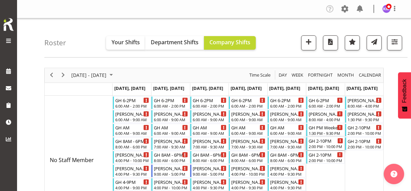
click at [325, 144] on div "2:00 PM - 10:00 PM" at bounding box center [325, 146] width 34 height 5
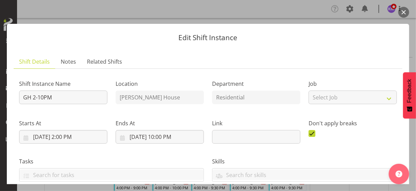
scroll to position [170, 0]
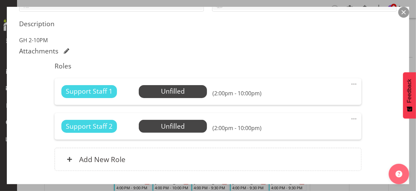
click at [350, 82] on span at bounding box center [354, 84] width 8 height 8
click at [308, 122] on link "Delete" at bounding box center [324, 124] width 65 height 12
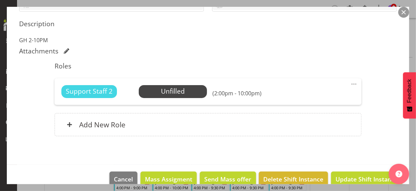
click at [350, 82] on span at bounding box center [354, 84] width 8 height 8
click at [309, 97] on link "Edit" at bounding box center [324, 99] width 65 height 12
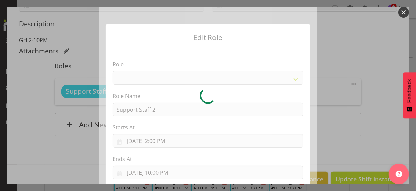
select select "1091"
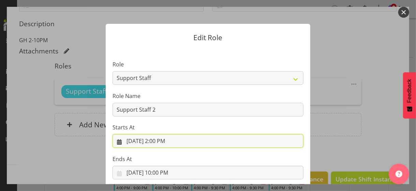
click at [161, 141] on input "[DATE] 2:00 PM" at bounding box center [207, 141] width 191 height 14
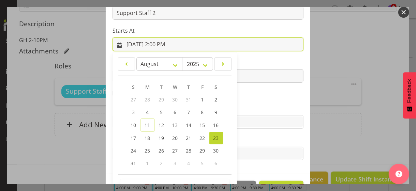
scroll to position [118, 0]
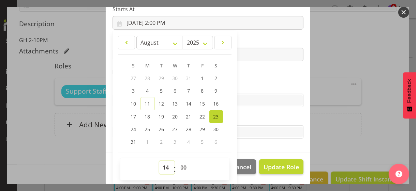
click at [160, 165] on select "00 01 02 03 04 05 06 07 08 09 10 11 12 13 14 15 16 17 18 19 20 21 22 23" at bounding box center [166, 168] width 15 height 14
select select "12"
click at [159, 161] on select "00 01 02 03 04 05 06 07 08 09 10 11 12 13 14 15 16 17 18 19 20 21 22 23" at bounding box center [166, 168] width 15 height 14
click at [253, 79] on section "Role CP House Leader Support Staff Wake Role Name Support Staff 2 Starts At 8/2…" at bounding box center [208, 41] width 204 height 223
type input "8/23/2025, 12:00 PM"
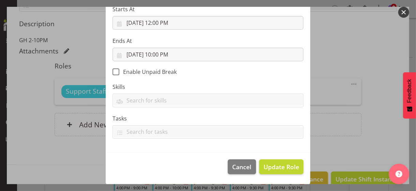
scroll to position [118, 0]
drag, startPoint x: 283, startPoint y: 158, endPoint x: 282, endPoint y: 163, distance: 5.1
click at [283, 161] on footer "Cancel Update Role" at bounding box center [208, 169] width 204 height 32
click at [282, 165] on span "Update Role" at bounding box center [280, 167] width 35 height 9
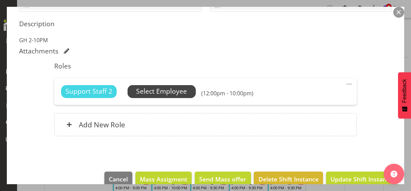
click at [176, 93] on span "Select Employee" at bounding box center [161, 92] width 51 height 10
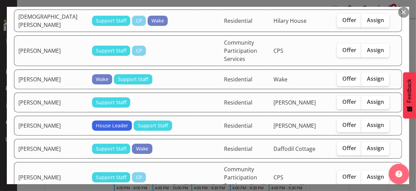
scroll to position [443, 0]
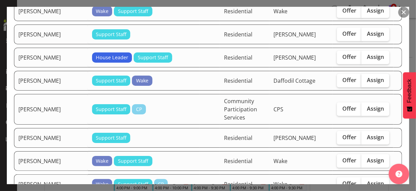
click at [367, 77] on span "Assign" at bounding box center [375, 80] width 17 height 7
click at [366, 78] on input "Assign" at bounding box center [363, 80] width 4 height 4
checkbox input "true"
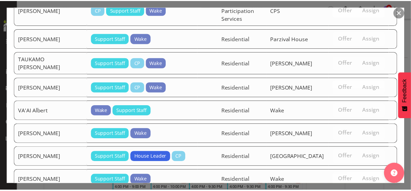
scroll to position [1574, 0]
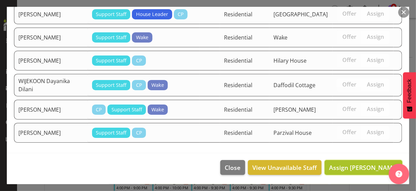
click at [356, 167] on span "Assign [PERSON_NAME]" at bounding box center [363, 168] width 69 height 8
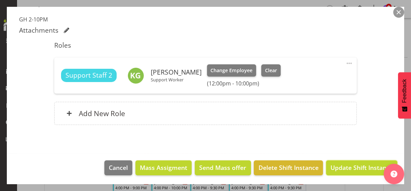
click at [356, 167] on span "Update Shift Instance" at bounding box center [361, 167] width 62 height 9
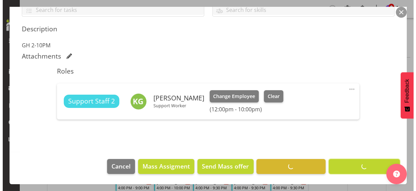
scroll to position [164, 0]
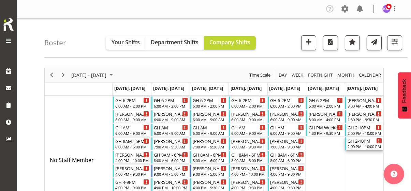
click at [364, 143] on div "GH 2-10PM" at bounding box center [364, 140] width 34 height 7
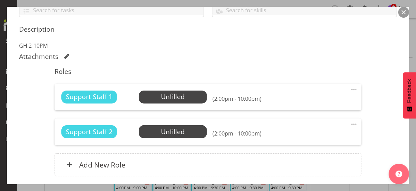
scroll to position [170, 0]
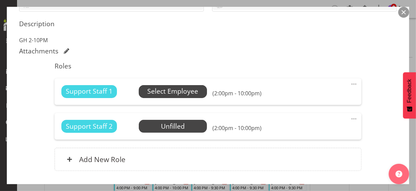
click at [190, 92] on span "Select Employee" at bounding box center [172, 92] width 51 height 10
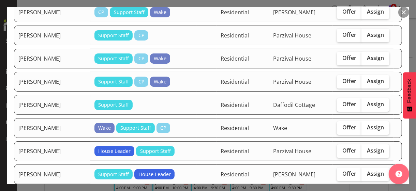
scroll to position [1158, 0]
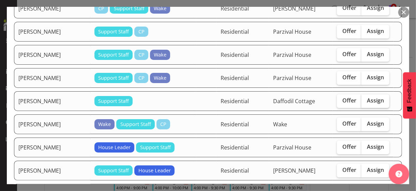
click at [370, 97] on span "Assign" at bounding box center [375, 100] width 17 height 7
click at [366, 98] on input "Assign" at bounding box center [363, 100] width 4 height 4
checkbox input "true"
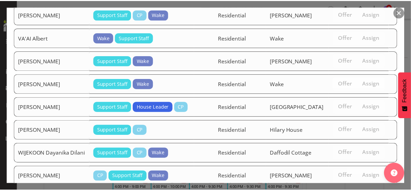
scroll to position [1585, 0]
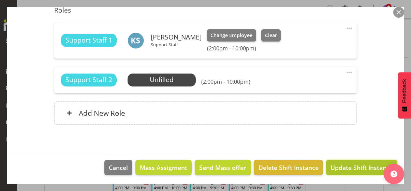
click at [352, 165] on span "Update Shift Instance" at bounding box center [361, 167] width 62 height 9
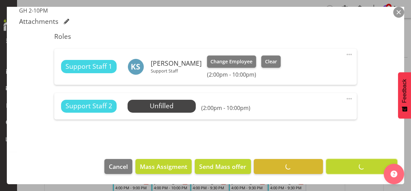
scroll to position [199, 0]
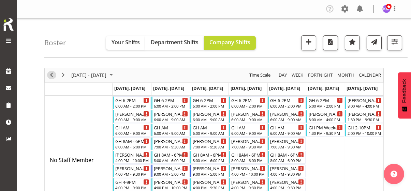
click at [52, 73] on span "Previous" at bounding box center [51, 75] width 8 height 9
